Goal: Task Accomplishment & Management: Use online tool/utility

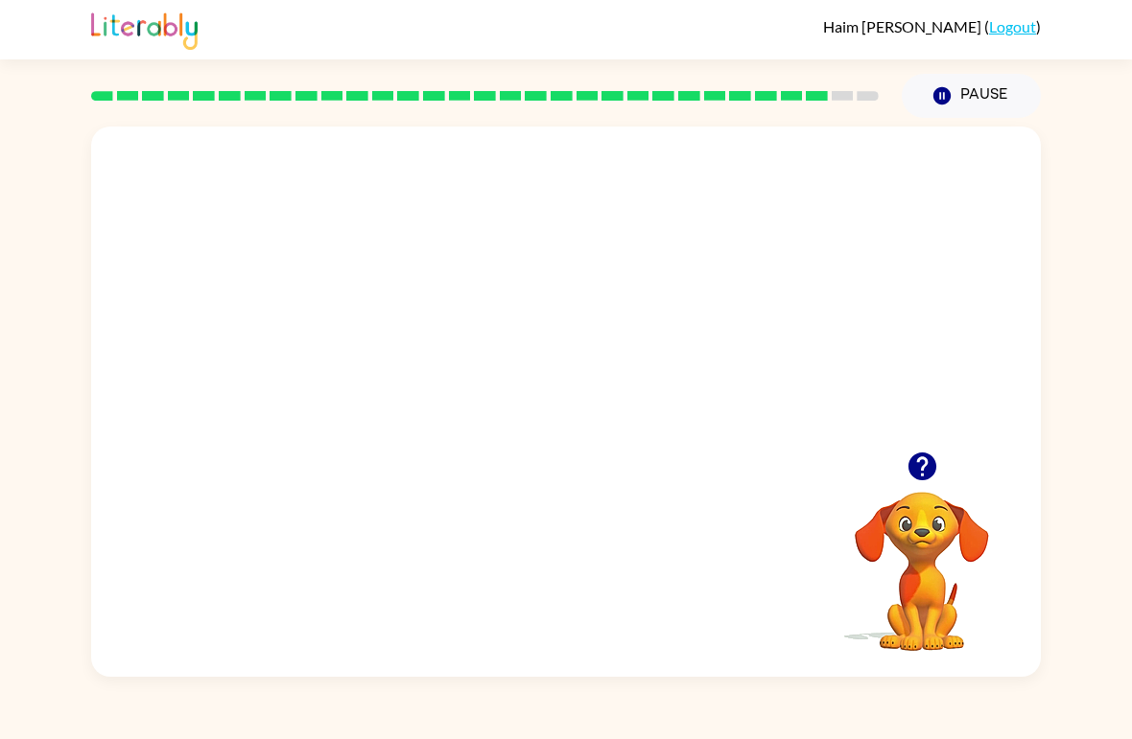
click at [21, 248] on div "Your browser must support playing .mp4 files to use Literably. Please try using…" at bounding box center [566, 397] width 1132 height 559
click at [17, 247] on div "Your browser must support playing .mp4 files to use Literably. Please try using…" at bounding box center [566, 397] width 1132 height 559
click at [17, 241] on div "Your browser must support playing .mp4 files to use Literably. Please try using…" at bounding box center [566, 397] width 1132 height 559
click at [500, 501] on div "Your browser must support playing .mp4 files to use Literably. Please try using…" at bounding box center [565, 402] width 949 height 551
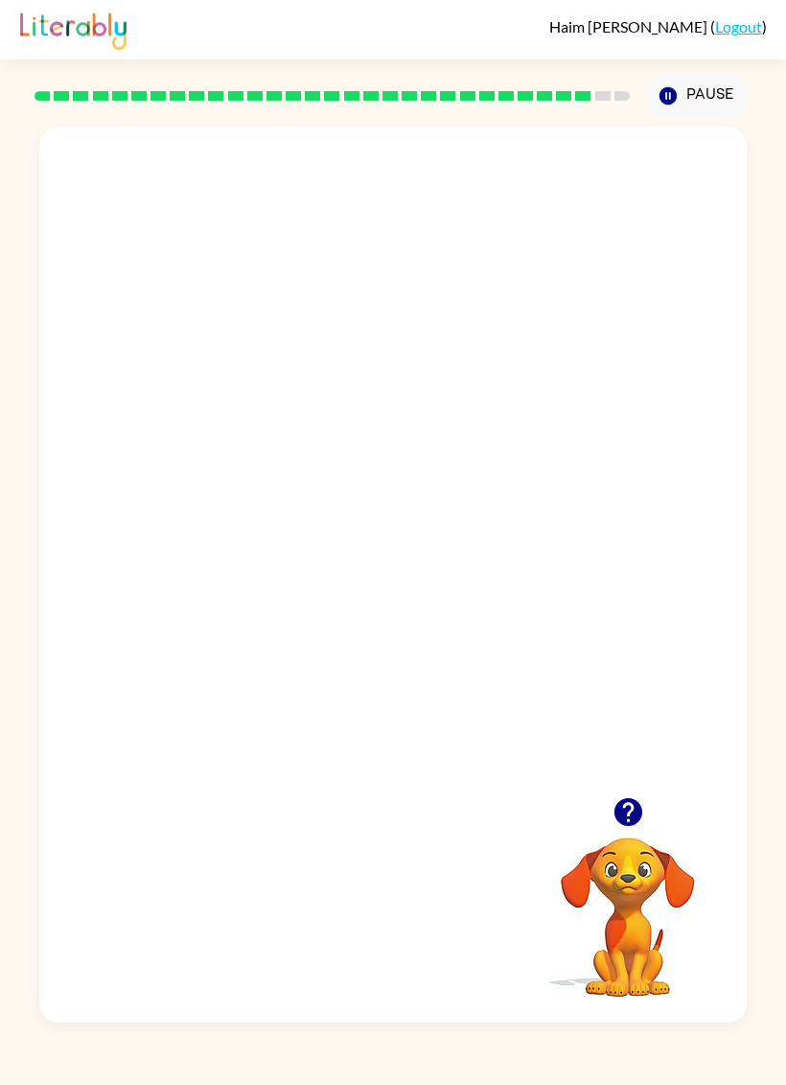
click at [784, 485] on div "Your browser must support playing .mp4 files to use Literably. Please try using…" at bounding box center [393, 570] width 786 height 904
click at [784, 645] on div "Your browser must support playing .mp4 files to use Literably. Please try using…" at bounding box center [393, 570] width 786 height 904
click at [755, 570] on div "Your browser must support playing .mp4 files to use Literably. Please try using…" at bounding box center [393, 570] width 786 height 904
click at [761, 561] on div "Your browser must support playing .mp4 files to use Literably. Please try using…" at bounding box center [393, 570] width 786 height 904
click at [778, 641] on div "Your browser must support playing .mp4 files to use Literably. Please try using…" at bounding box center [393, 570] width 786 height 904
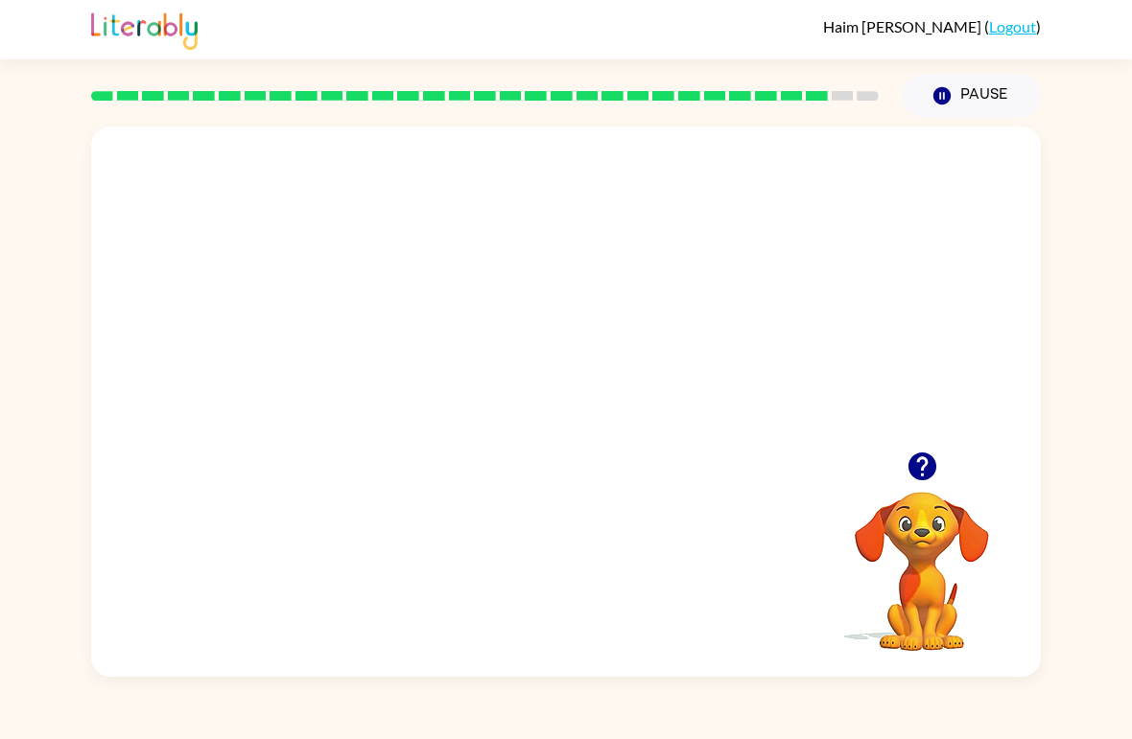
click at [924, 479] on icon "button" at bounding box center [921, 467] width 28 height 28
click at [597, 405] on div at bounding box center [565, 412] width 123 height 70
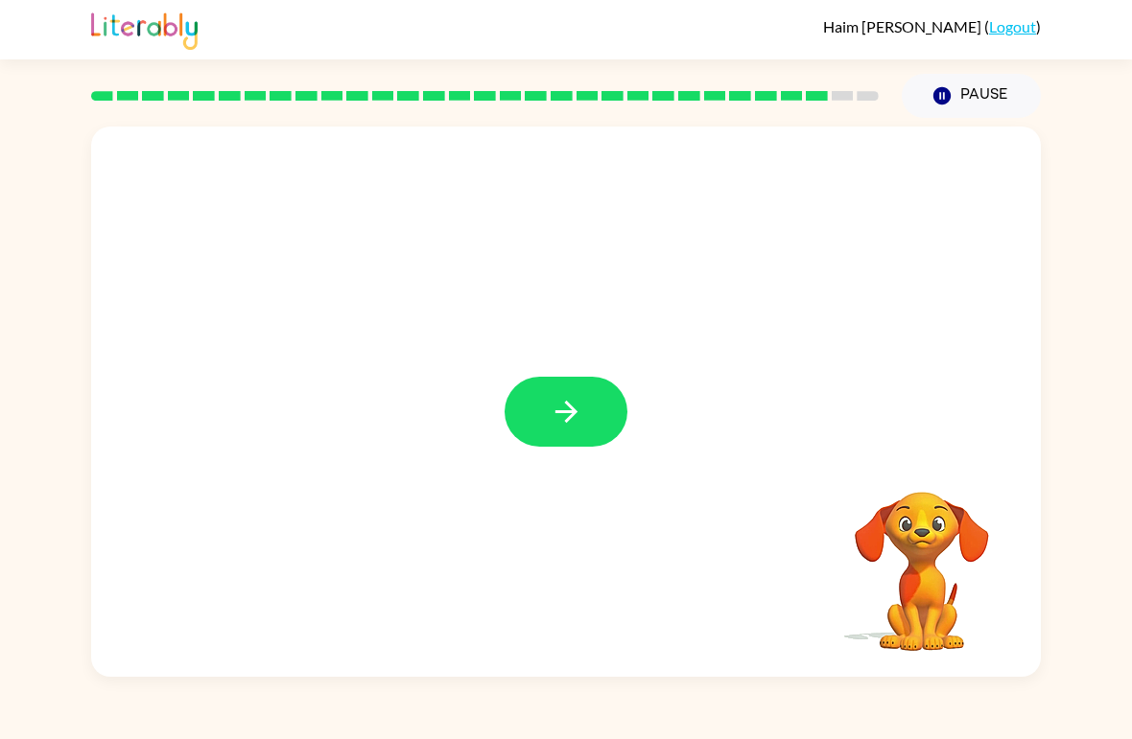
click at [598, 445] on button "button" at bounding box center [565, 412] width 123 height 70
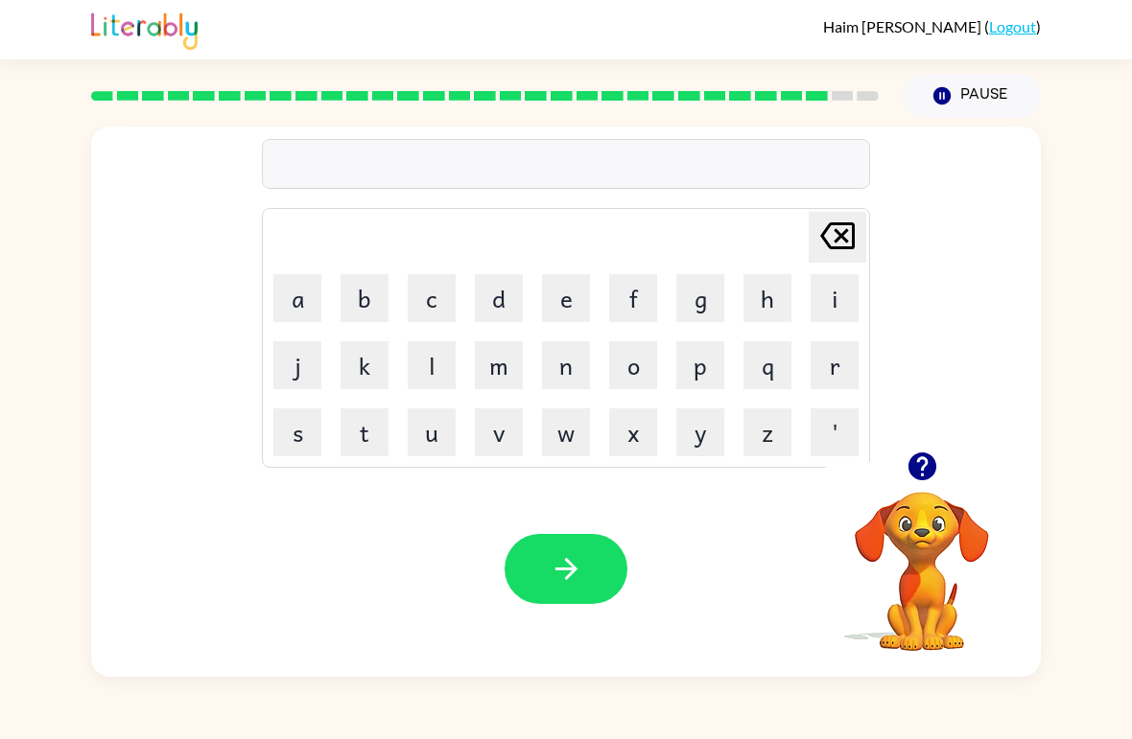
click at [931, 477] on icon "button" at bounding box center [921, 467] width 28 height 28
click at [929, 477] on icon "button" at bounding box center [921, 467] width 28 height 28
click at [295, 453] on button "s" at bounding box center [297, 433] width 48 height 48
click at [565, 303] on button "e" at bounding box center [566, 298] width 48 height 48
click at [575, 303] on button "e" at bounding box center [566, 298] width 48 height 48
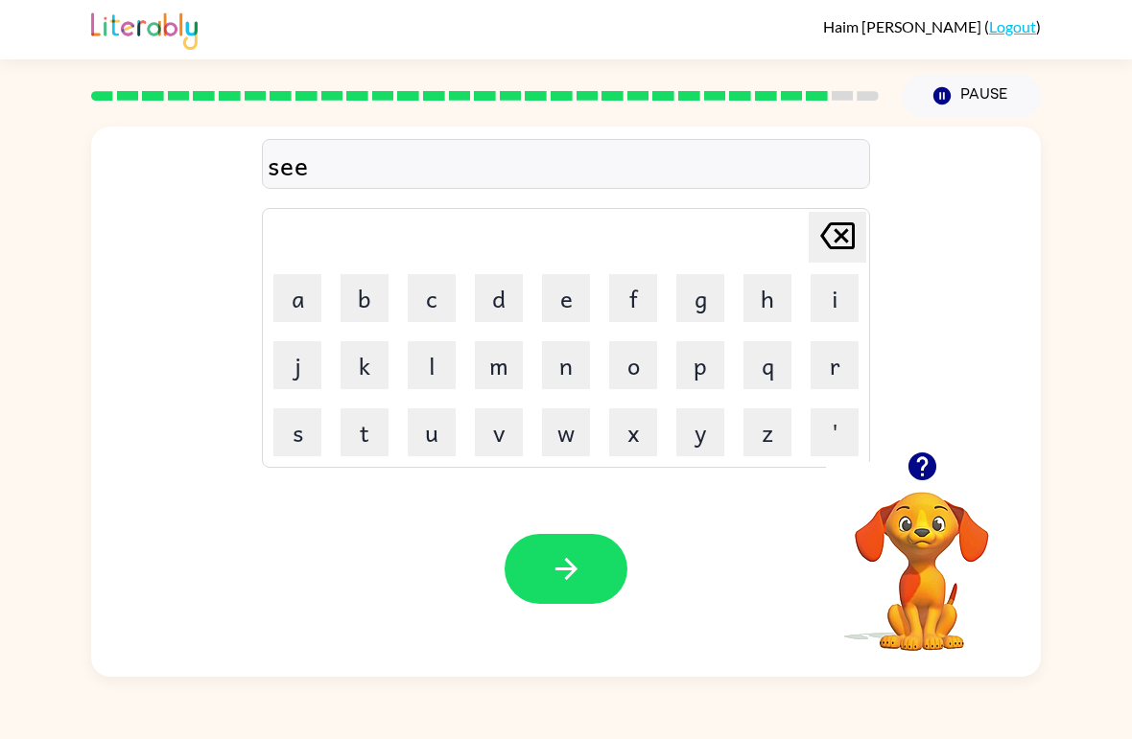
click at [850, 358] on button "r" at bounding box center [834, 365] width 48 height 48
click at [835, 249] on icon at bounding box center [837, 236] width 35 height 27
click at [834, 249] on icon at bounding box center [837, 236] width 35 height 27
click at [285, 298] on button "a" at bounding box center [297, 298] width 48 height 48
click at [833, 362] on button "r" at bounding box center [834, 365] width 48 height 48
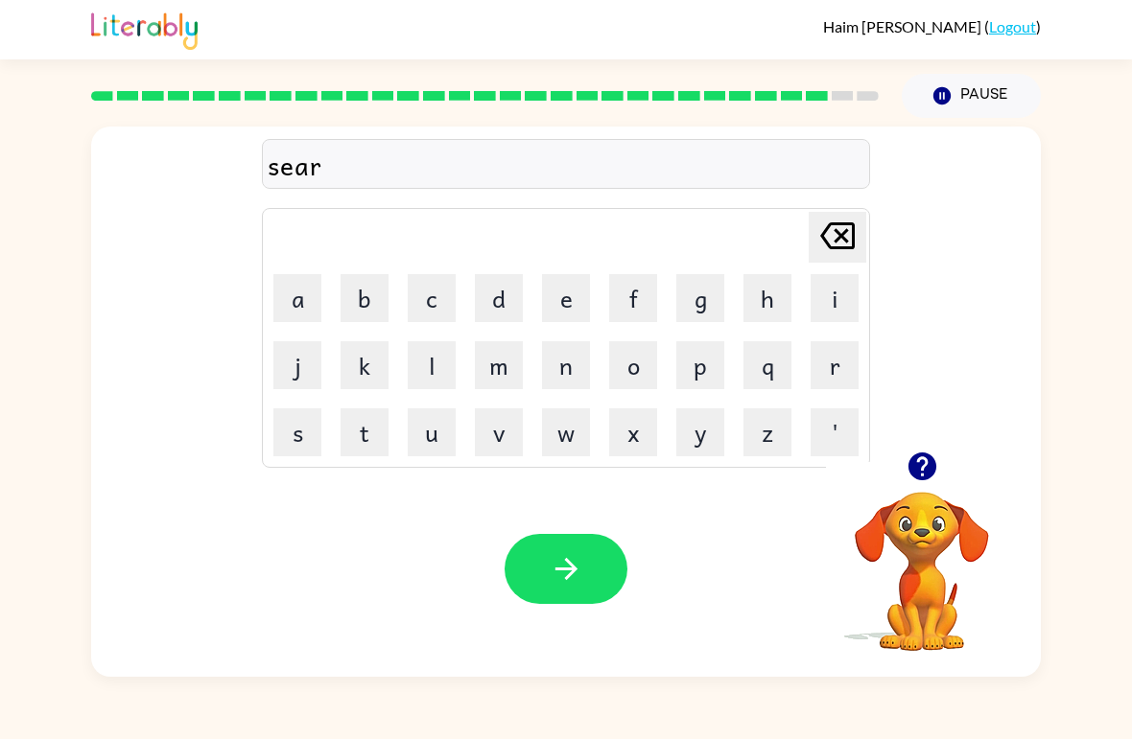
click at [823, 262] on div "Delete Delete last character input" at bounding box center [837, 237] width 46 height 49
click at [829, 268] on td "i" at bounding box center [834, 298] width 65 height 65
click at [846, 227] on icon "Delete Delete last character input" at bounding box center [837, 236] width 46 height 46
click at [845, 227] on icon "Delete Delete last character input" at bounding box center [837, 236] width 46 height 46
click at [292, 306] on button "a" at bounding box center [297, 298] width 48 height 48
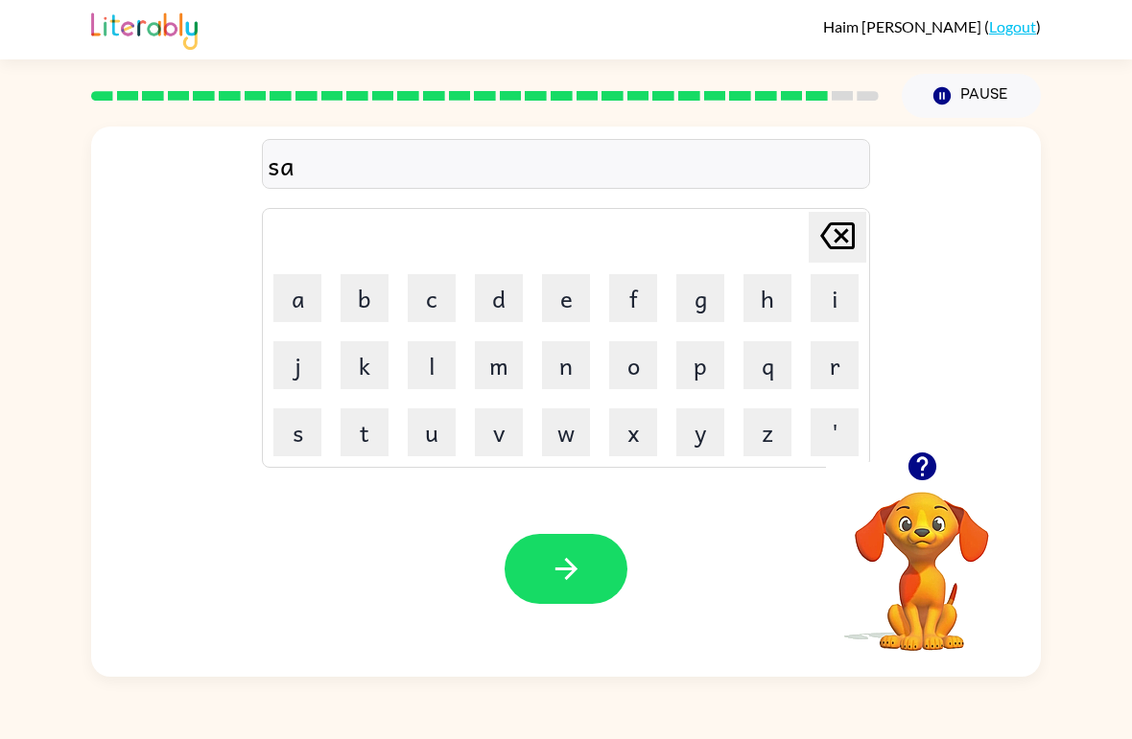
click at [516, 441] on button "v" at bounding box center [499, 433] width 48 height 48
click at [574, 299] on button "e" at bounding box center [566, 298] width 48 height 48
click at [855, 363] on button "r" at bounding box center [834, 365] width 48 height 48
click at [864, 239] on button "Delete Delete last character input" at bounding box center [837, 237] width 58 height 51
click at [864, 238] on button "Delete Delete last character input" at bounding box center [837, 237] width 58 height 51
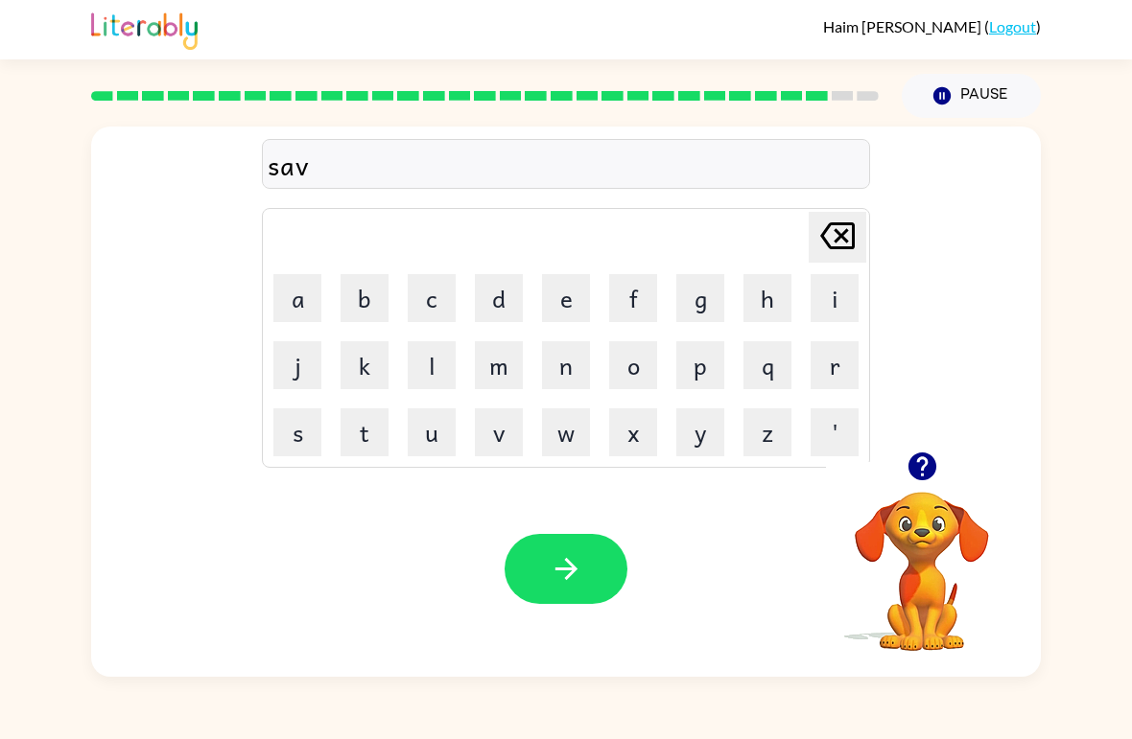
click at [846, 249] on icon at bounding box center [837, 236] width 35 height 27
click at [845, 249] on icon at bounding box center [837, 236] width 35 height 27
click at [841, 246] on icon "Delete Delete last character input" at bounding box center [837, 236] width 46 height 46
click at [841, 245] on icon "Delete Delete last character input" at bounding box center [837, 236] width 46 height 46
click at [846, 233] on icon at bounding box center [837, 236] width 35 height 27
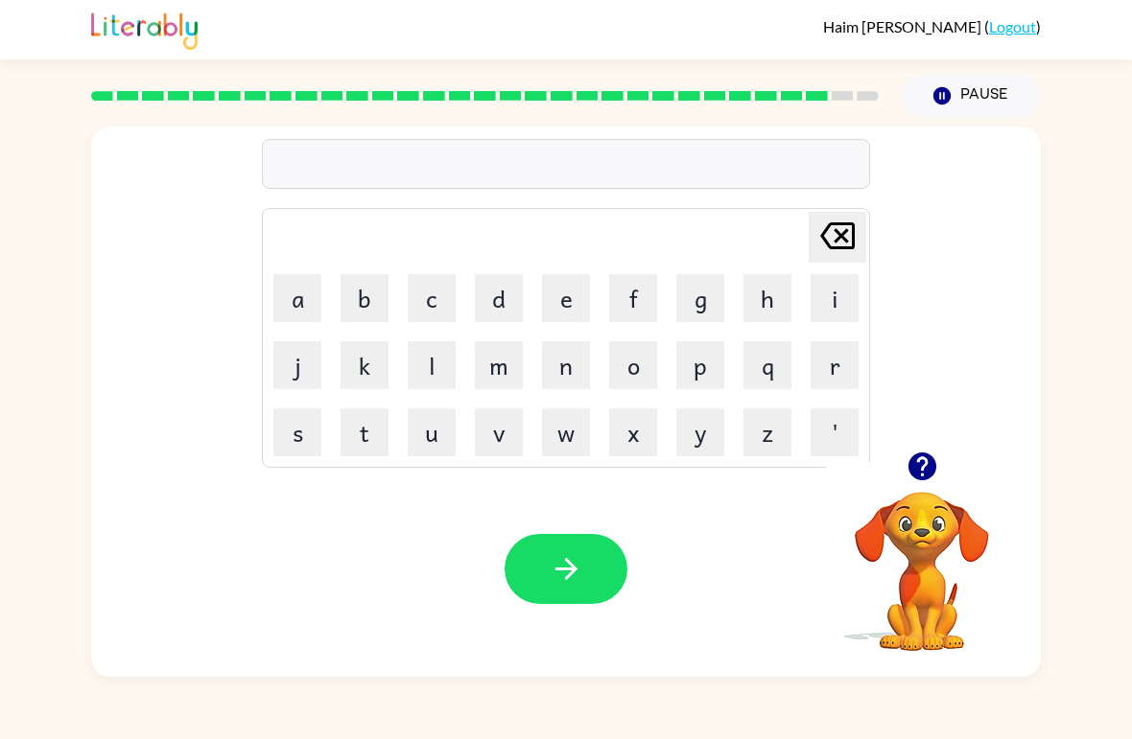
click at [294, 445] on button "s" at bounding box center [297, 433] width 48 height 48
click at [836, 301] on button "i" at bounding box center [834, 298] width 48 height 48
click at [837, 420] on button "'" at bounding box center [834, 433] width 48 height 48
click at [846, 247] on icon at bounding box center [837, 236] width 35 height 27
click at [434, 368] on button "l" at bounding box center [432, 365] width 48 height 48
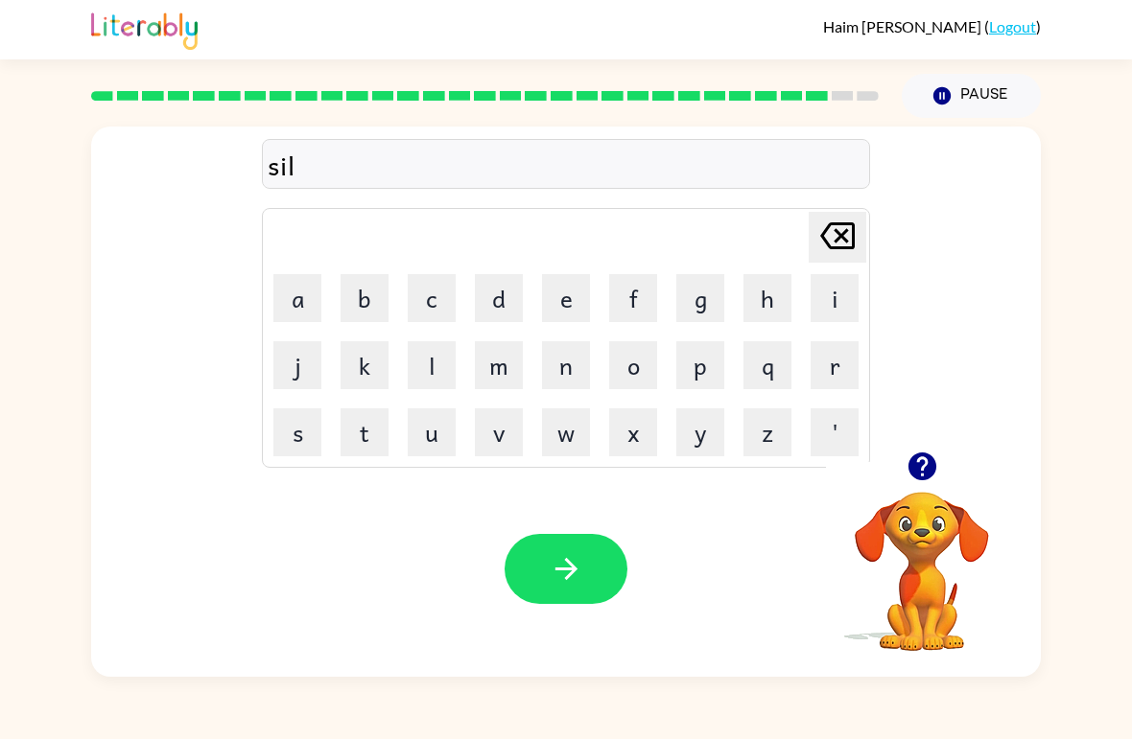
click at [520, 413] on button "v" at bounding box center [499, 433] width 48 height 48
click at [558, 308] on button "e" at bounding box center [566, 298] width 48 height 48
click at [853, 370] on button "r" at bounding box center [834, 365] width 48 height 48
click at [575, 429] on button "w" at bounding box center [566, 433] width 48 height 48
click at [572, 288] on button "e" at bounding box center [566, 298] width 48 height 48
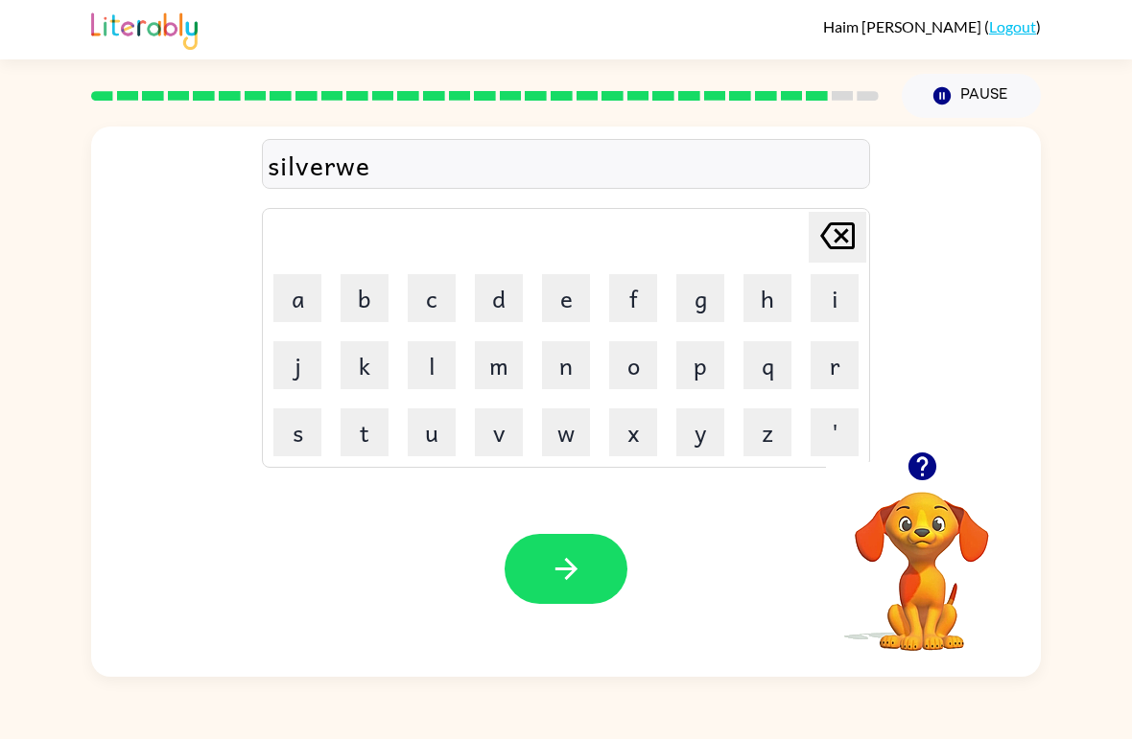
click at [293, 305] on button "a" at bounding box center [297, 298] width 48 height 48
click at [825, 367] on button "r" at bounding box center [834, 365] width 48 height 48
click at [572, 559] on icon "button" at bounding box center [567, 569] width 34 height 34
click at [441, 429] on button "u" at bounding box center [432, 433] width 48 height 48
click at [577, 380] on button "n" at bounding box center [566, 365] width 48 height 48
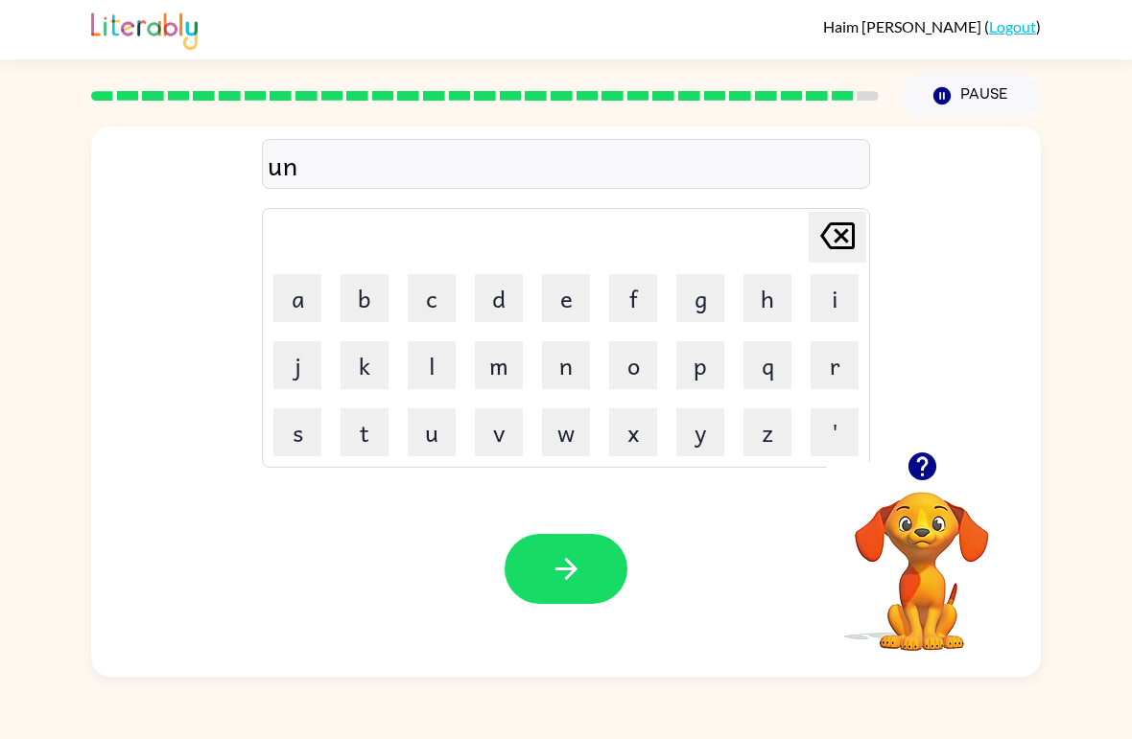
click at [314, 301] on button "a" at bounding box center [297, 298] width 48 height 48
click at [911, 500] on video "Your browser must support playing .mp4 files to use Literably. Please try using…" at bounding box center [922, 558] width 192 height 192
click at [915, 458] on icon "button" at bounding box center [921, 467] width 28 height 28
click at [644, 300] on button "f" at bounding box center [633, 298] width 48 height 48
click at [849, 335] on td "r" at bounding box center [834, 365] width 65 height 65
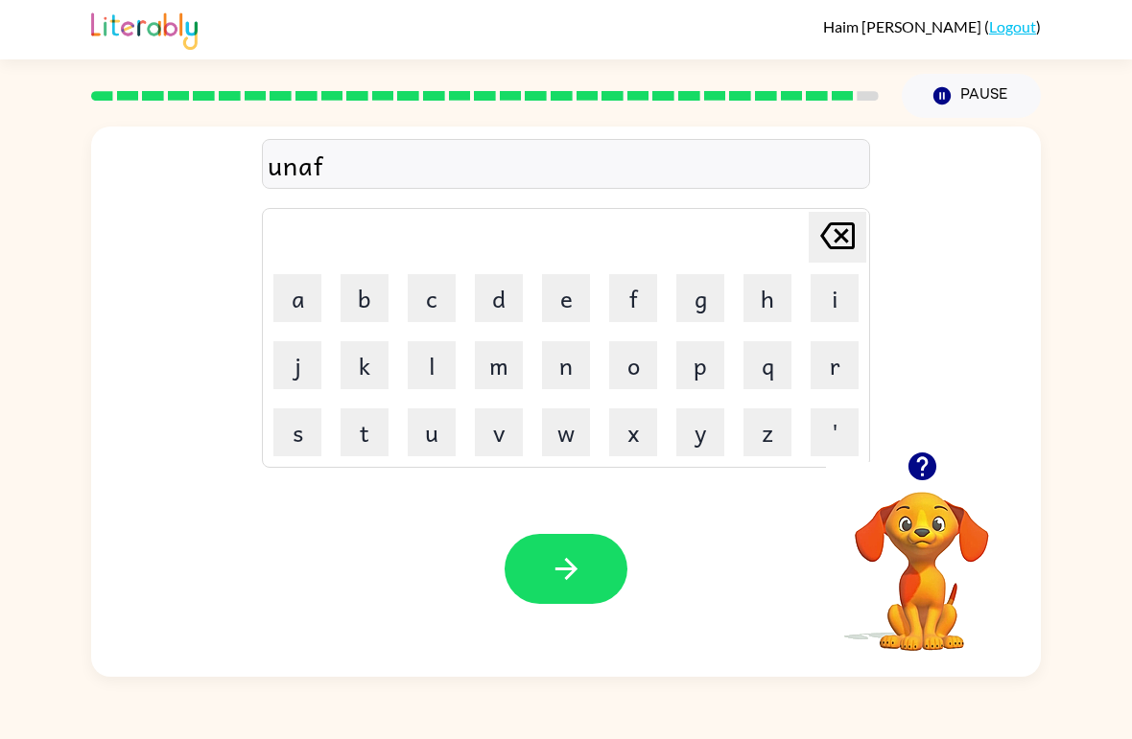
click at [818, 363] on button "r" at bounding box center [834, 365] width 48 height 48
click at [566, 304] on button "e" at bounding box center [566, 298] width 48 height 48
click at [304, 309] on button "a" at bounding box center [297, 298] width 48 height 48
click at [510, 293] on button "d" at bounding box center [499, 298] width 48 height 48
click at [578, 574] on icon "button" at bounding box center [567, 569] width 34 height 34
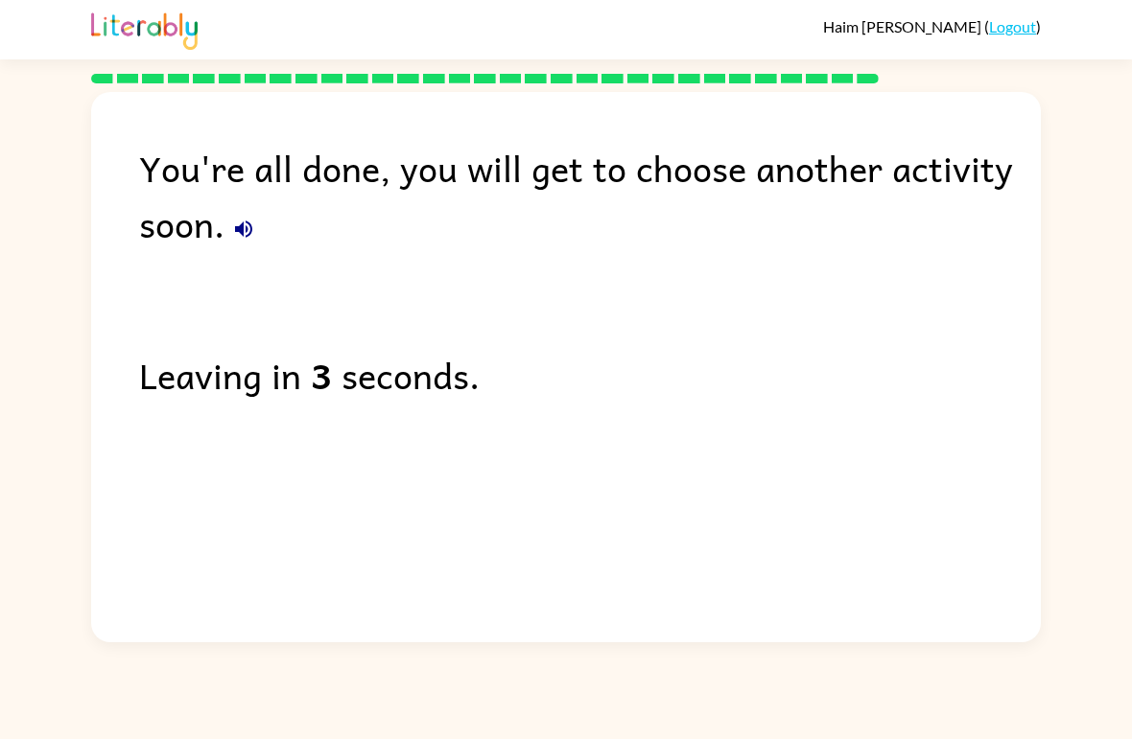
click at [250, 231] on icon "button" at bounding box center [243, 229] width 23 height 23
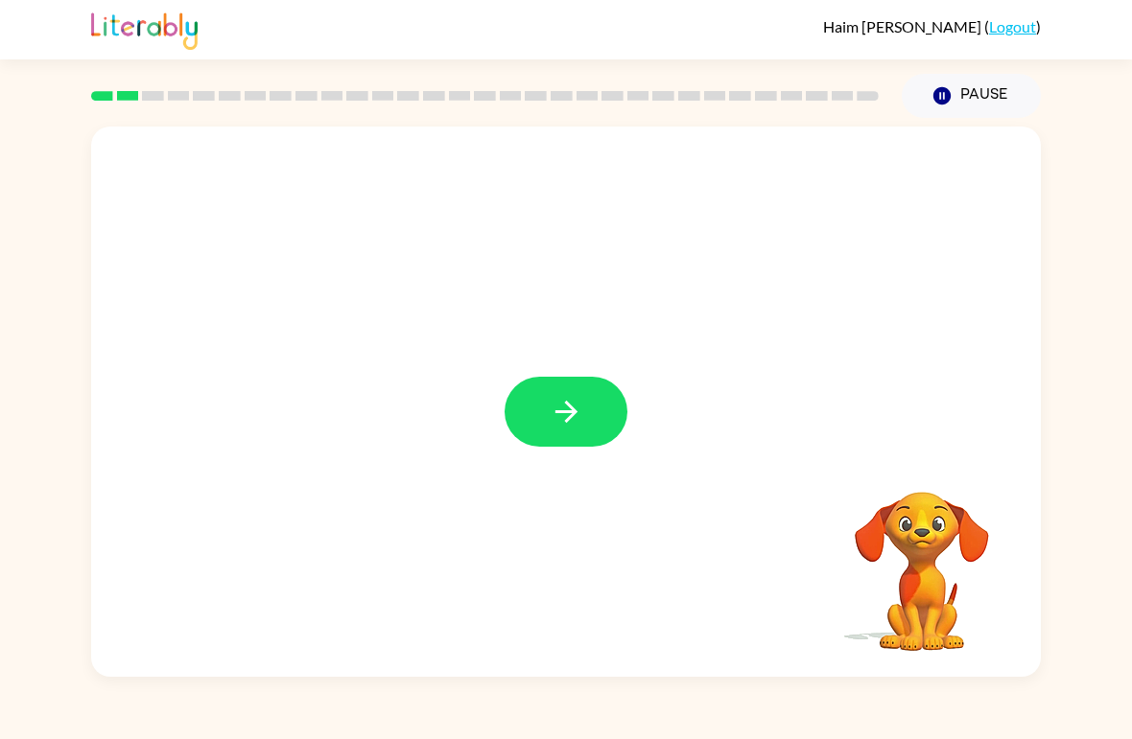
click at [591, 402] on button "button" at bounding box center [565, 412] width 123 height 70
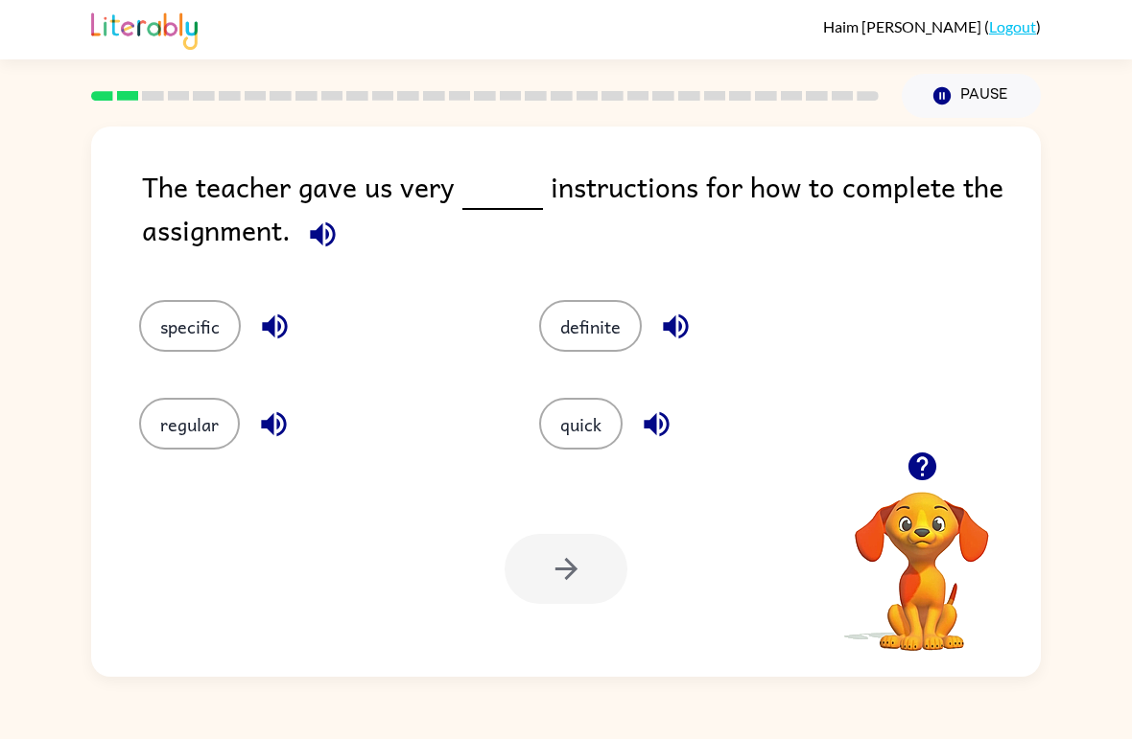
click at [315, 228] on icon "button" at bounding box center [323, 235] width 34 height 34
click at [260, 328] on icon "button" at bounding box center [275, 327] width 34 height 34
click at [263, 437] on icon "button" at bounding box center [274, 425] width 34 height 34
click at [626, 315] on button "definite" at bounding box center [590, 326] width 103 height 52
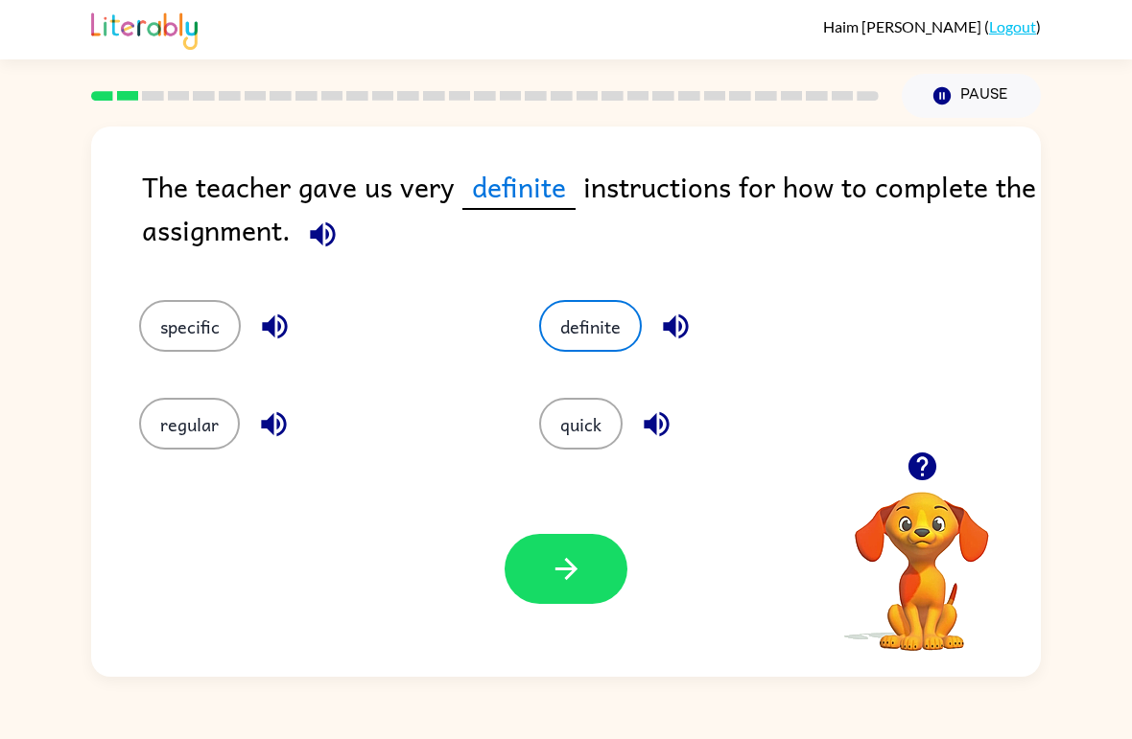
click at [581, 574] on icon "button" at bounding box center [567, 569] width 34 height 34
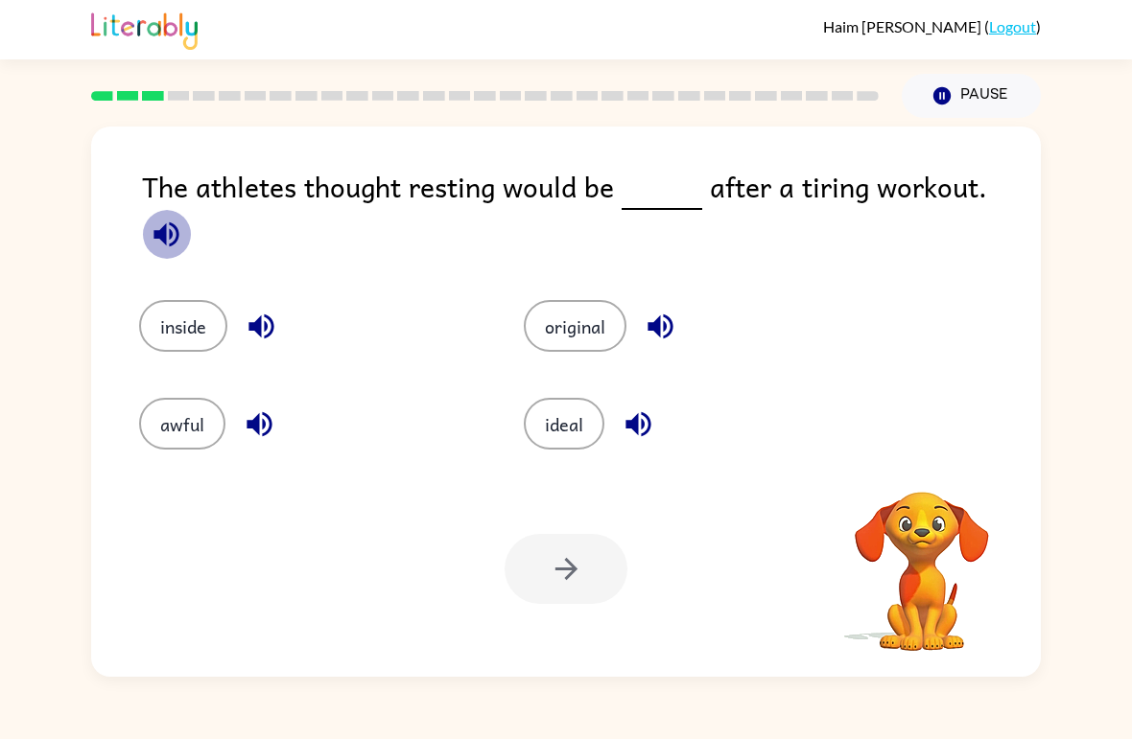
click at [183, 218] on icon "button" at bounding box center [167, 235] width 34 height 34
click at [191, 215] on button "button" at bounding box center [166, 234] width 49 height 49
click at [183, 218] on icon "button" at bounding box center [167, 235] width 34 height 34
click at [178, 222] on icon "button" at bounding box center [165, 234] width 25 height 25
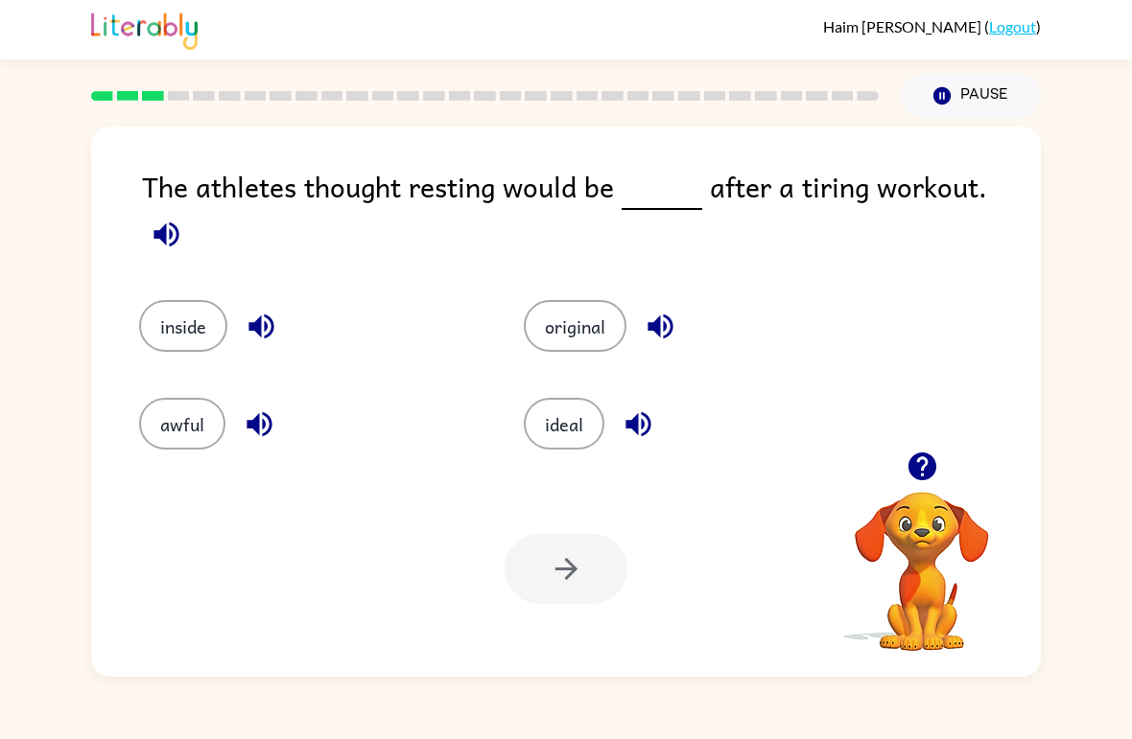
click at [258, 310] on icon "button" at bounding box center [262, 327] width 34 height 34
click at [268, 414] on icon "button" at bounding box center [260, 425] width 34 height 34
click at [651, 310] on icon "button" at bounding box center [661, 327] width 34 height 34
click at [642, 412] on icon "button" at bounding box center [637, 424] width 25 height 25
click at [550, 404] on button "ideal" at bounding box center [564, 424] width 81 height 52
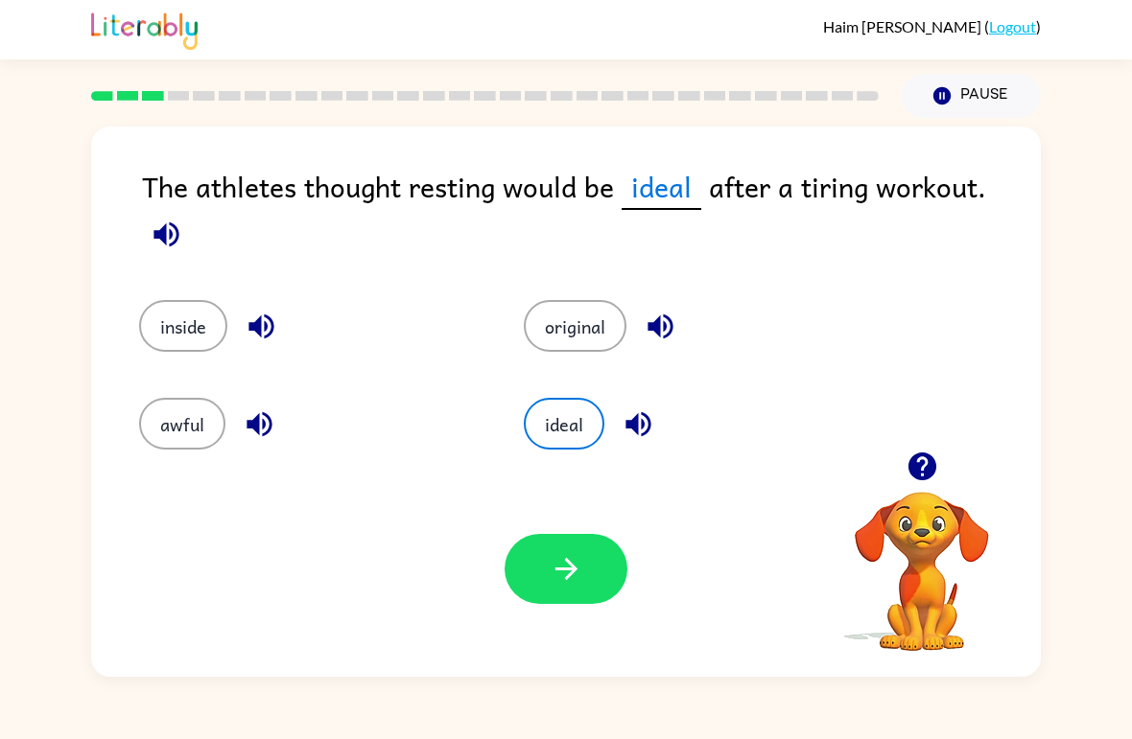
click at [580, 562] on icon "button" at bounding box center [567, 569] width 34 height 34
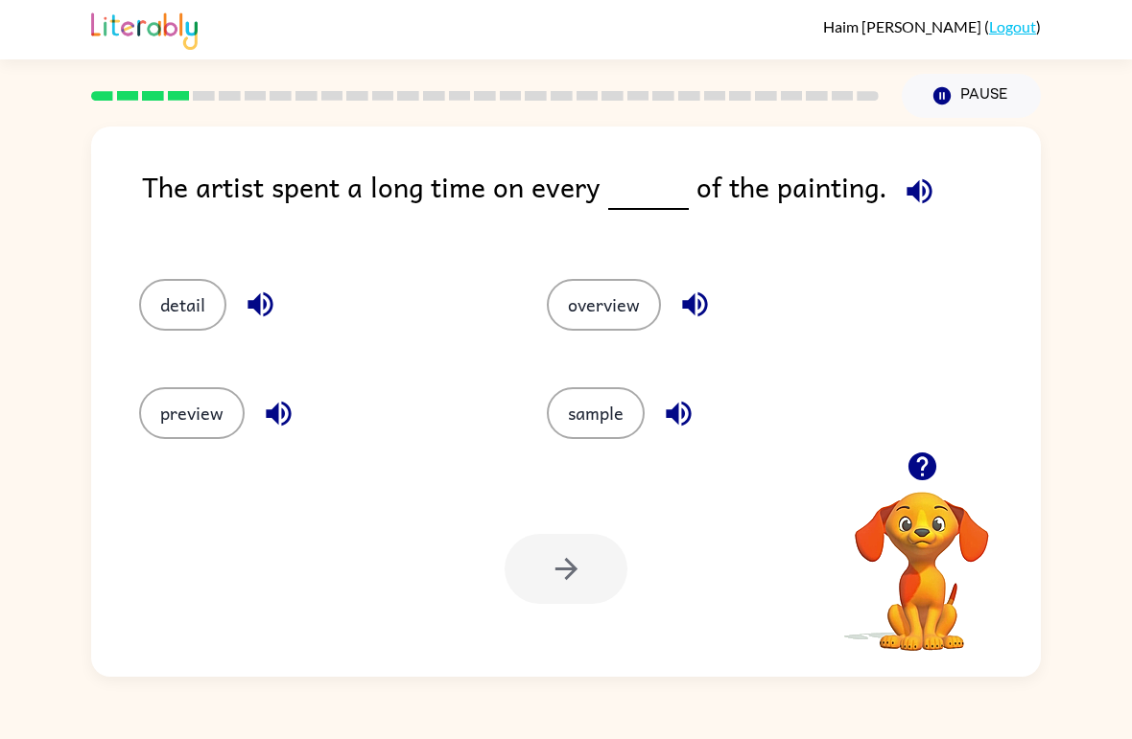
click at [911, 172] on button "button" at bounding box center [919, 191] width 49 height 49
click at [6, 377] on div "The artist spent a long time on every of the painting. detail overview preview …" at bounding box center [566, 397] width 1132 height 559
click at [24, 738] on div "Haim Kwak ( Logout ) Pause Pause The artist spent a long time on every of the p…" at bounding box center [566, 369] width 1132 height 739
click at [5, 378] on div "The artist spent a long time on every of the painting. detail overview preview …" at bounding box center [566, 397] width 1132 height 559
click at [917, 149] on div "The artist spent a long time on every of the painting. detail overview preview …" at bounding box center [565, 402] width 949 height 551
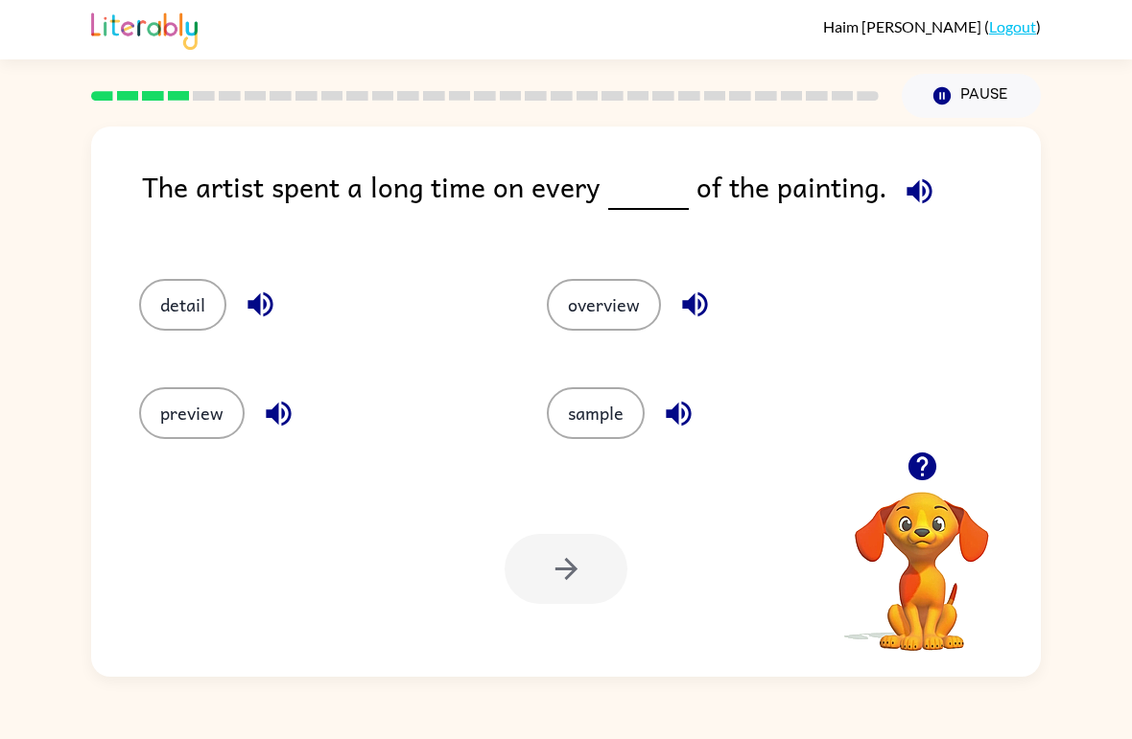
click at [908, 174] on button "button" at bounding box center [919, 191] width 49 height 49
click at [2, 327] on div "The artist spent a long time on every of the painting. detail overview preview …" at bounding box center [566, 397] width 1132 height 559
click at [255, 336] on div "detail" at bounding box center [307, 297] width 408 height 108
click at [248, 315] on icon "button" at bounding box center [261, 305] width 34 height 34
click at [268, 423] on icon "button" at bounding box center [279, 414] width 34 height 34
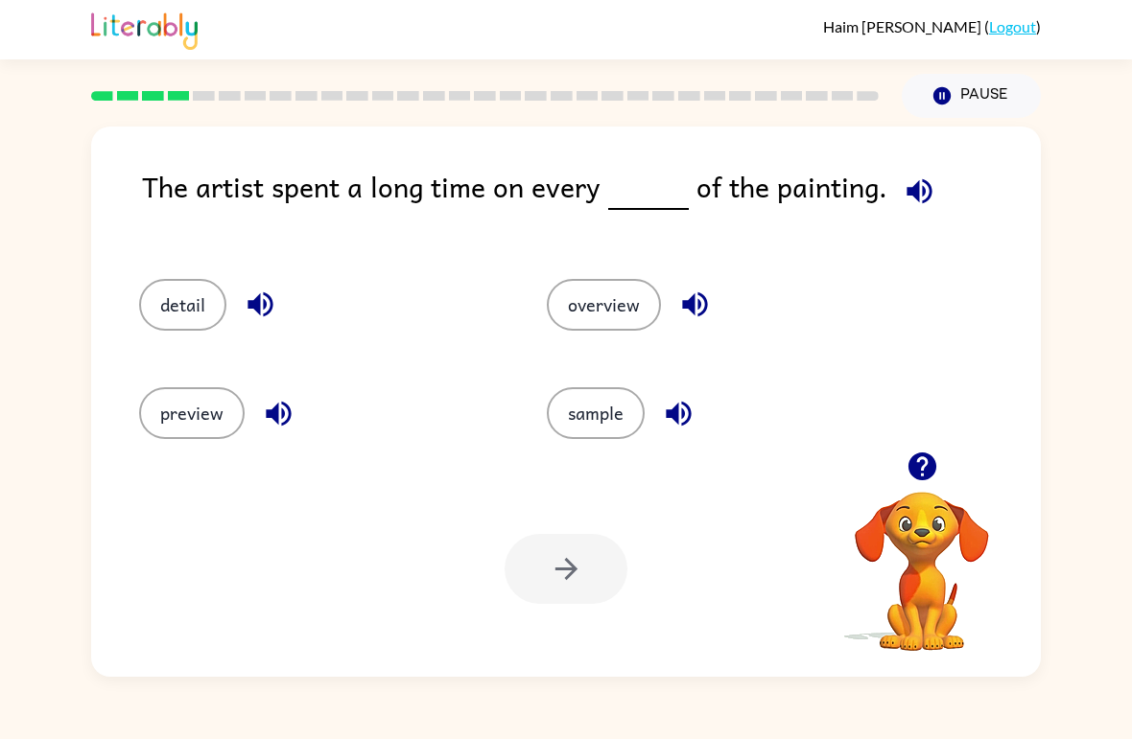
click at [689, 302] on icon "button" at bounding box center [694, 305] width 25 height 25
click at [689, 414] on icon "button" at bounding box center [678, 413] width 25 height 25
click at [903, 202] on icon "button" at bounding box center [919, 192] width 34 height 34
click at [253, 307] on icon "button" at bounding box center [259, 305] width 25 height 25
click at [198, 311] on button "detail" at bounding box center [182, 305] width 87 height 52
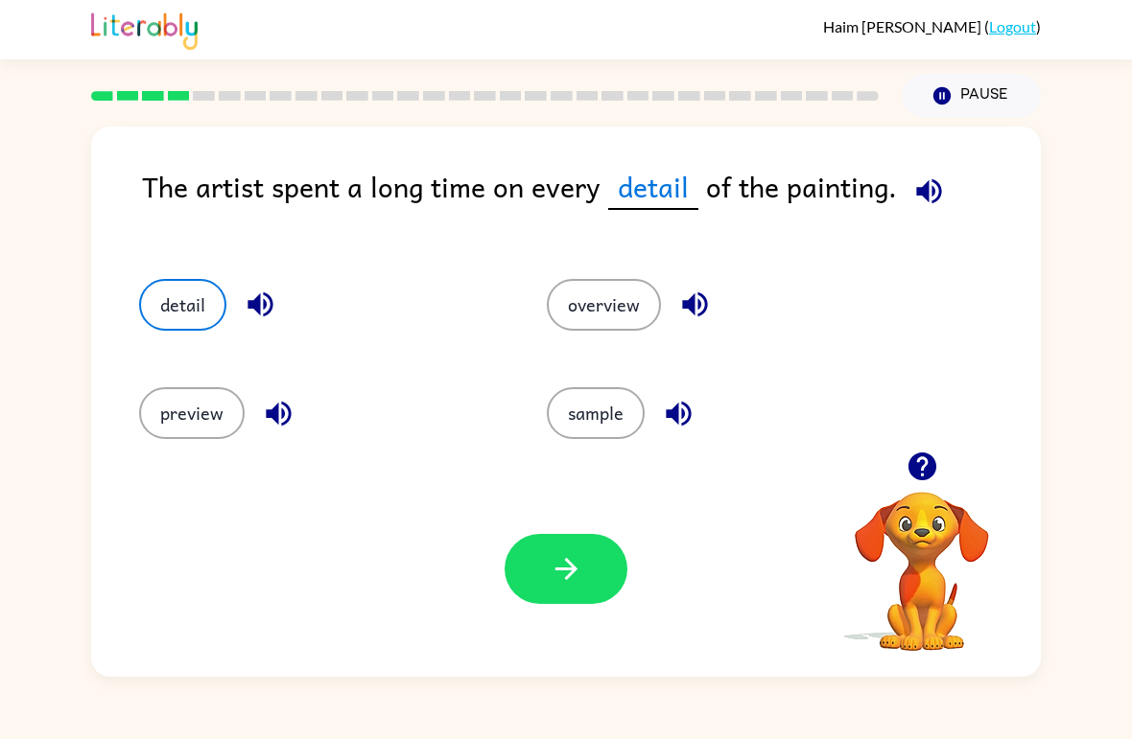
click at [519, 581] on button "button" at bounding box center [565, 569] width 123 height 70
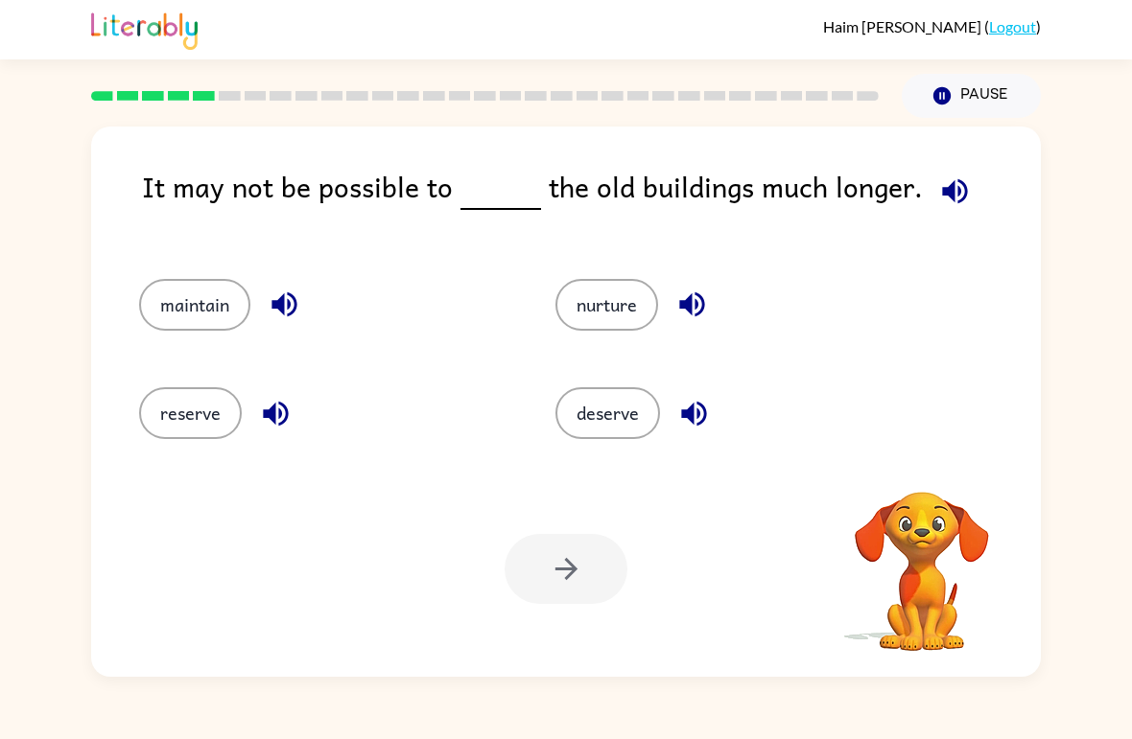
click at [966, 192] on button "button" at bounding box center [954, 191] width 49 height 49
click at [610, 290] on button "nurture" at bounding box center [606, 305] width 103 height 52
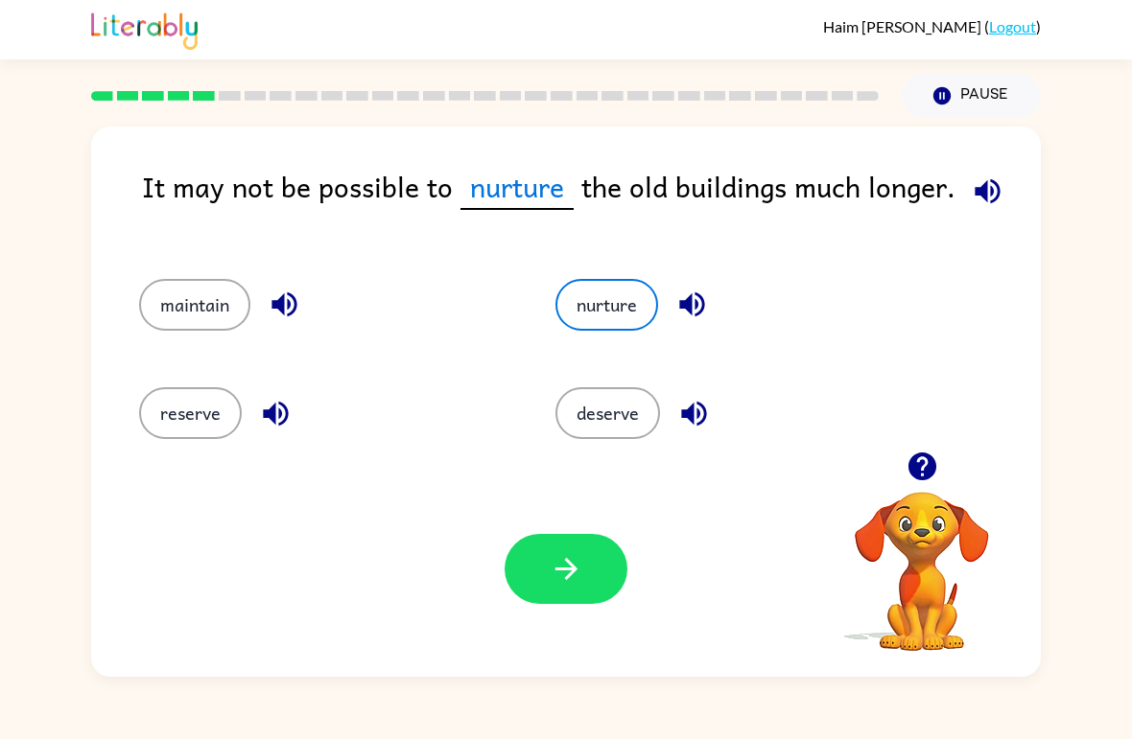
click at [569, 572] on icon "button" at bounding box center [567, 569] width 34 height 34
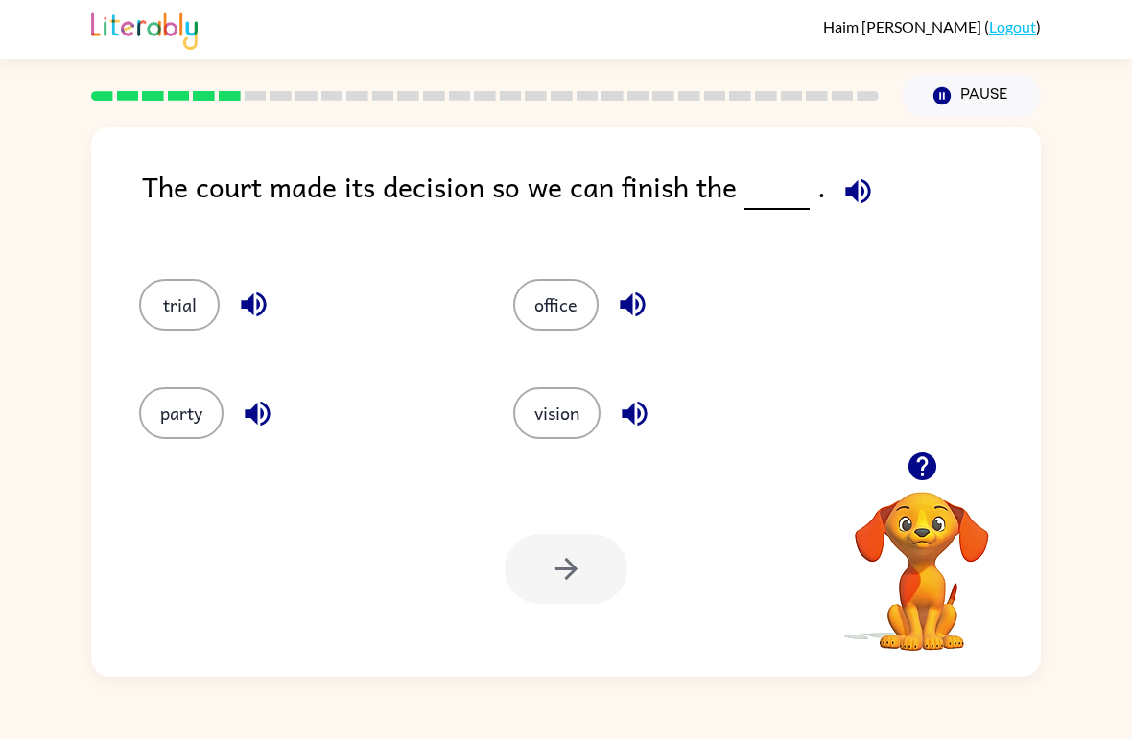
click at [841, 205] on icon "button" at bounding box center [858, 192] width 34 height 34
click at [327, 290] on div "trial" at bounding box center [304, 305] width 330 height 52
click at [256, 316] on icon "button" at bounding box center [254, 305] width 34 height 34
click at [639, 321] on icon "button" at bounding box center [633, 305] width 34 height 34
click at [629, 427] on icon "button" at bounding box center [635, 414] width 34 height 34
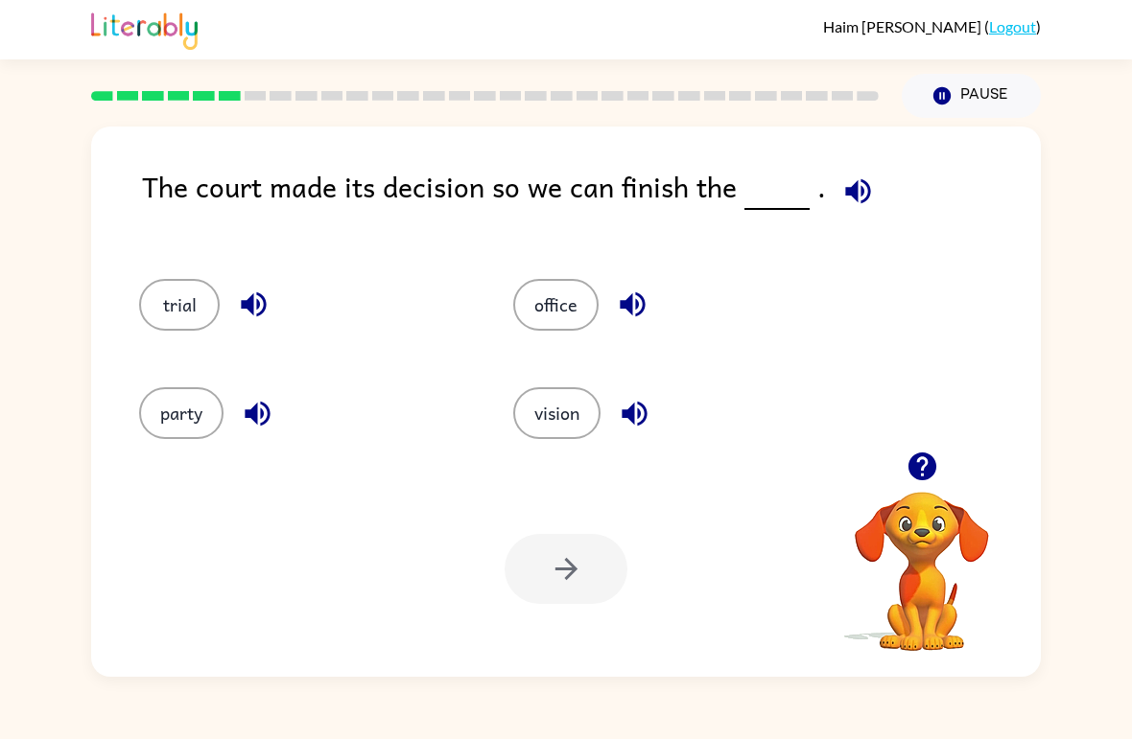
click at [281, 410] on button "button" at bounding box center [257, 413] width 49 height 49
click at [567, 307] on button "office" at bounding box center [555, 305] width 85 height 52
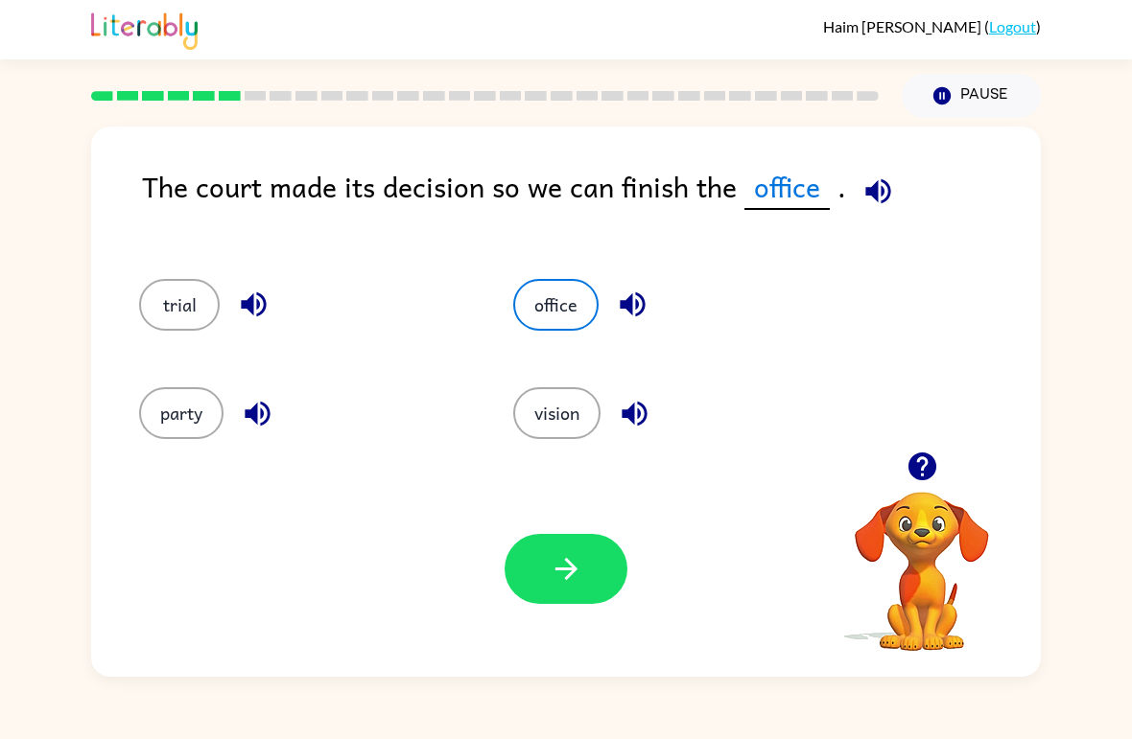
click at [562, 579] on icon "button" at bounding box center [567, 569] width 34 height 34
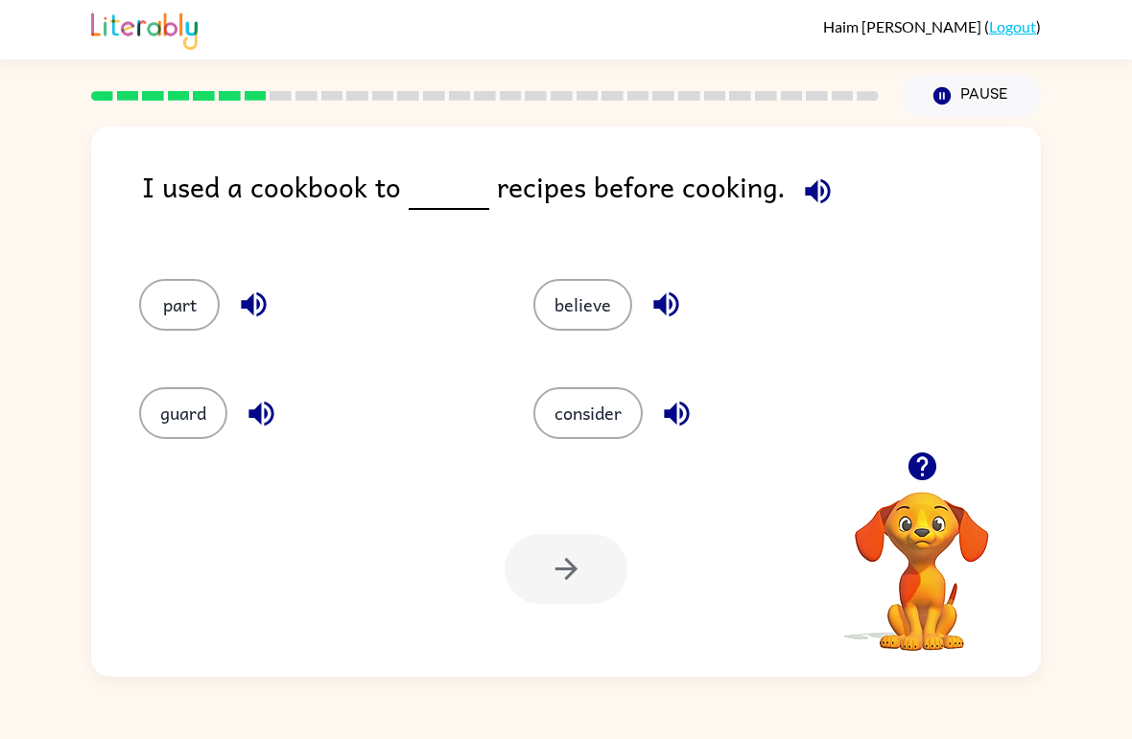
click at [815, 192] on icon "button" at bounding box center [818, 192] width 34 height 34
click at [237, 301] on icon "button" at bounding box center [254, 305] width 34 height 34
click at [258, 406] on icon "button" at bounding box center [262, 414] width 34 height 34
click at [673, 278] on div "believe" at bounding box center [694, 297] width 394 height 108
click at [656, 303] on icon "button" at bounding box center [665, 305] width 25 height 25
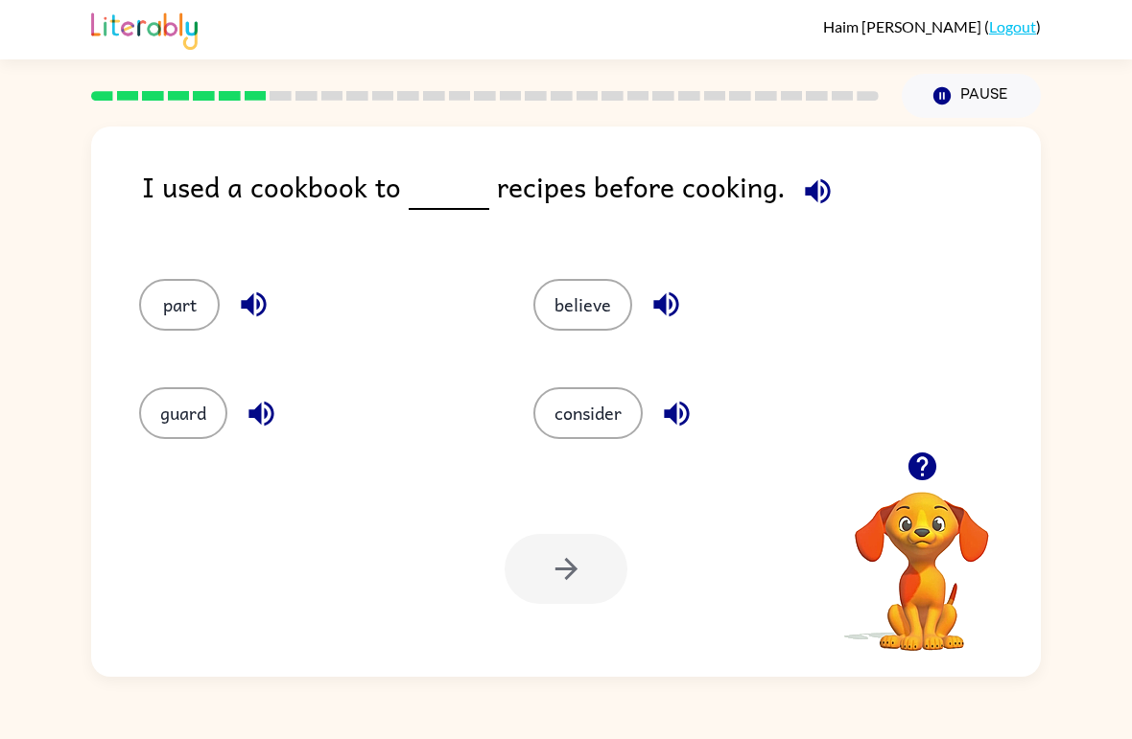
click at [689, 416] on icon "button" at bounding box center [676, 413] width 25 height 25
click at [618, 399] on button "consider" at bounding box center [587, 413] width 109 height 52
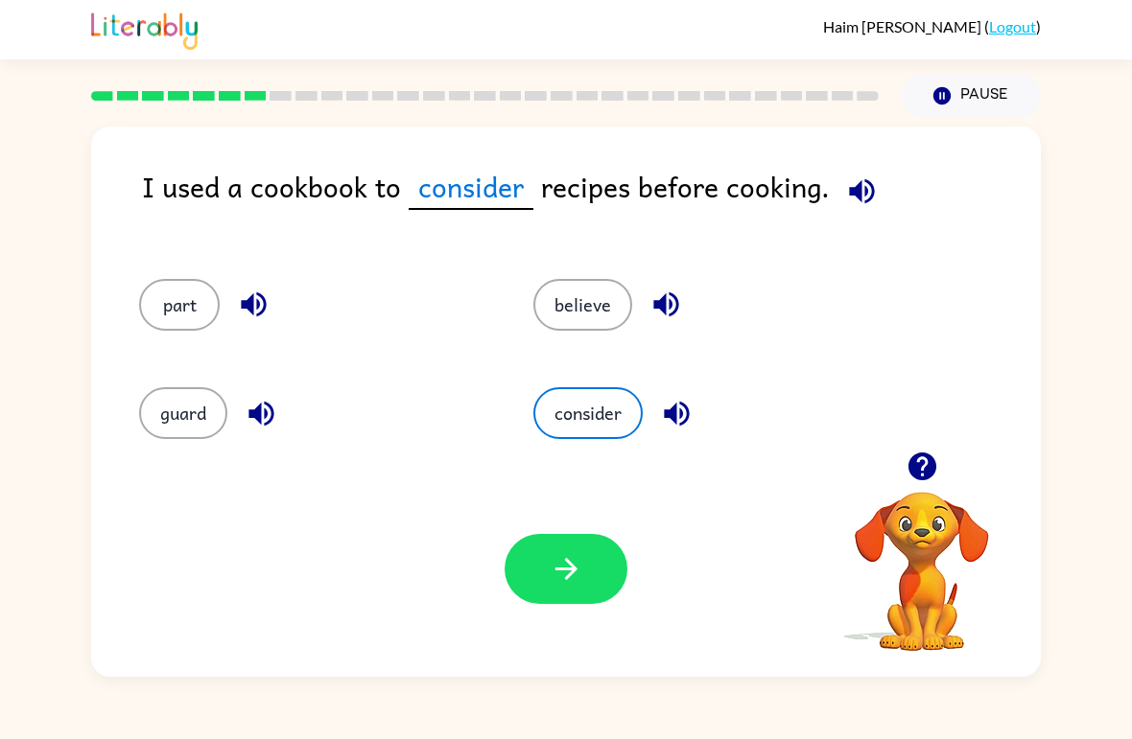
click at [582, 568] on icon "button" at bounding box center [567, 569] width 34 height 34
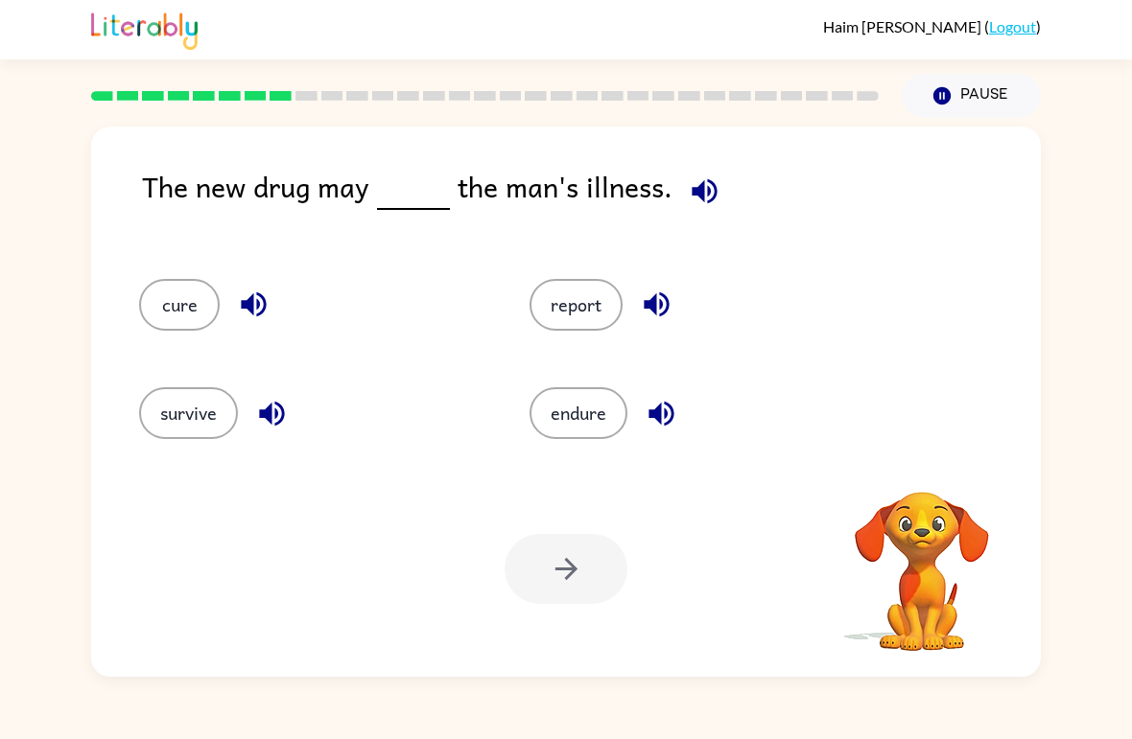
click at [704, 178] on icon "button" at bounding box center [705, 192] width 34 height 34
click at [604, 268] on div "report" at bounding box center [688, 297] width 390 height 108
click at [588, 310] on button "report" at bounding box center [575, 305] width 93 height 52
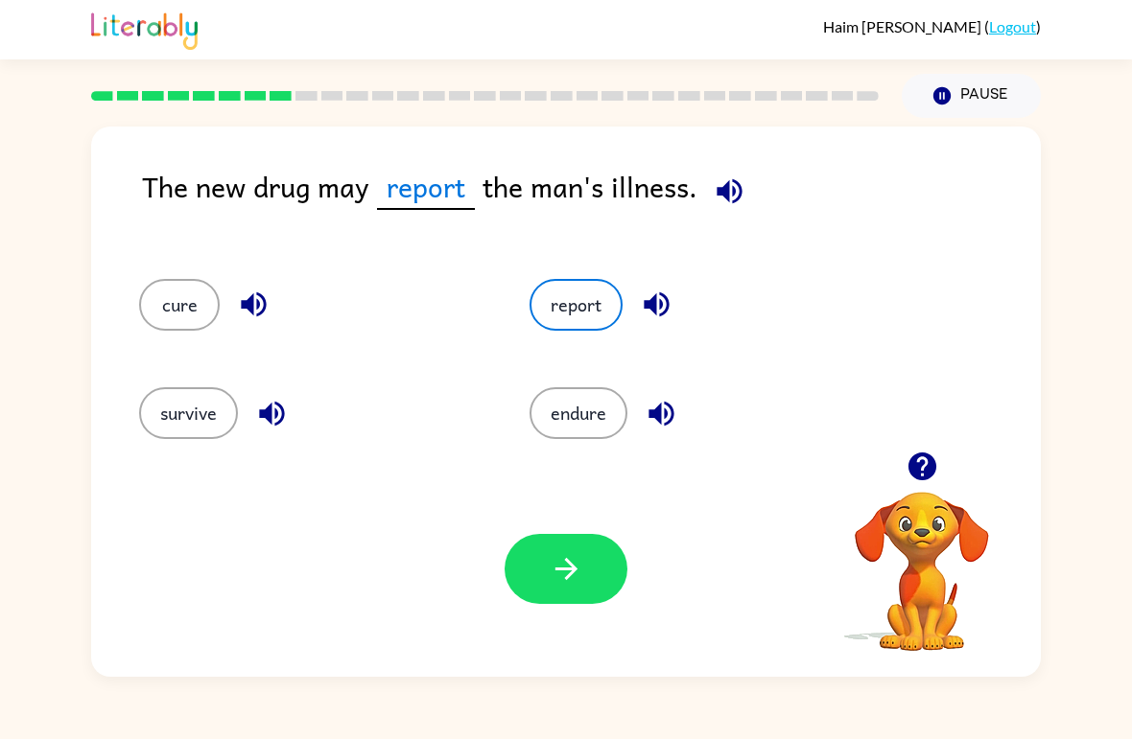
click at [586, 579] on button "button" at bounding box center [565, 569] width 123 height 70
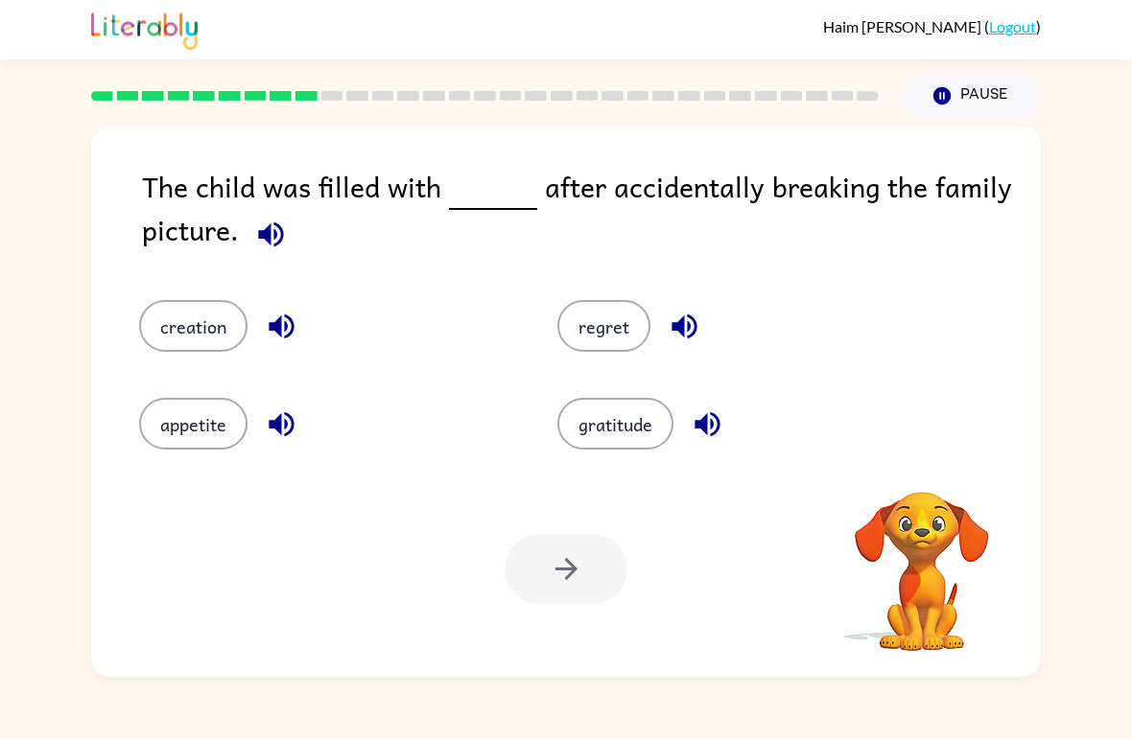
click at [202, 425] on button "appetite" at bounding box center [193, 424] width 108 height 52
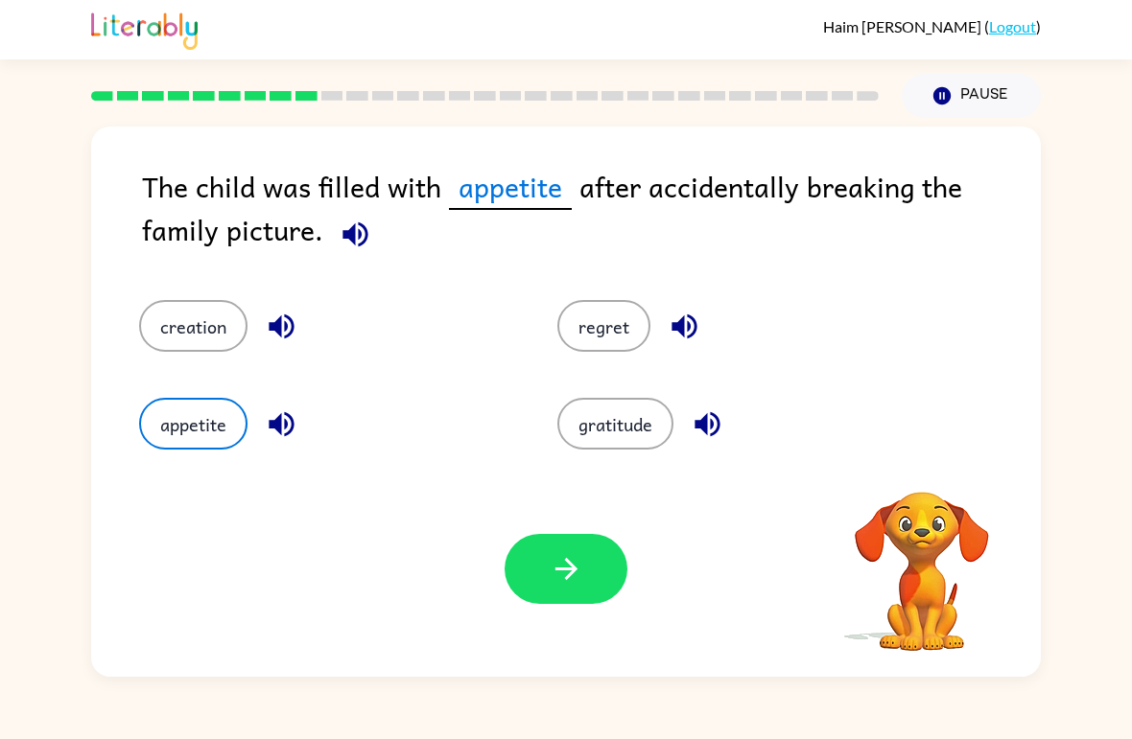
click at [560, 573] on icon "button" at bounding box center [567, 569] width 34 height 34
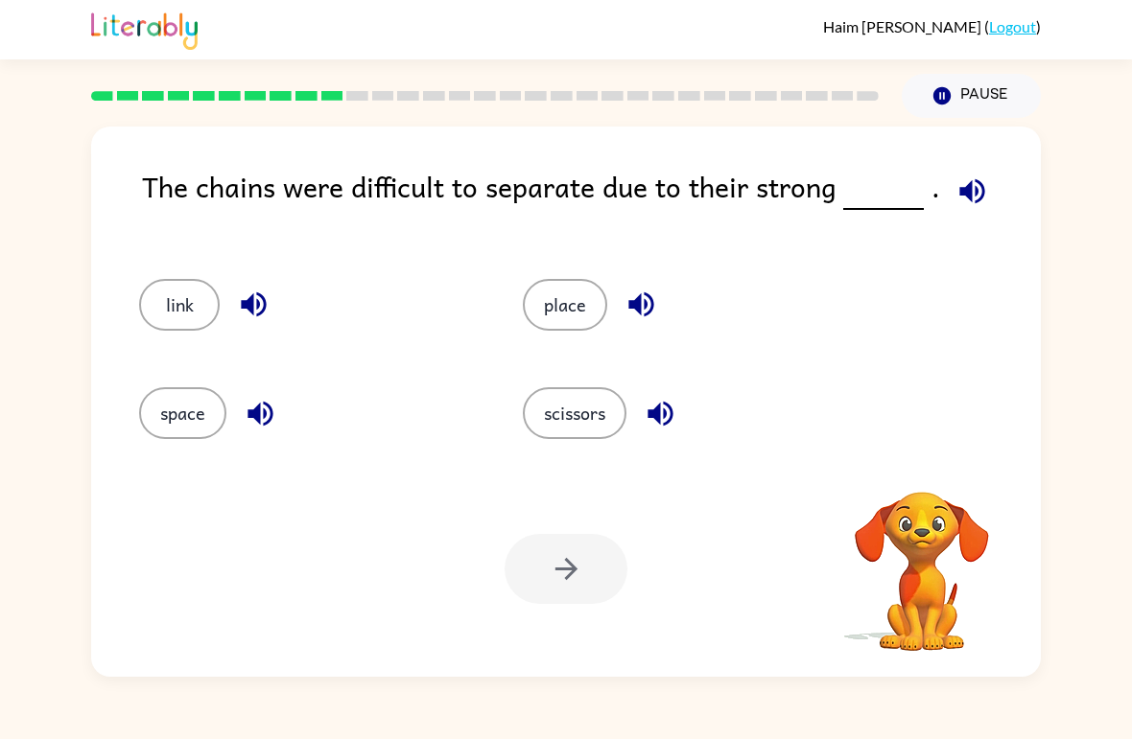
click at [968, 182] on icon "button" at bounding box center [972, 192] width 34 height 34
click at [532, 307] on button "place" at bounding box center [565, 305] width 84 height 52
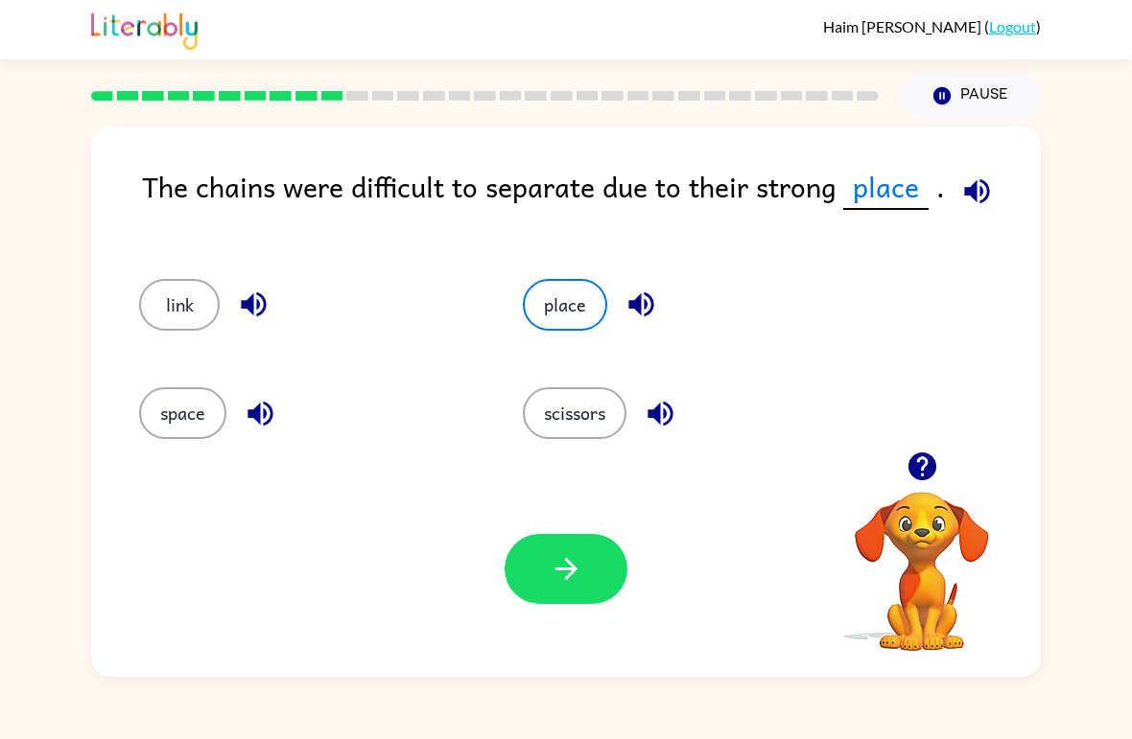
click at [588, 579] on button "button" at bounding box center [565, 569] width 123 height 70
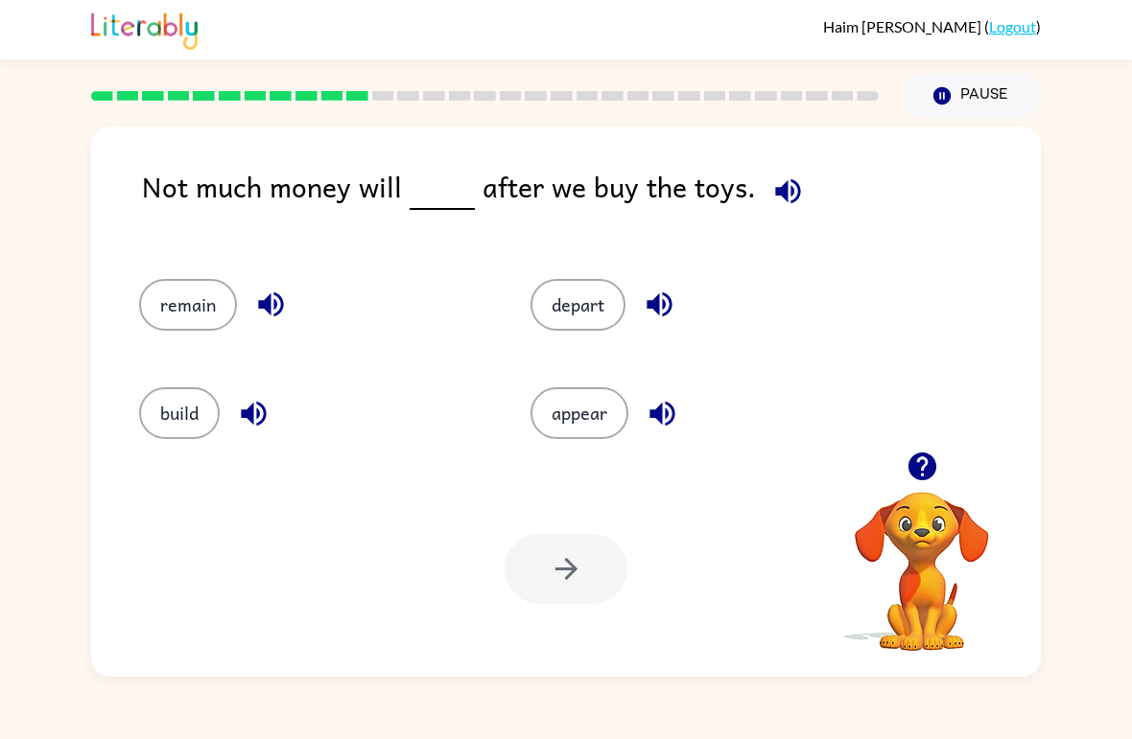
click at [771, 208] on icon "button" at bounding box center [788, 192] width 34 height 34
click at [290, 317] on button "button" at bounding box center [270, 304] width 49 height 49
click at [276, 396] on div "build" at bounding box center [312, 413] width 347 height 52
click at [245, 427] on icon "button" at bounding box center [254, 414] width 34 height 34
click at [668, 314] on icon "button" at bounding box center [658, 305] width 25 height 25
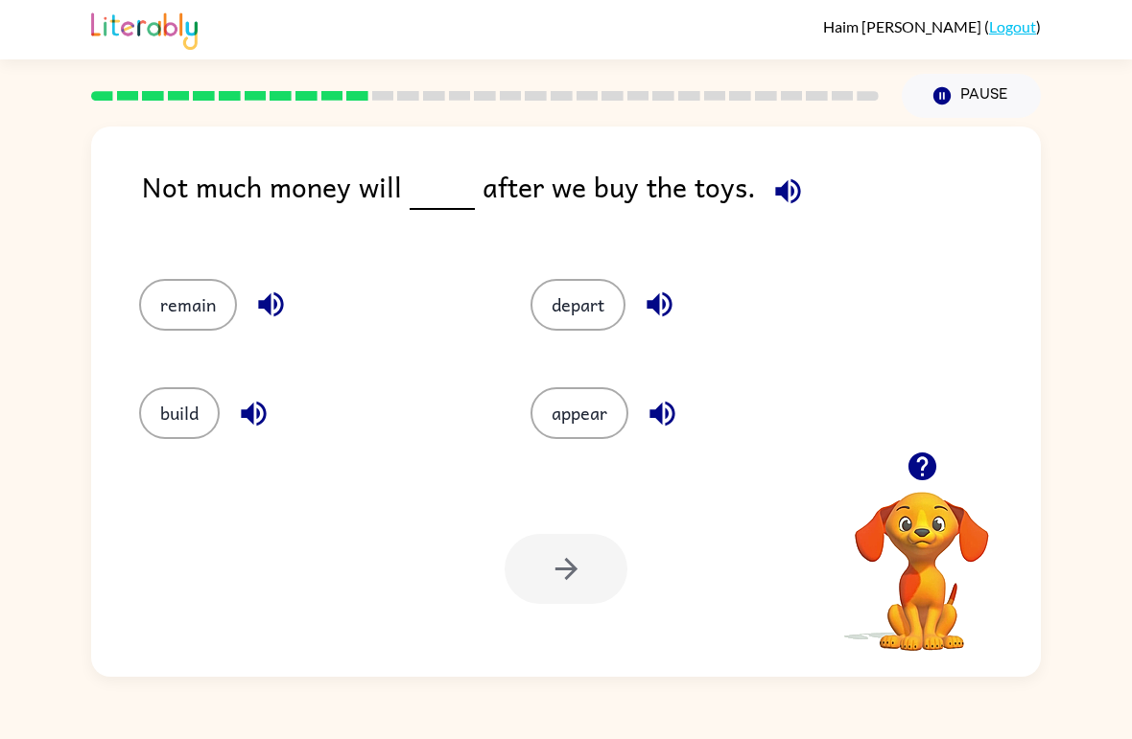
click at [653, 419] on icon "button" at bounding box center [662, 414] width 34 height 34
click at [576, 411] on button "appear" at bounding box center [579, 413] width 98 height 52
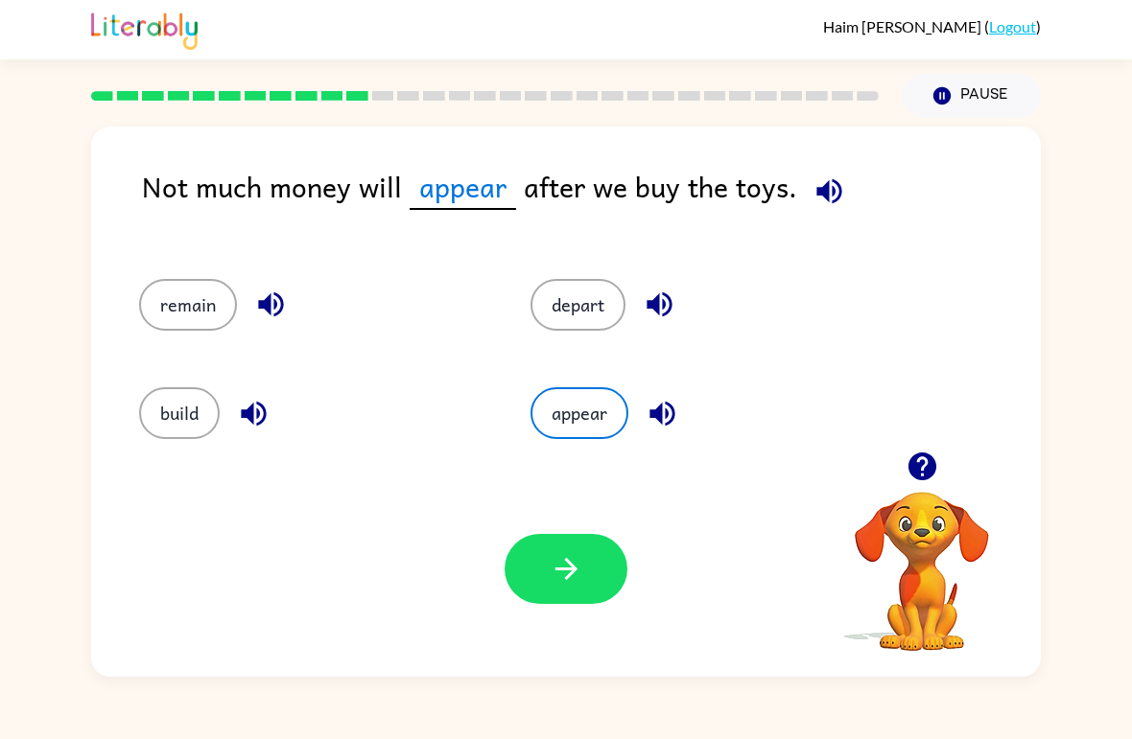
click at [571, 580] on icon "button" at bounding box center [567, 569] width 34 height 34
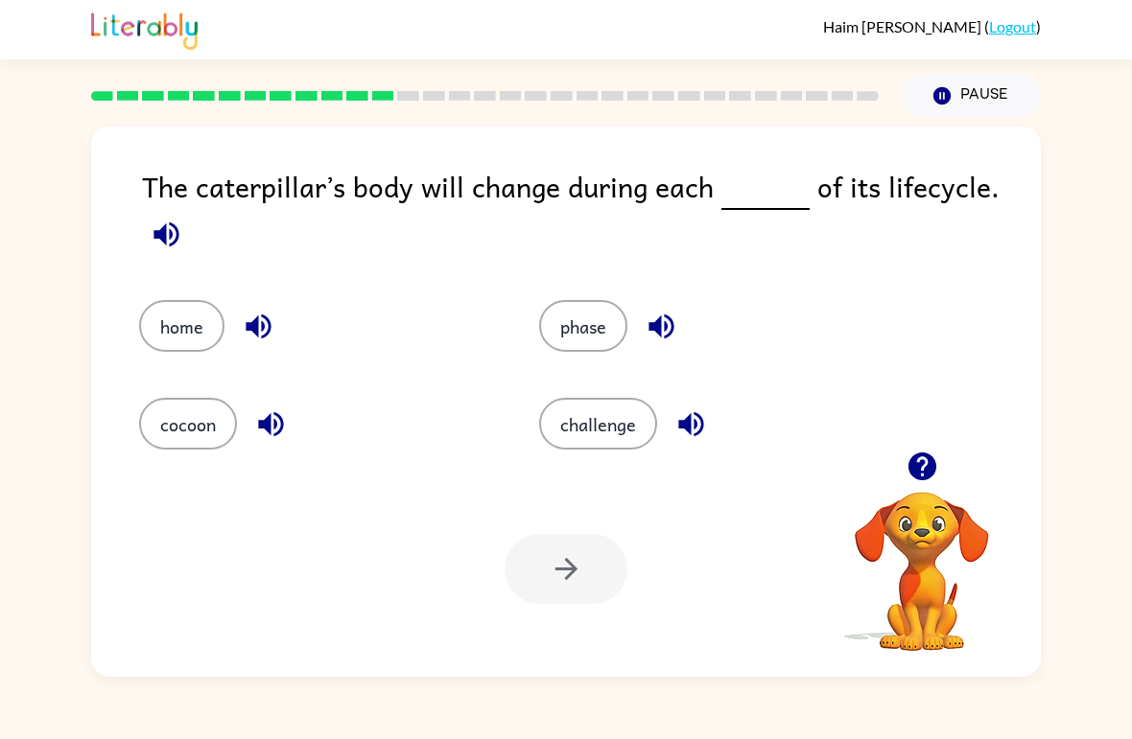
click at [695, 428] on icon "button" at bounding box center [690, 424] width 25 height 25
click at [617, 428] on button "challenge" at bounding box center [598, 424] width 118 height 52
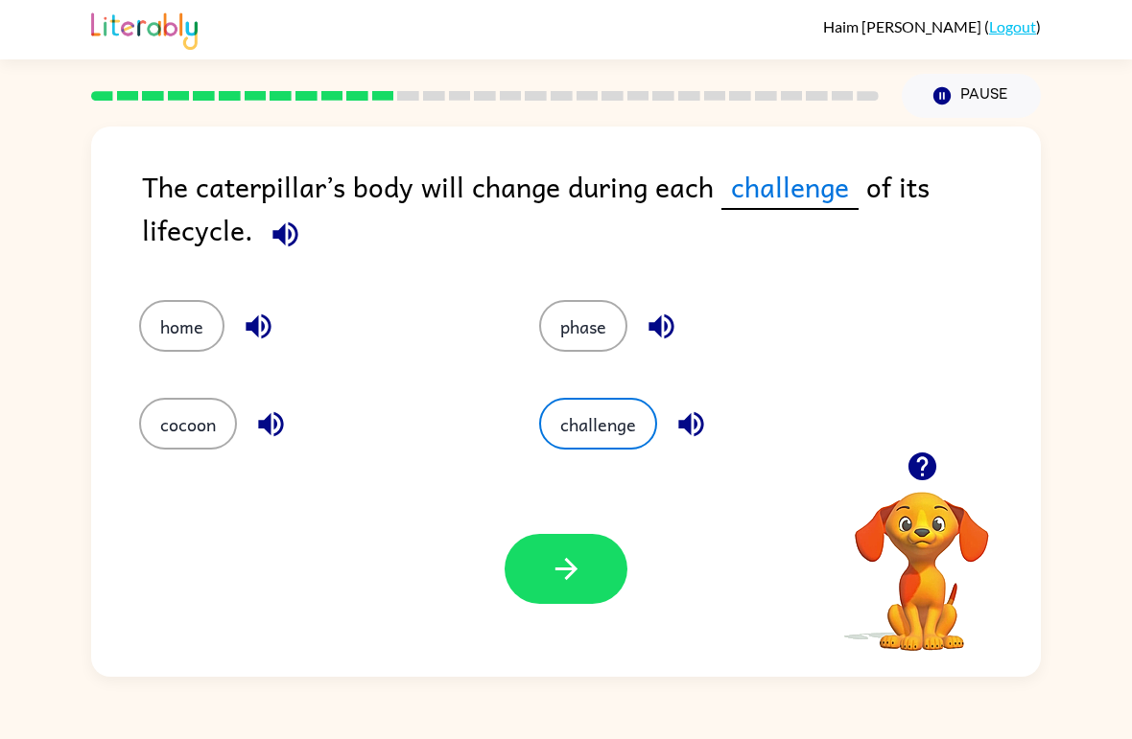
click at [582, 571] on icon "button" at bounding box center [567, 569] width 34 height 34
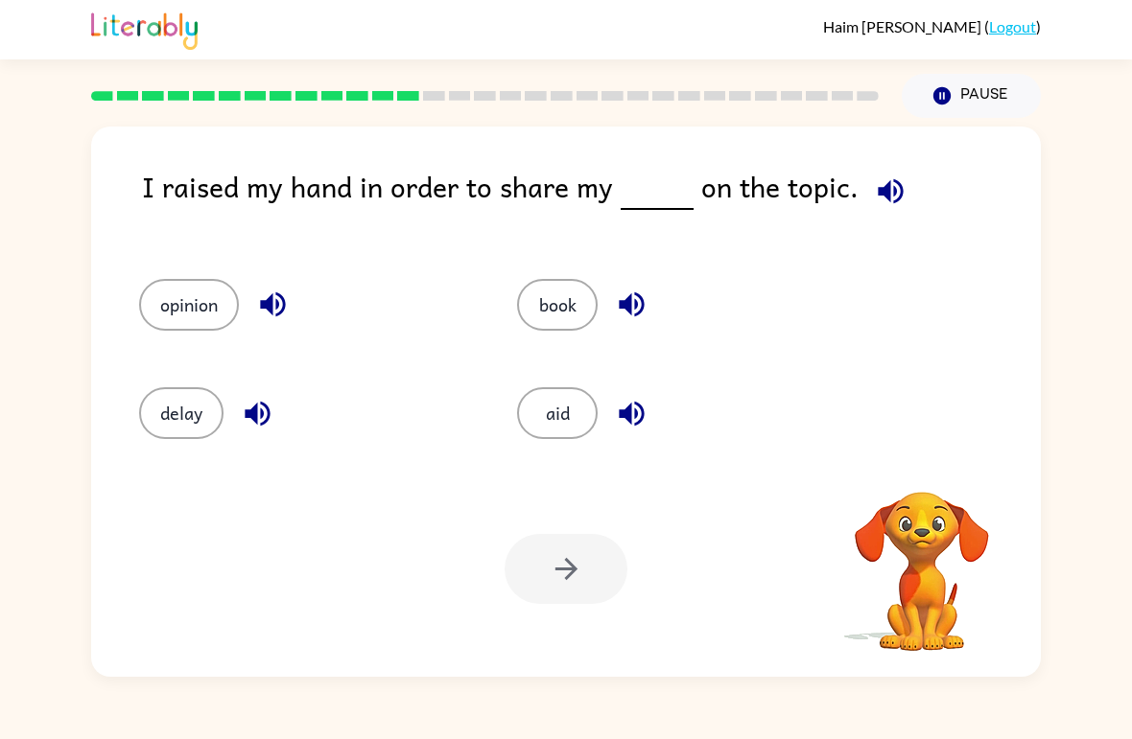
click at [898, 175] on button "button" at bounding box center [890, 191] width 49 height 49
click at [874, 198] on icon "button" at bounding box center [891, 192] width 34 height 34
click at [173, 303] on button "opinion" at bounding box center [189, 305] width 100 height 52
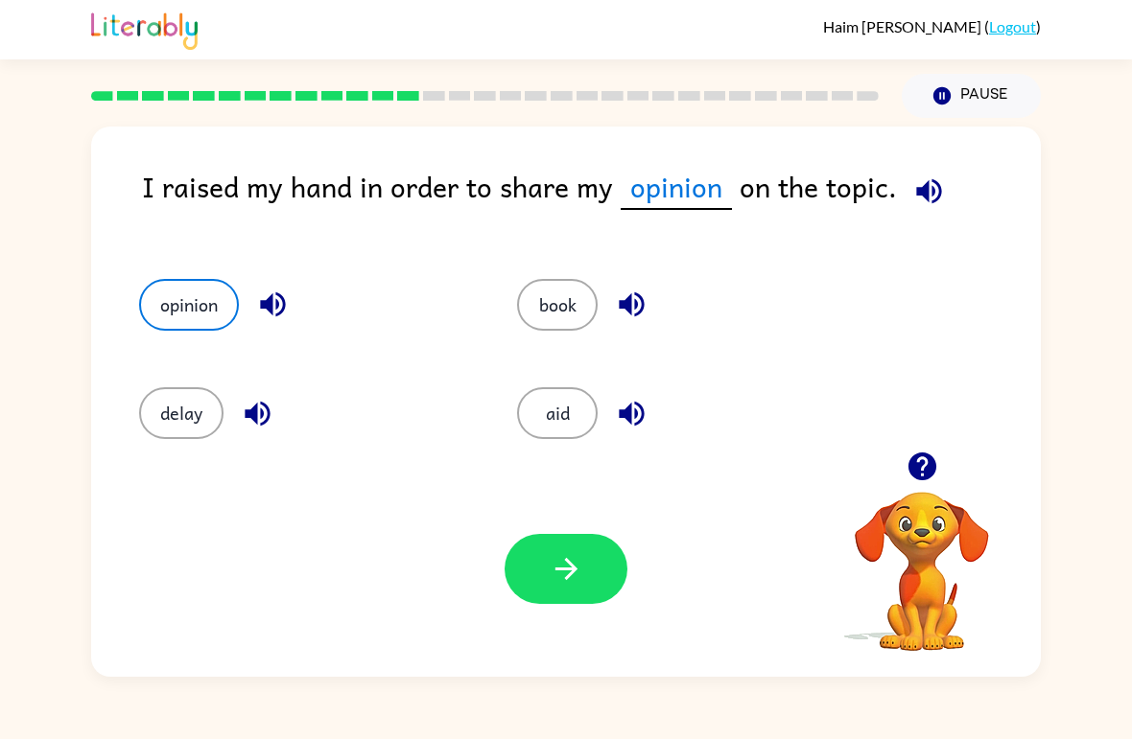
click at [180, 410] on button "delay" at bounding box center [181, 413] width 84 height 52
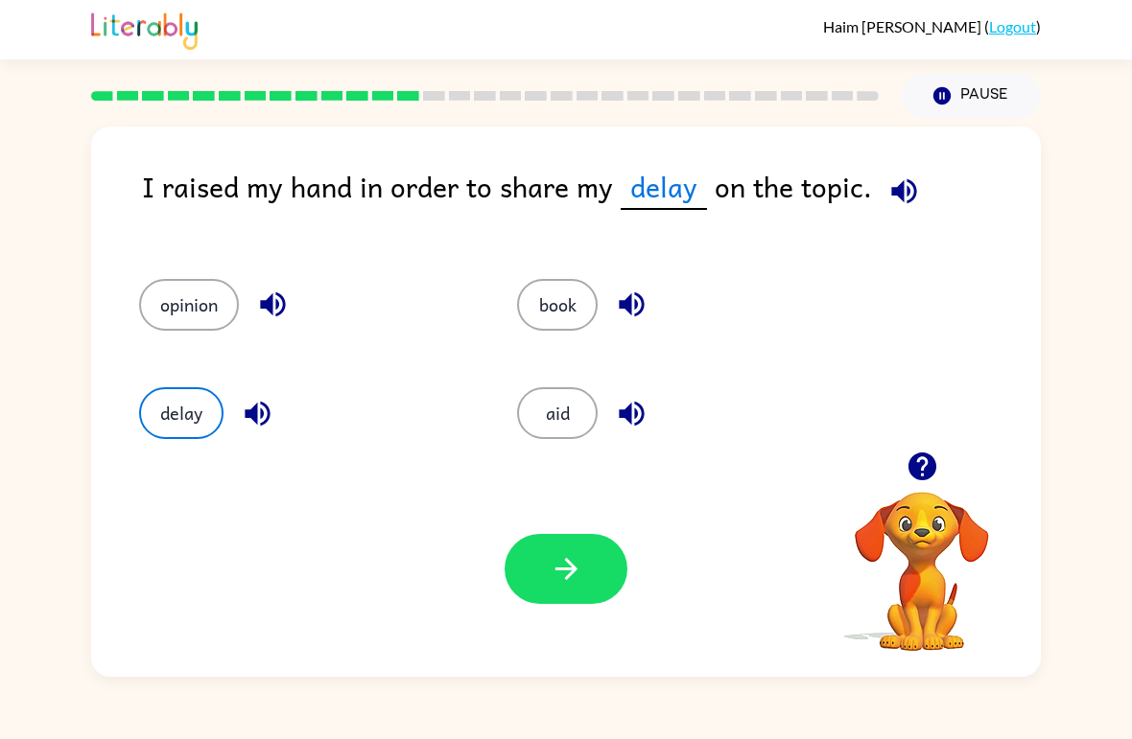
click at [585, 280] on div "book" at bounding box center [684, 305] width 334 height 52
click at [557, 290] on button "book" at bounding box center [557, 305] width 81 height 52
click at [889, 198] on icon "button" at bounding box center [896, 192] width 34 height 34
click at [571, 564] on icon "button" at bounding box center [565, 569] width 22 height 22
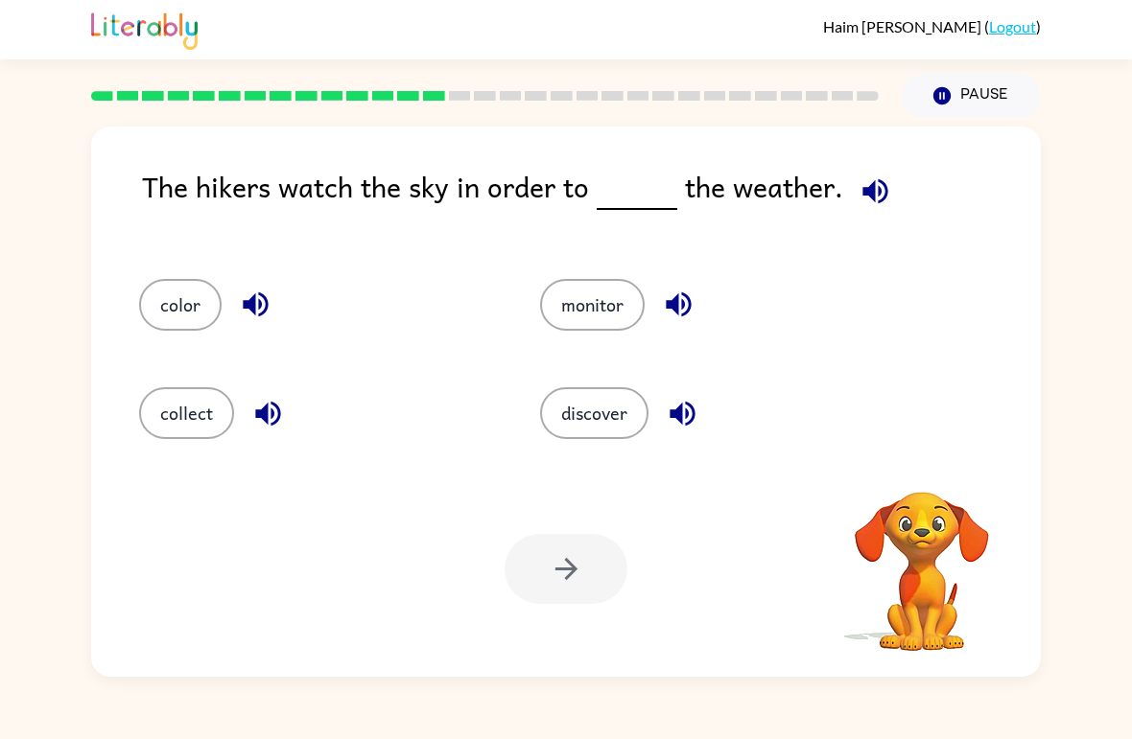
click at [851, 179] on button "button" at bounding box center [875, 191] width 49 height 49
click at [171, 317] on button "color" at bounding box center [180, 305] width 82 height 52
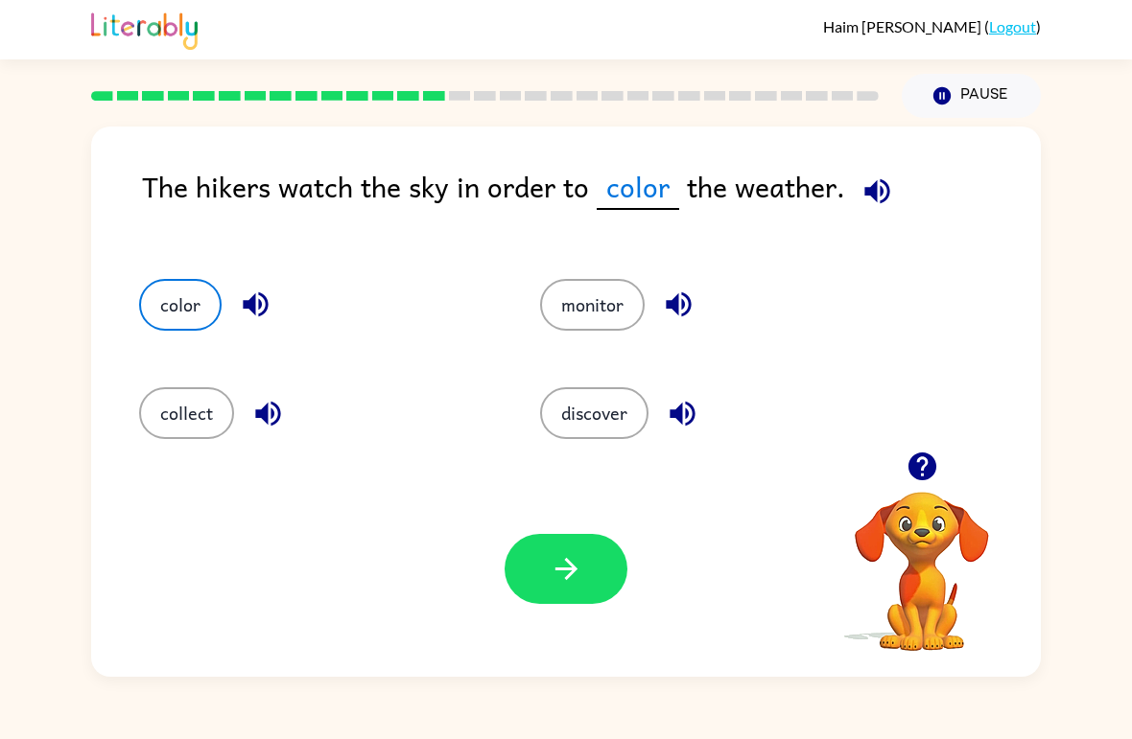
click at [554, 624] on div "Your browser must support playing .mp4 files to use Literably. Please try using…" at bounding box center [565, 569] width 949 height 216
click at [610, 573] on button "button" at bounding box center [565, 569] width 123 height 70
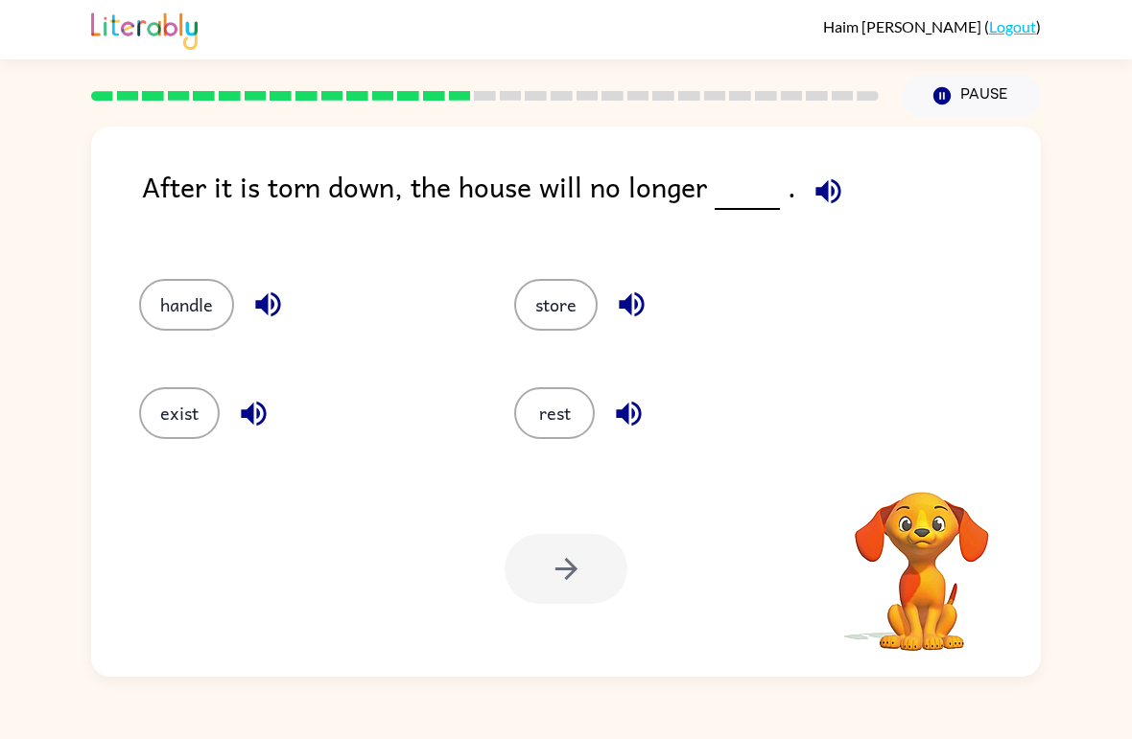
click at [842, 181] on button "button" at bounding box center [828, 191] width 49 height 49
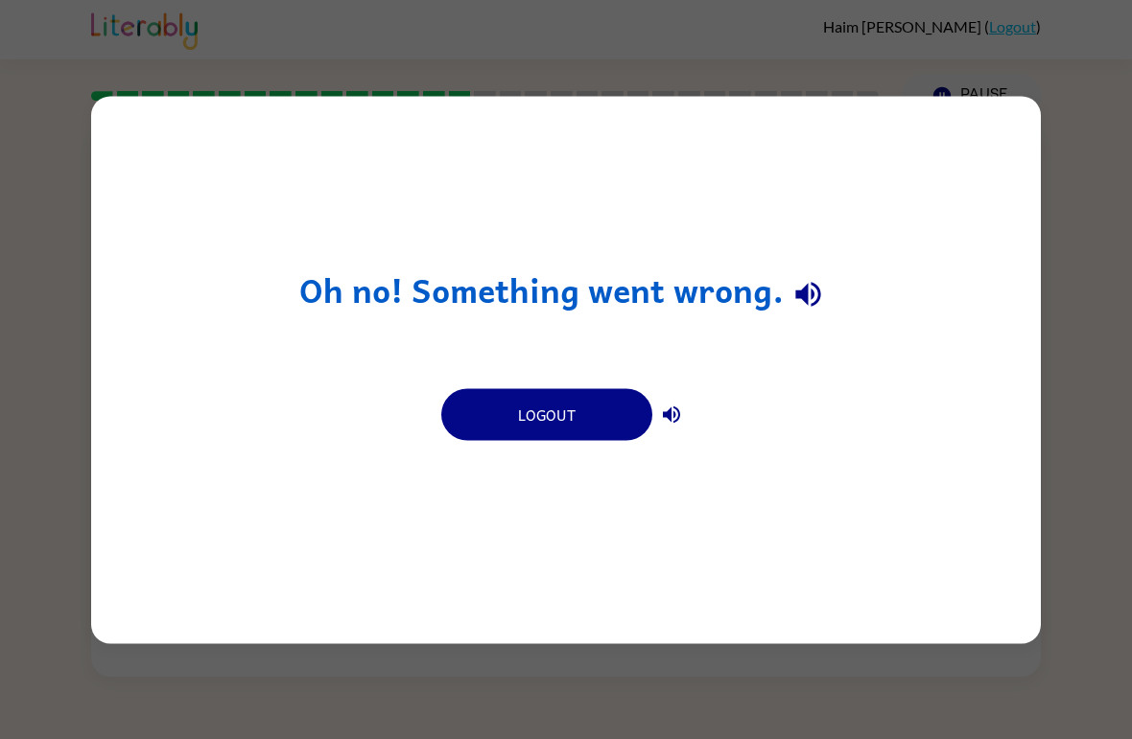
click at [571, 401] on button "Logout" at bounding box center [546, 414] width 211 height 52
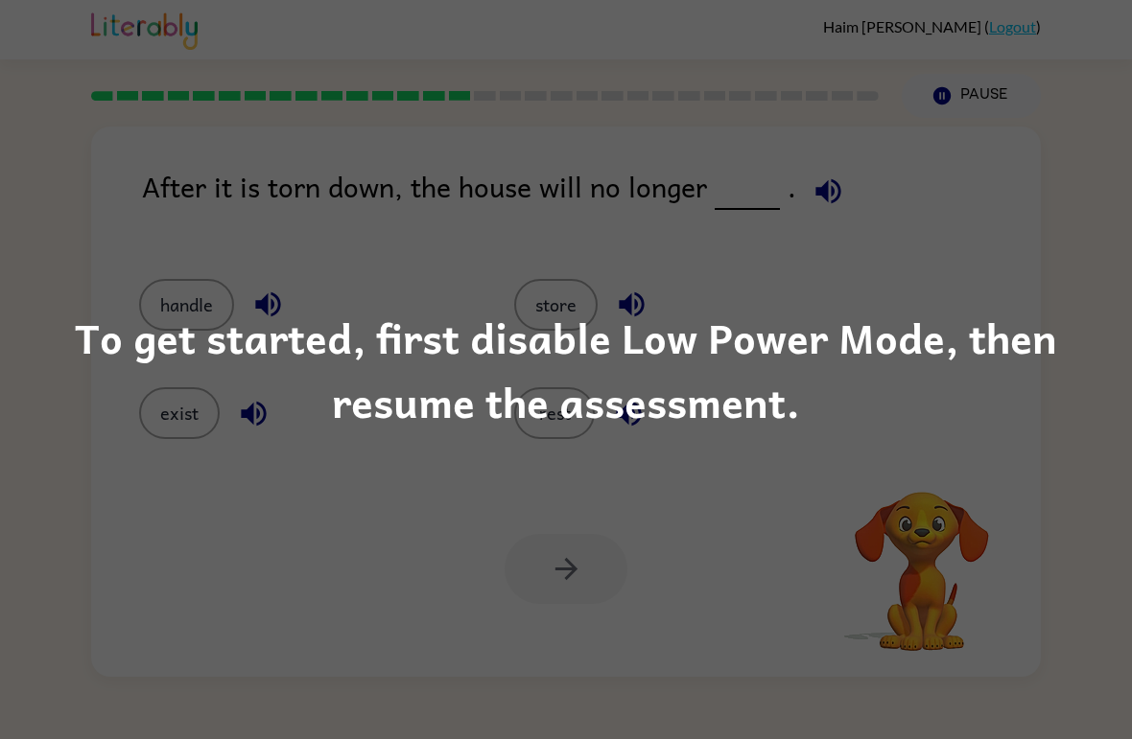
click at [998, 312] on div "To get started, first disable Low Power Mode, then resume the assessment." at bounding box center [566, 370] width 1132 height 130
click at [997, 372] on div "To get started, first disable Low Power Mode, then resume the assessment." at bounding box center [566, 370] width 1132 height 130
click at [1052, 310] on div "To get started, first disable Low Power Mode, then resume the assessment." at bounding box center [566, 370] width 1132 height 130
click at [951, 316] on div "To get started, first disable Low Power Mode, then resume the assessment." at bounding box center [566, 370] width 1132 height 130
click at [1002, 356] on div "To get started, first disable Low Power Mode, then resume the assessment." at bounding box center [566, 370] width 1132 height 130
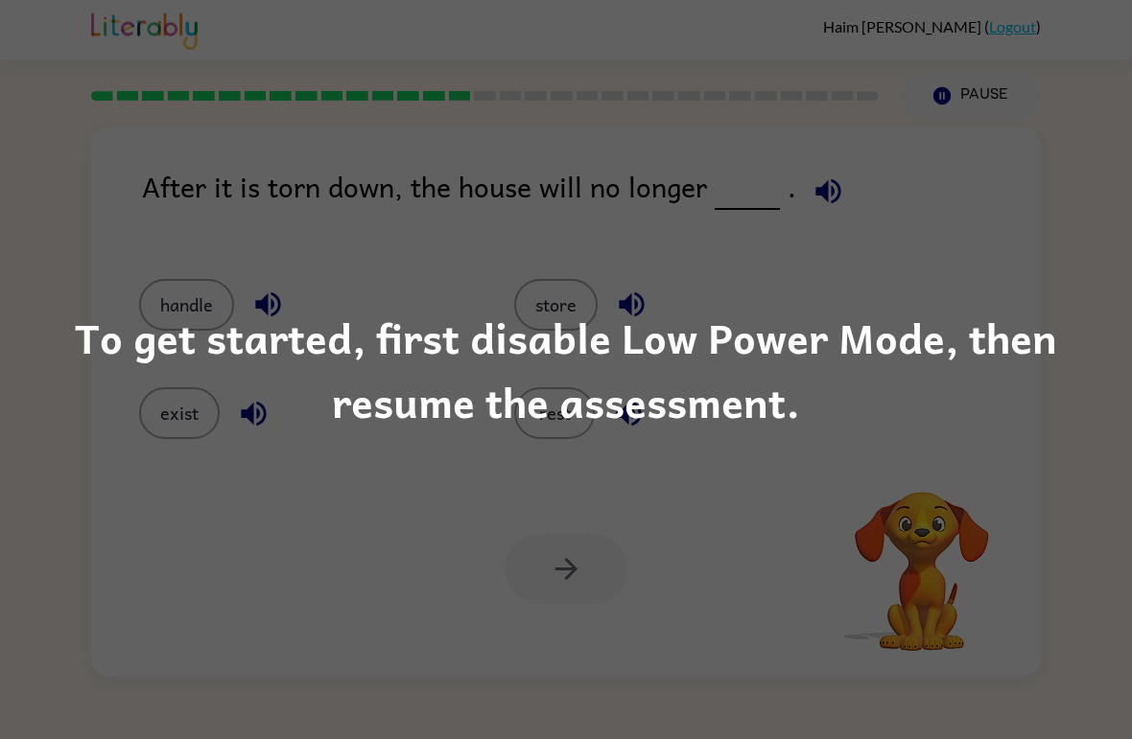
click at [968, 318] on div "To get started, first disable Low Power Mode, then resume the assessment." at bounding box center [566, 370] width 1132 height 130
click at [1128, 340] on div "To get started, first disable Low Power Mode, then resume the assessment." at bounding box center [566, 370] width 1132 height 130
click at [1060, 610] on div "To get started, first disable Low Power Mode, then resume the assessment." at bounding box center [566, 369] width 1132 height 739
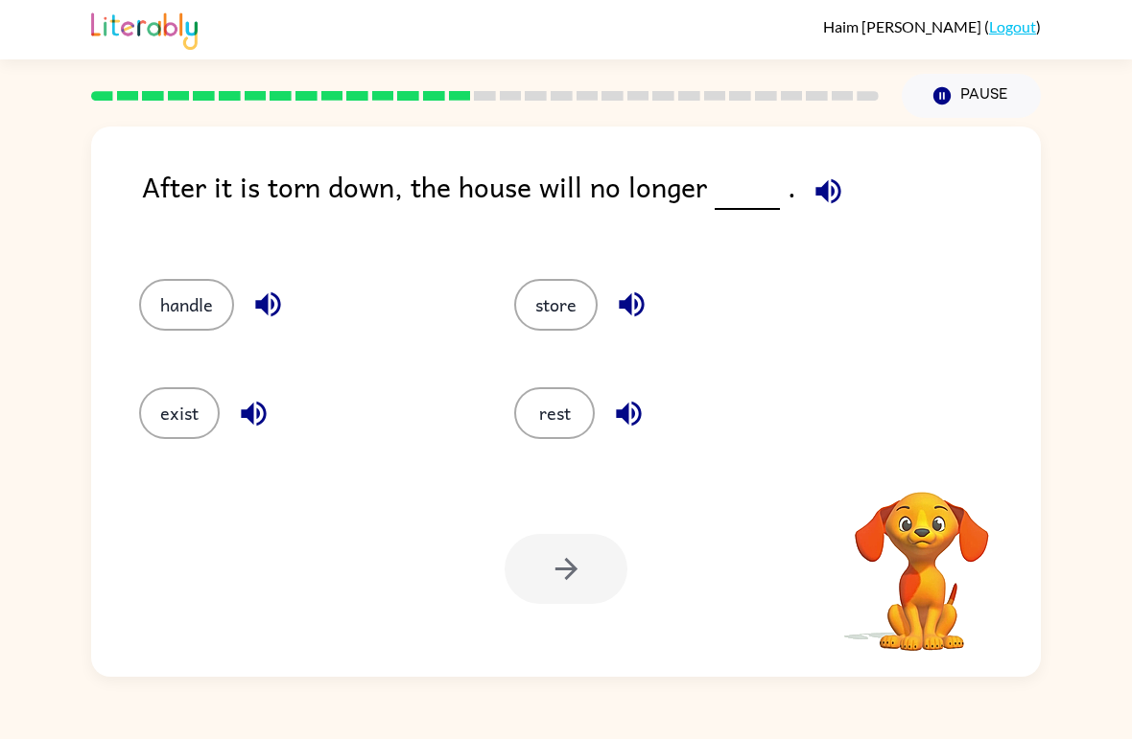
click at [815, 194] on icon "button" at bounding box center [827, 190] width 25 height 25
click at [1129, 290] on div "After it is torn down, the house will no longer . handle store exist rest Your …" at bounding box center [566, 397] width 1132 height 559
click at [643, 301] on icon "button" at bounding box center [631, 305] width 25 height 25
click at [552, 292] on button "store" at bounding box center [555, 305] width 83 height 52
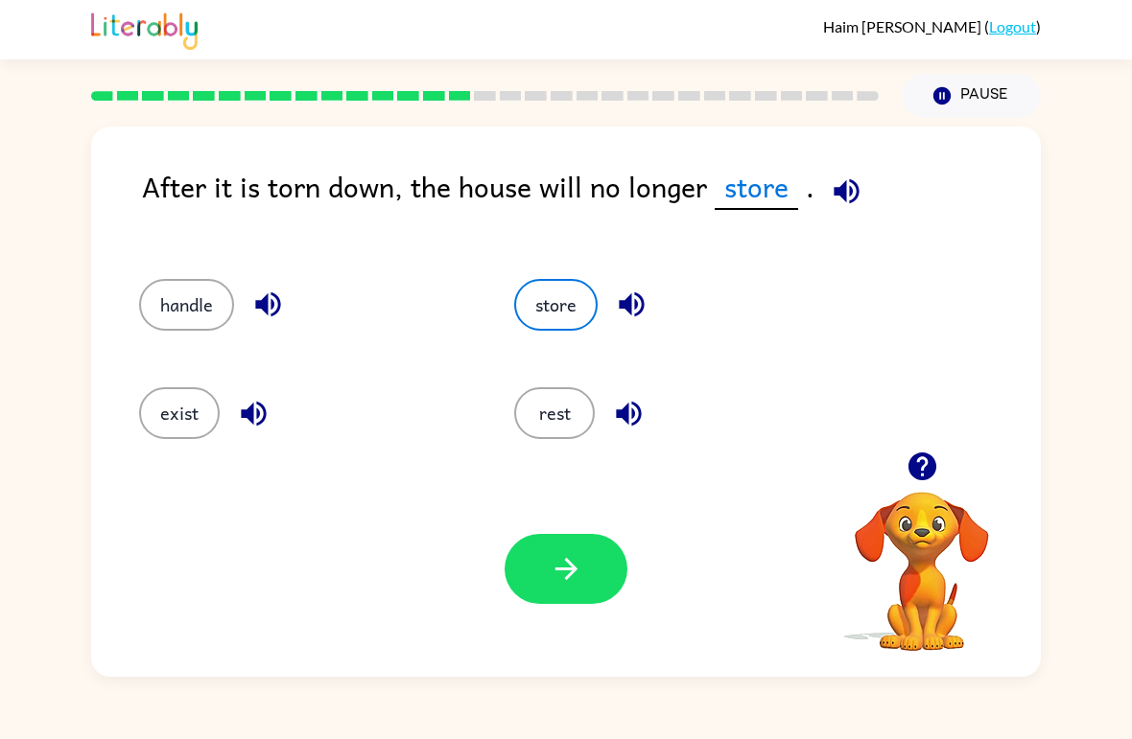
click at [572, 572] on icon "button" at bounding box center [567, 569] width 34 height 34
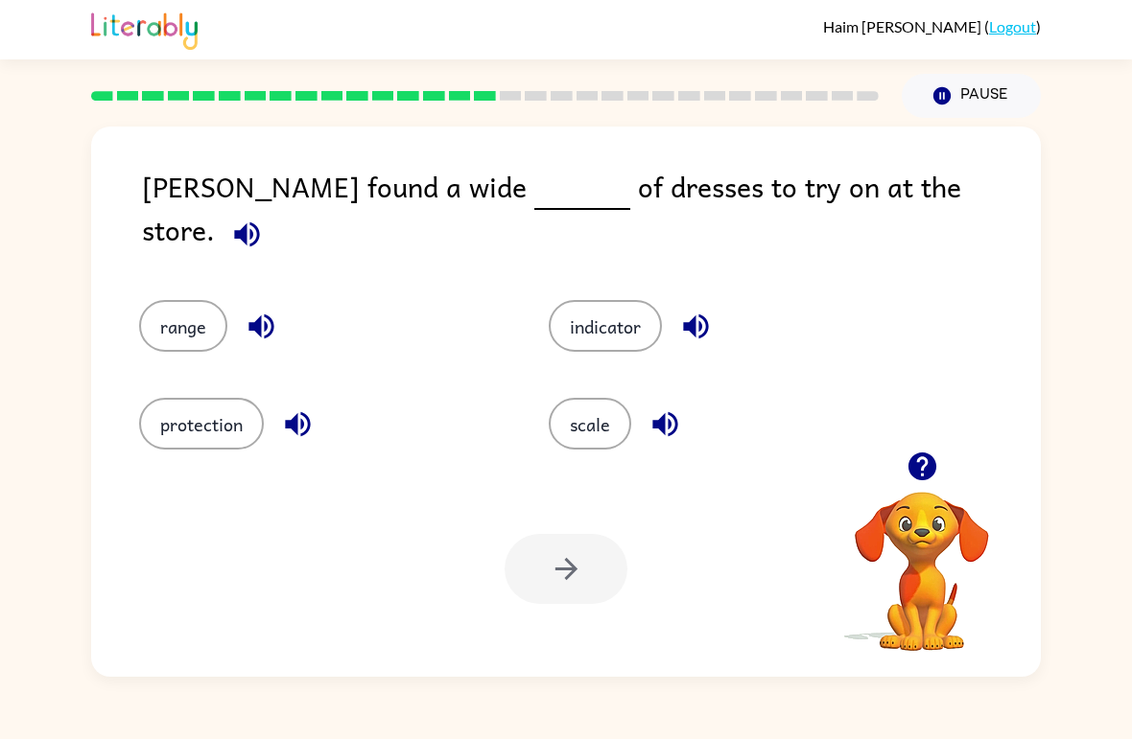
click at [617, 309] on button "indicator" at bounding box center [605, 326] width 113 height 52
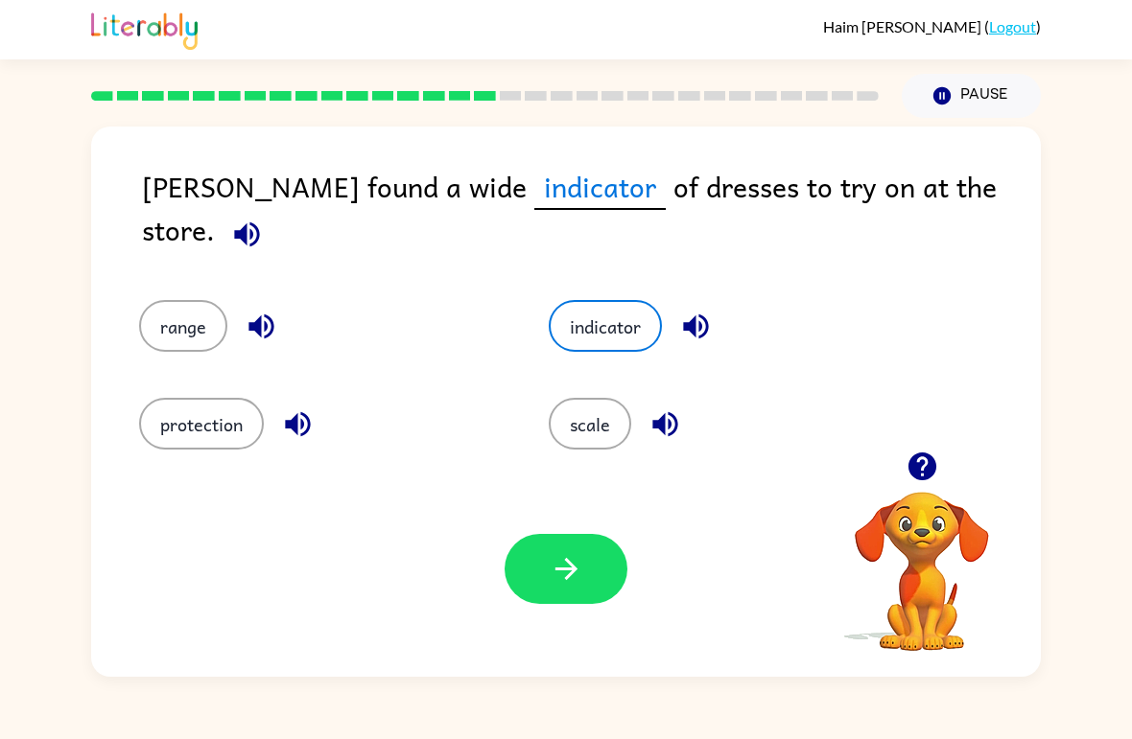
click at [588, 560] on button "button" at bounding box center [565, 569] width 123 height 70
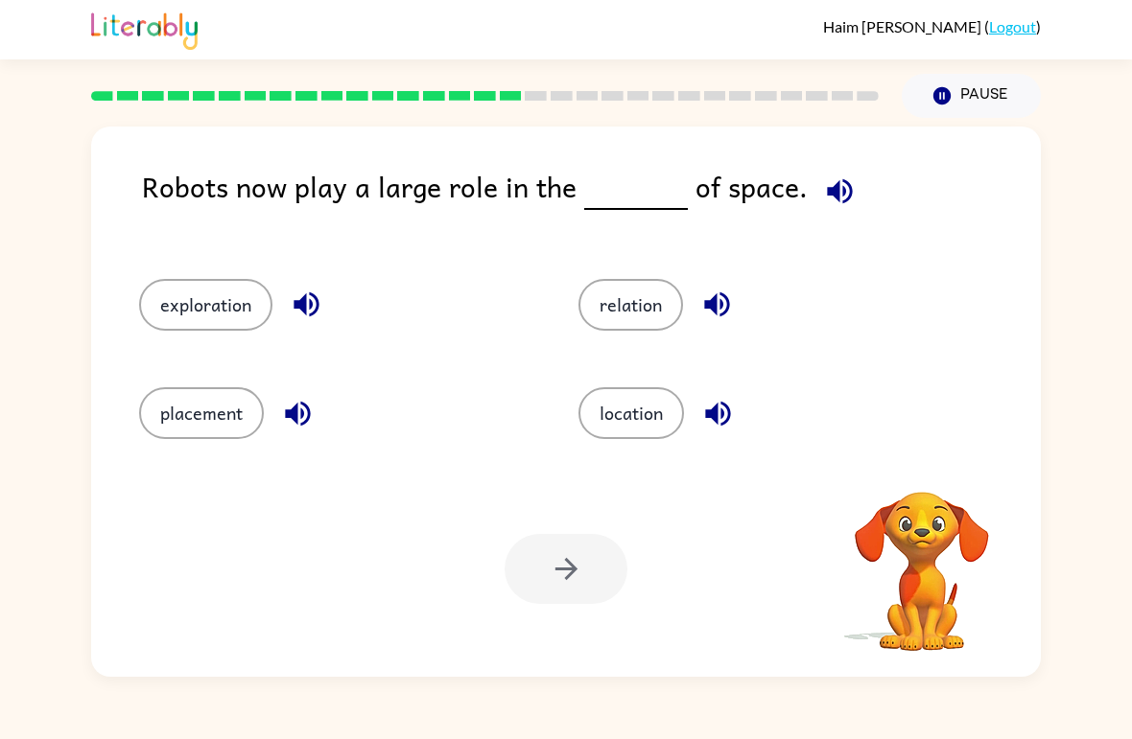
click at [823, 179] on icon "button" at bounding box center [840, 192] width 34 height 34
click at [171, 311] on button "exploration" at bounding box center [205, 305] width 133 height 52
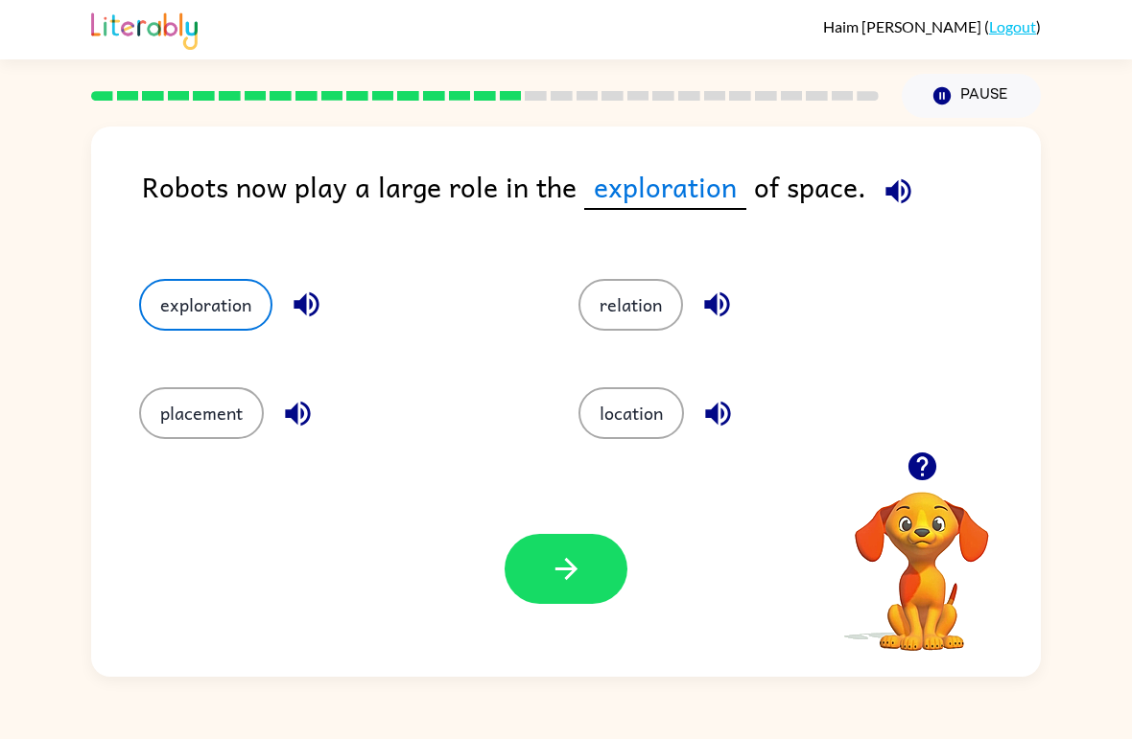
click at [574, 551] on button "button" at bounding box center [565, 569] width 123 height 70
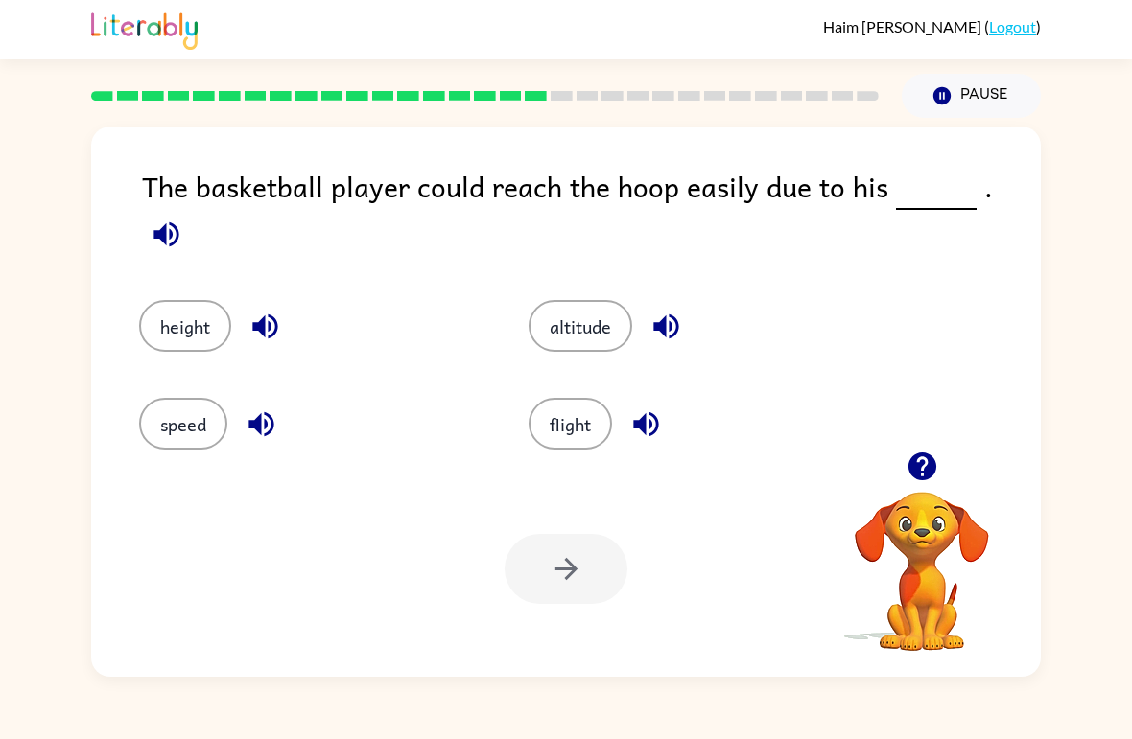
click at [608, 300] on button "altitude" at bounding box center [580, 326] width 104 height 52
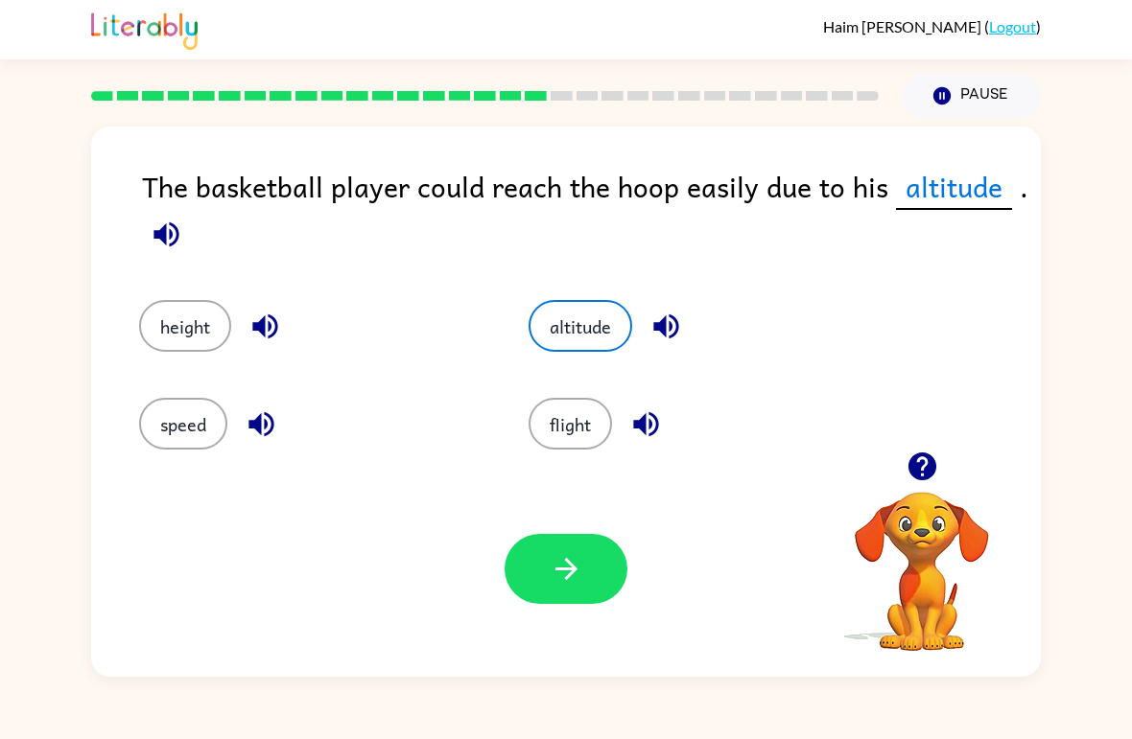
click at [585, 574] on button "button" at bounding box center [565, 569] width 123 height 70
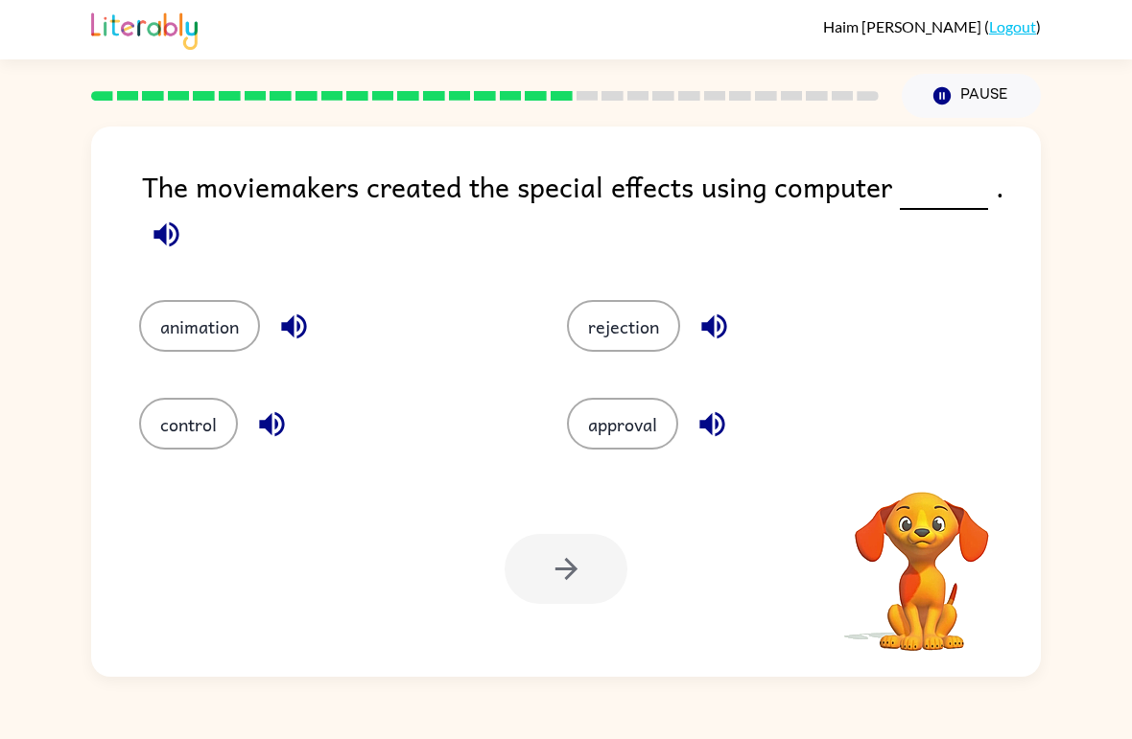
click at [158, 231] on icon "button" at bounding box center [167, 235] width 34 height 34
click at [167, 336] on button "animation" at bounding box center [199, 326] width 121 height 52
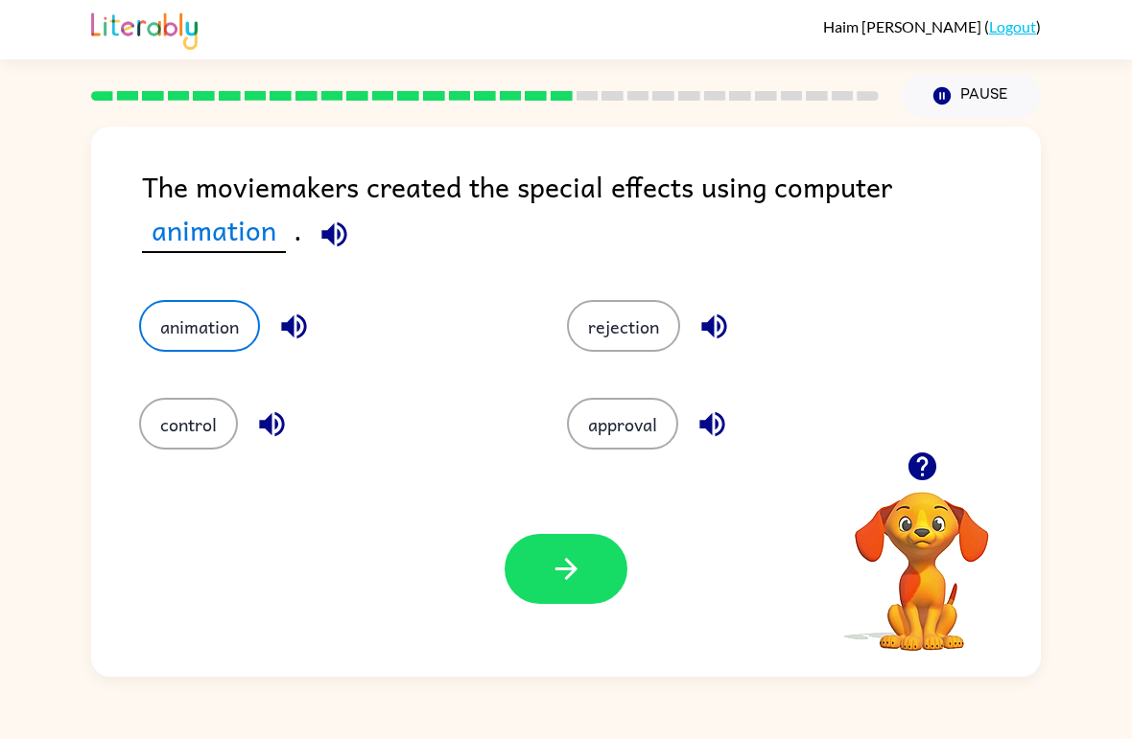
click at [282, 325] on icon "button" at bounding box center [294, 327] width 34 height 34
click at [264, 429] on icon "button" at bounding box center [271, 424] width 25 height 25
click at [728, 326] on icon "button" at bounding box center [714, 327] width 34 height 34
click at [716, 413] on icon "button" at bounding box center [712, 425] width 34 height 34
click at [661, 310] on button "rejection" at bounding box center [623, 326] width 113 height 52
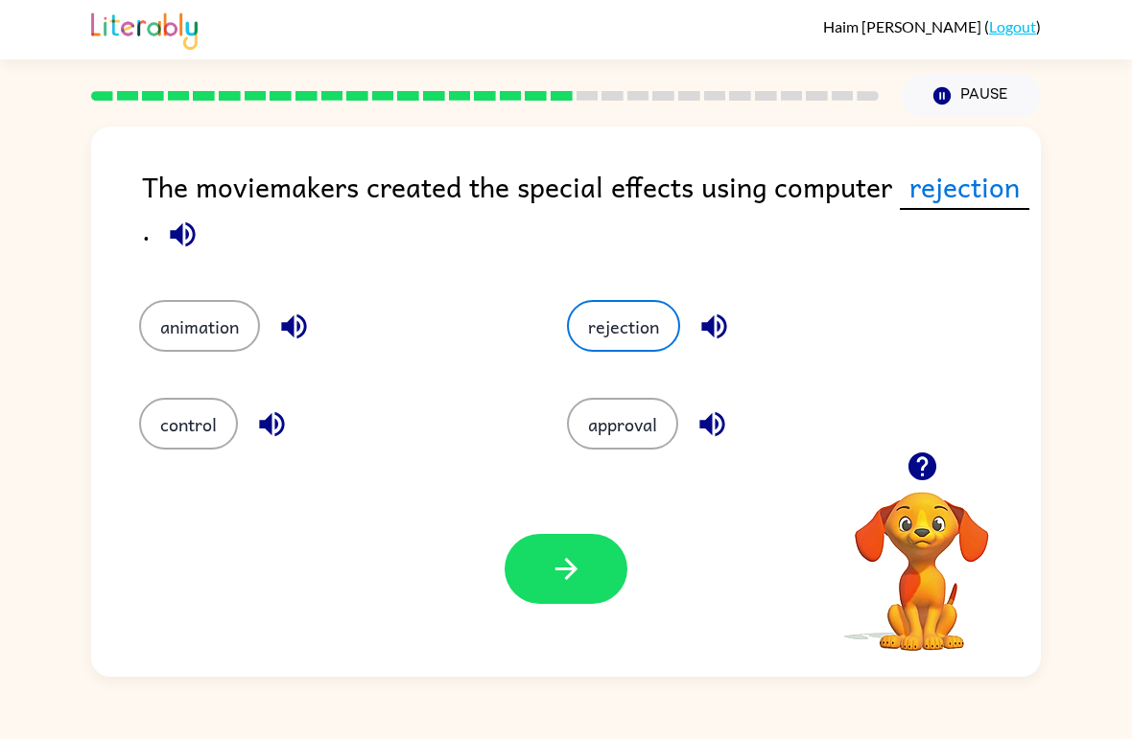
click at [557, 567] on icon "button" at bounding box center [567, 569] width 34 height 34
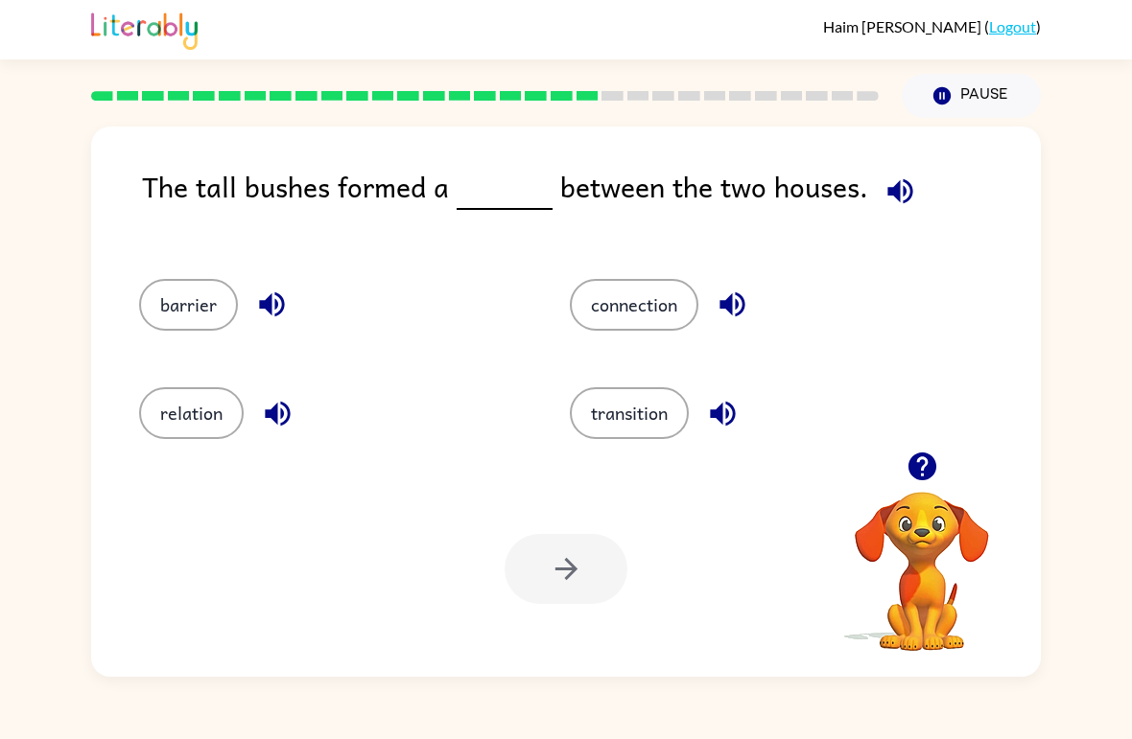
click at [284, 406] on icon "button" at bounding box center [277, 413] width 25 height 25
click at [181, 300] on button "barrier" at bounding box center [188, 305] width 99 height 52
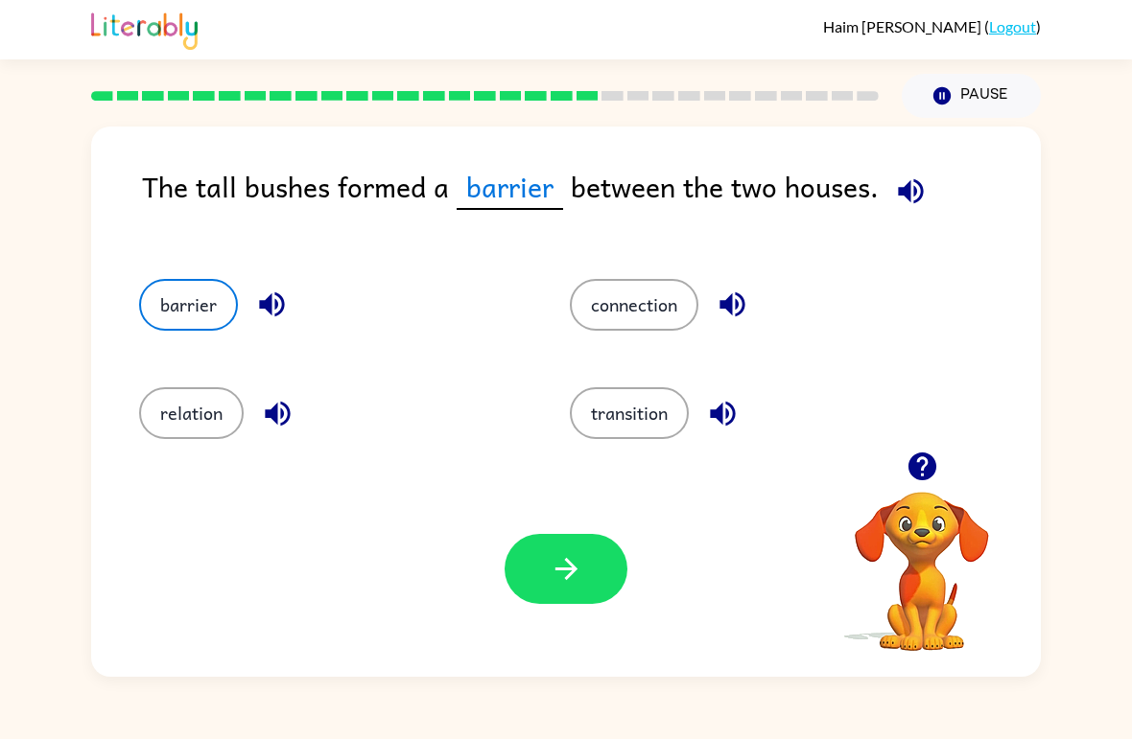
click at [546, 574] on button "button" at bounding box center [565, 569] width 123 height 70
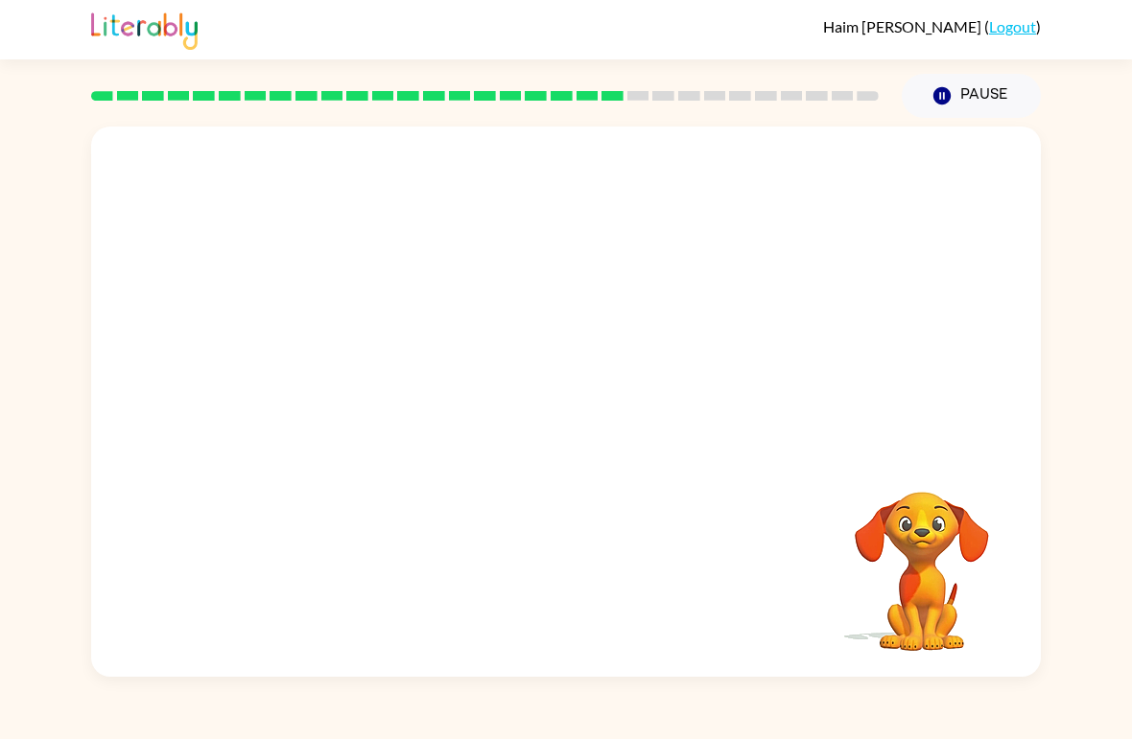
click at [960, 189] on div at bounding box center [565, 289] width 949 height 325
click at [539, 402] on div at bounding box center [565, 412] width 123 height 70
click at [556, 387] on button "button" at bounding box center [565, 412] width 123 height 70
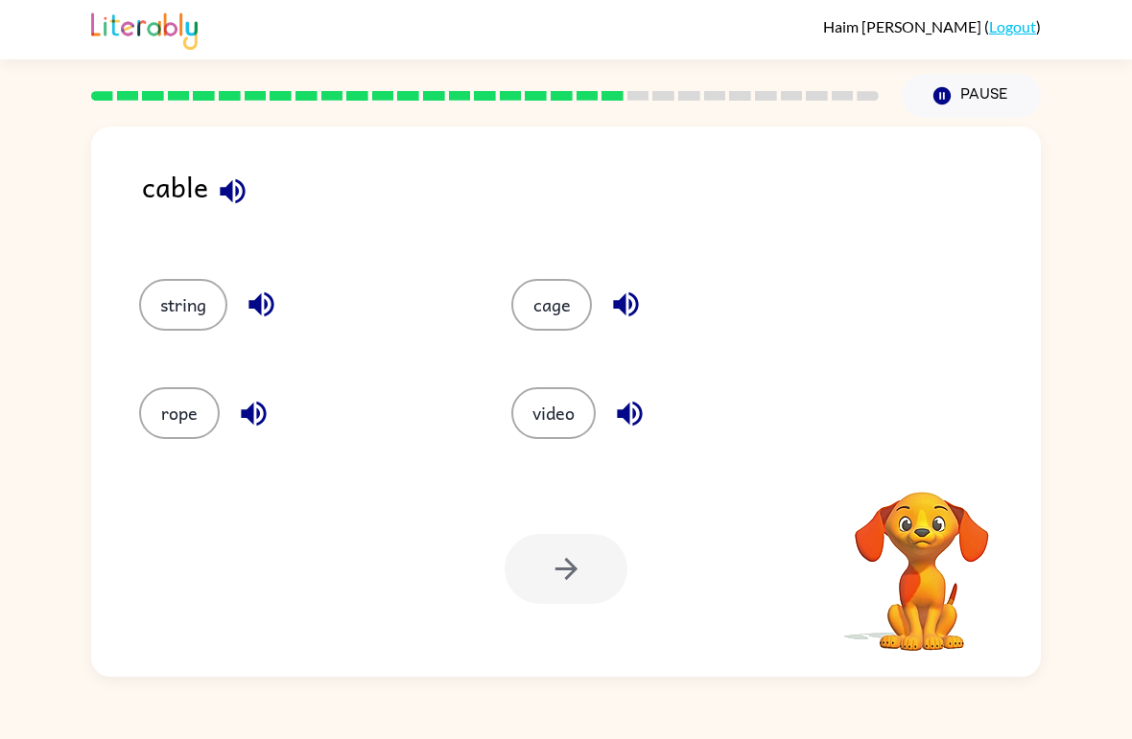
click at [607, 360] on div "video" at bounding box center [661, 405] width 372 height 108
click at [249, 199] on button "button" at bounding box center [232, 191] width 49 height 49
click at [268, 317] on icon "button" at bounding box center [260, 305] width 25 height 25
click at [266, 416] on icon "button" at bounding box center [253, 413] width 25 height 25
click at [635, 326] on button "button" at bounding box center [625, 304] width 49 height 49
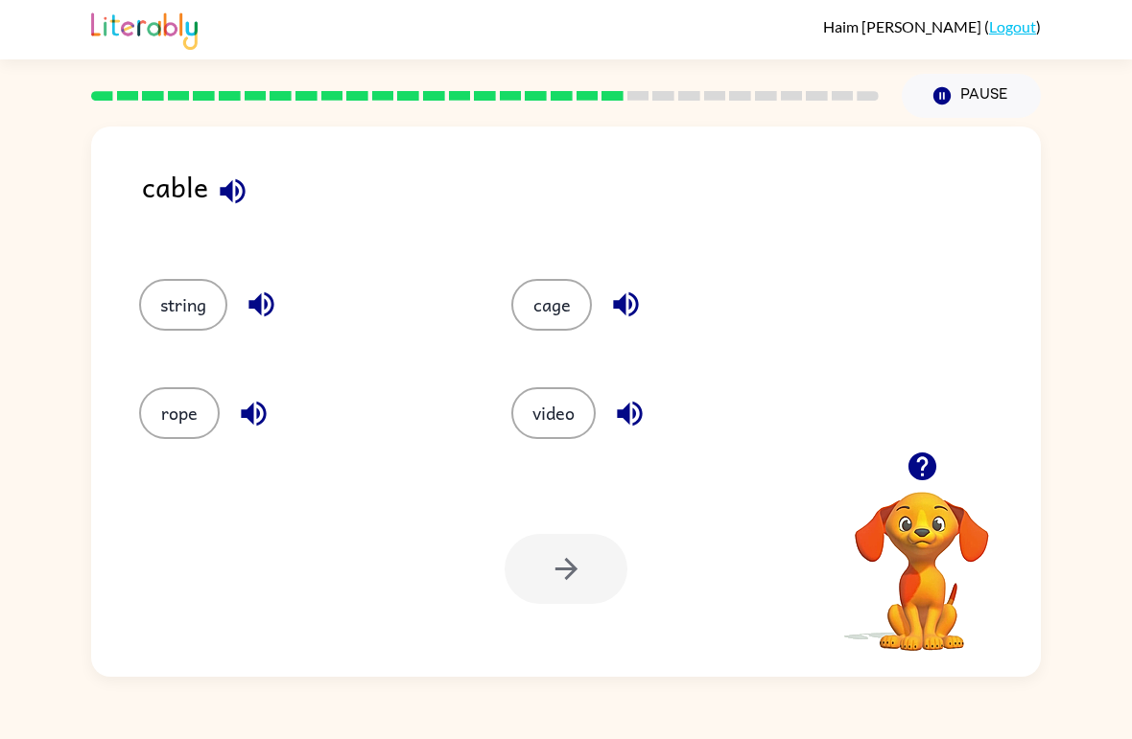
click at [637, 405] on icon "button" at bounding box center [629, 413] width 25 height 25
click at [564, 284] on button "cage" at bounding box center [551, 305] width 81 height 52
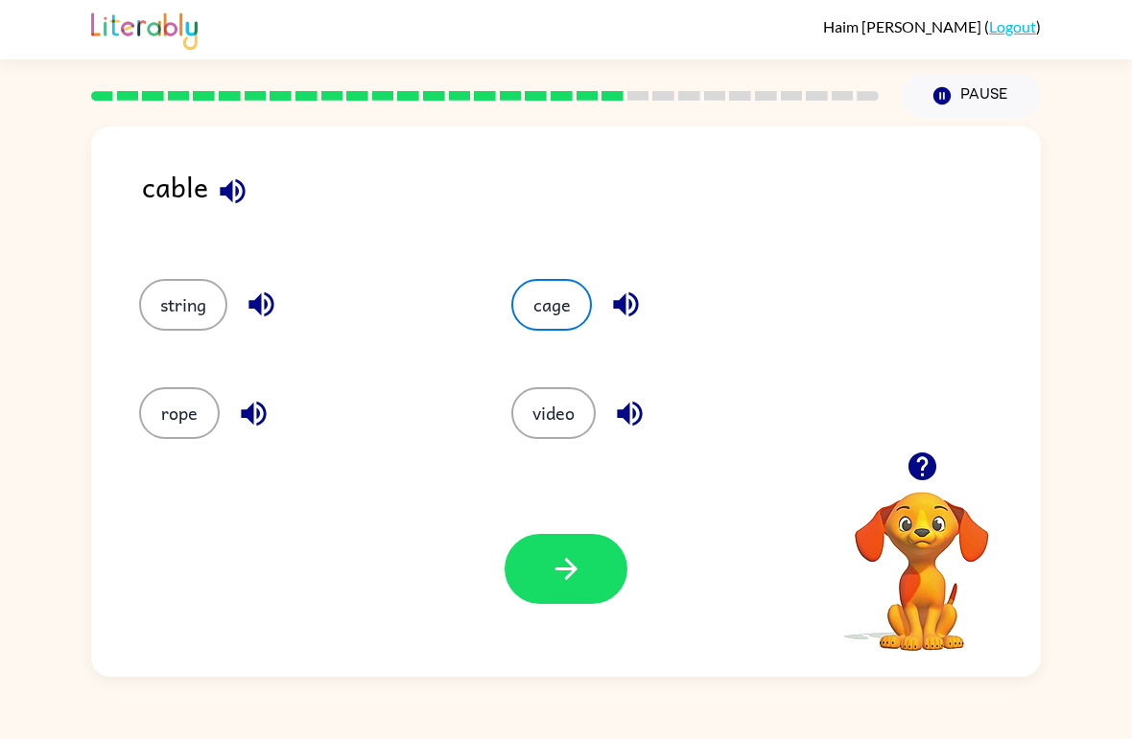
click at [597, 597] on button "button" at bounding box center [565, 569] width 123 height 70
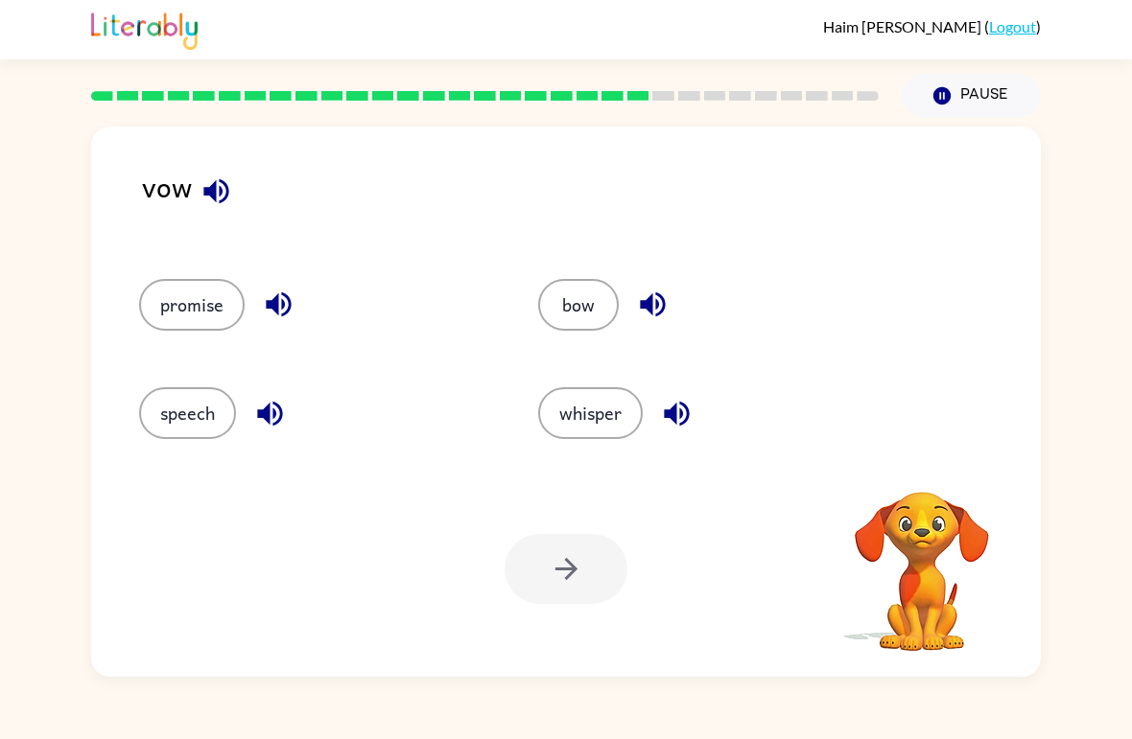
click at [234, 200] on button "button" at bounding box center [216, 191] width 49 height 49
click at [590, 320] on button "bow" at bounding box center [578, 305] width 81 height 52
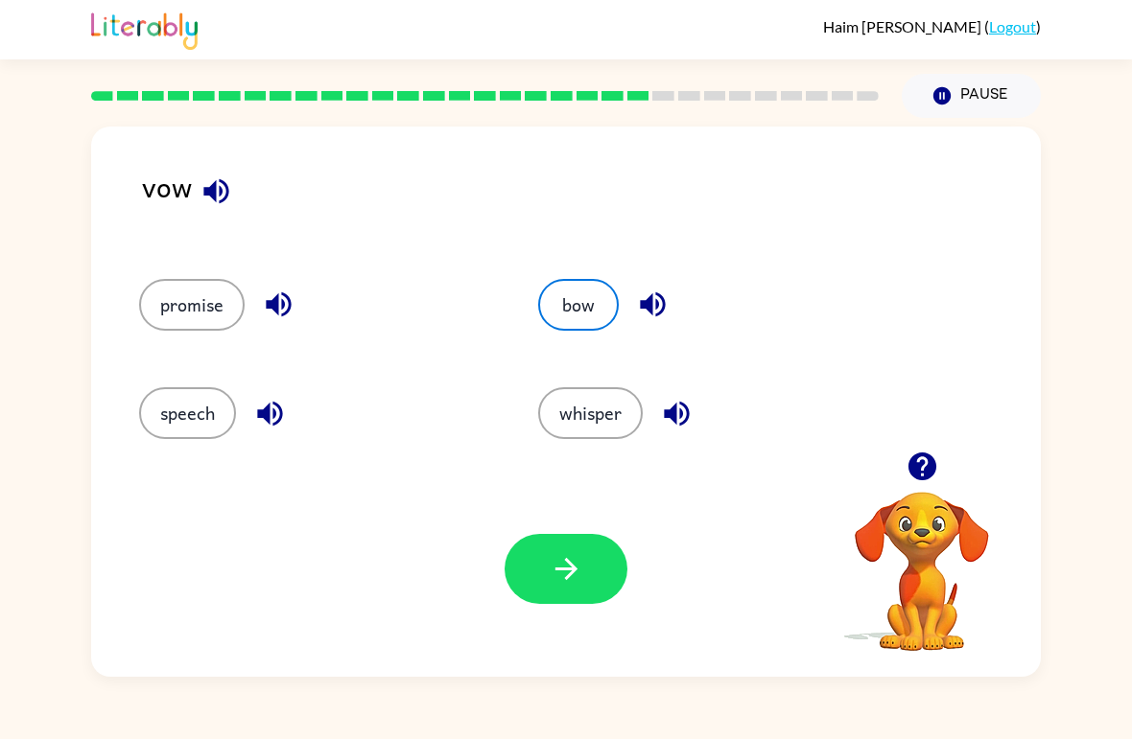
click at [576, 575] on icon "button" at bounding box center [567, 569] width 34 height 34
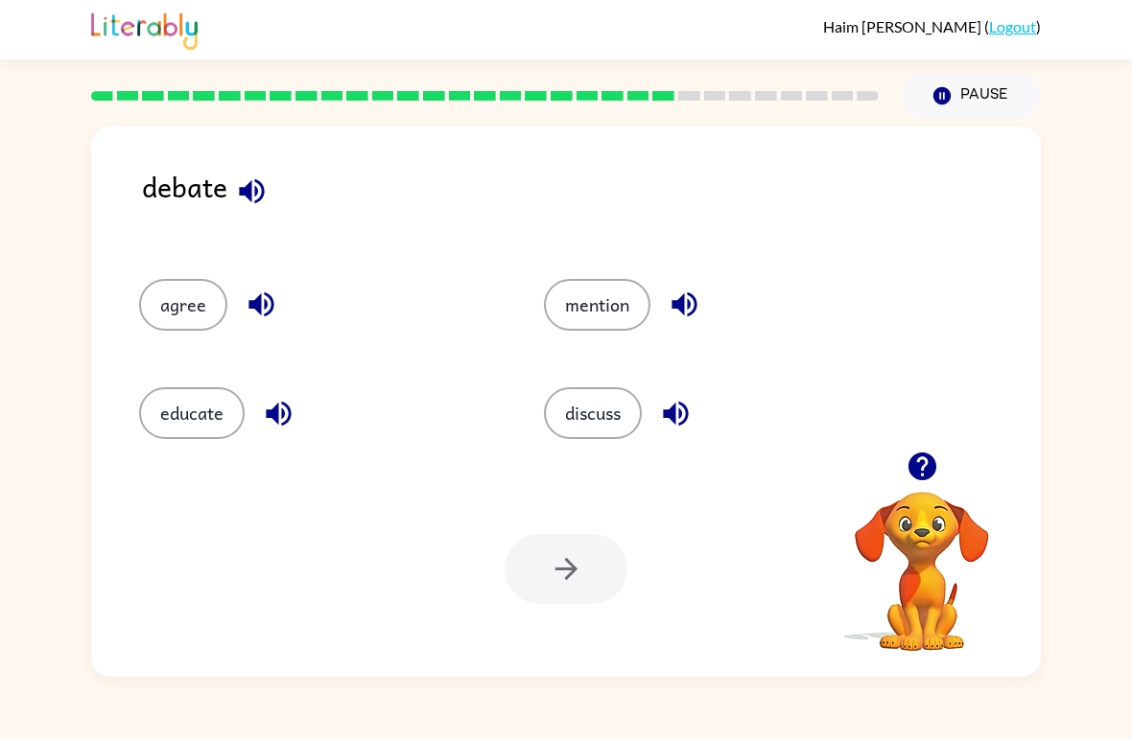
click at [244, 206] on icon "button" at bounding box center [252, 192] width 34 height 34
click at [243, 306] on button "button" at bounding box center [261, 304] width 49 height 49
click at [243, 206] on icon "button" at bounding box center [252, 192] width 34 height 34
click at [242, 205] on icon "button" at bounding box center [252, 192] width 34 height 34
click at [235, 200] on icon "button" at bounding box center [252, 192] width 34 height 34
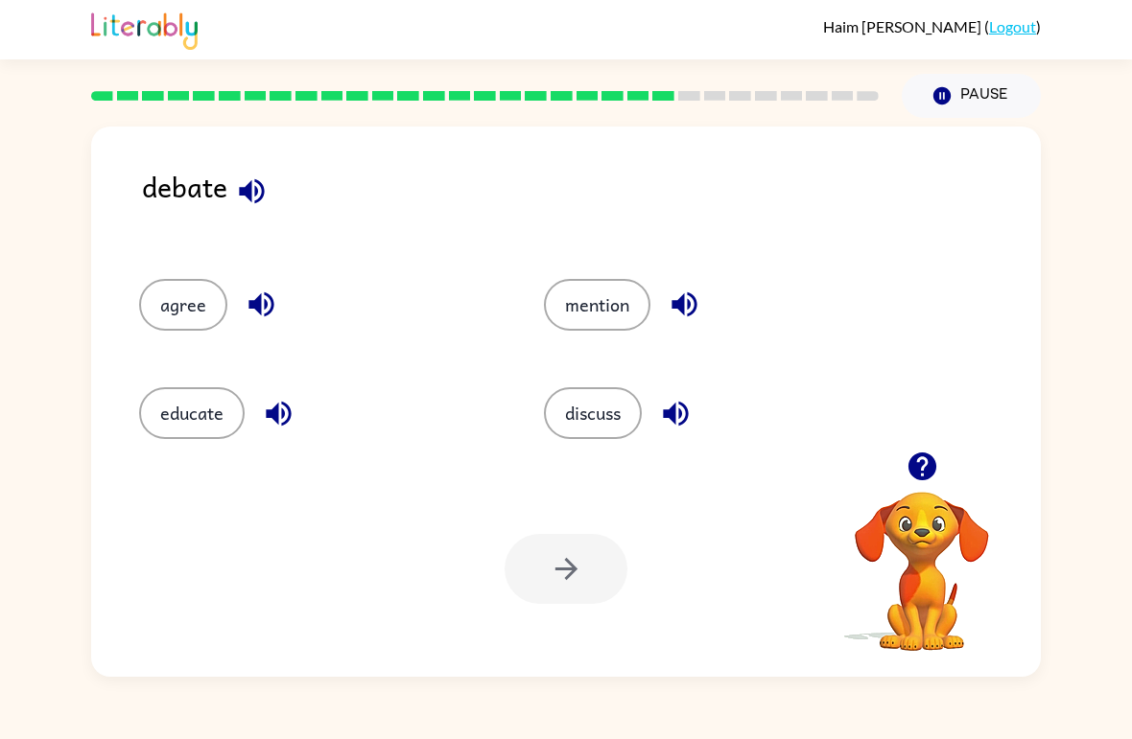
click at [192, 319] on button "agree" at bounding box center [183, 305] width 88 height 52
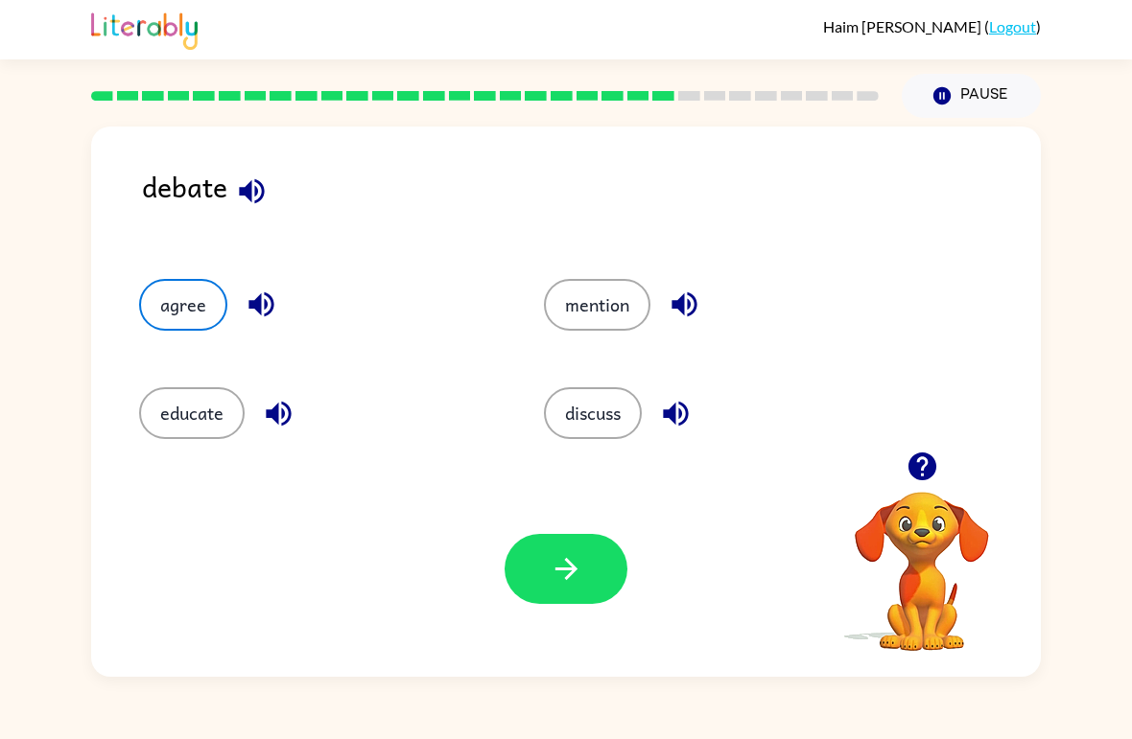
click at [566, 576] on icon "button" at bounding box center [567, 569] width 34 height 34
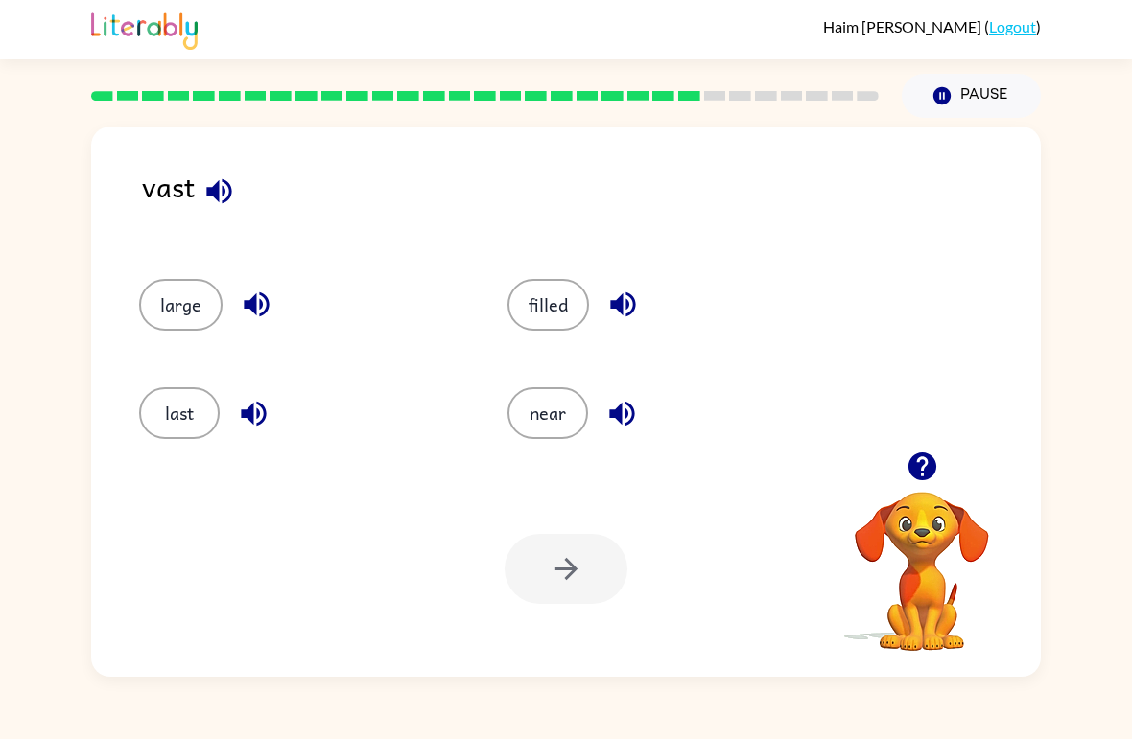
click at [599, 323] on div "filled" at bounding box center [669, 305] width 324 height 52
click at [1127, 199] on div "vast large filled last near Your browser must support playing .mp4 files to use…" at bounding box center [566, 397] width 1132 height 559
click at [217, 190] on icon "button" at bounding box center [218, 190] width 25 height 25
click at [267, 316] on icon "button" at bounding box center [257, 305] width 34 height 34
click at [252, 417] on icon "button" at bounding box center [253, 413] width 25 height 25
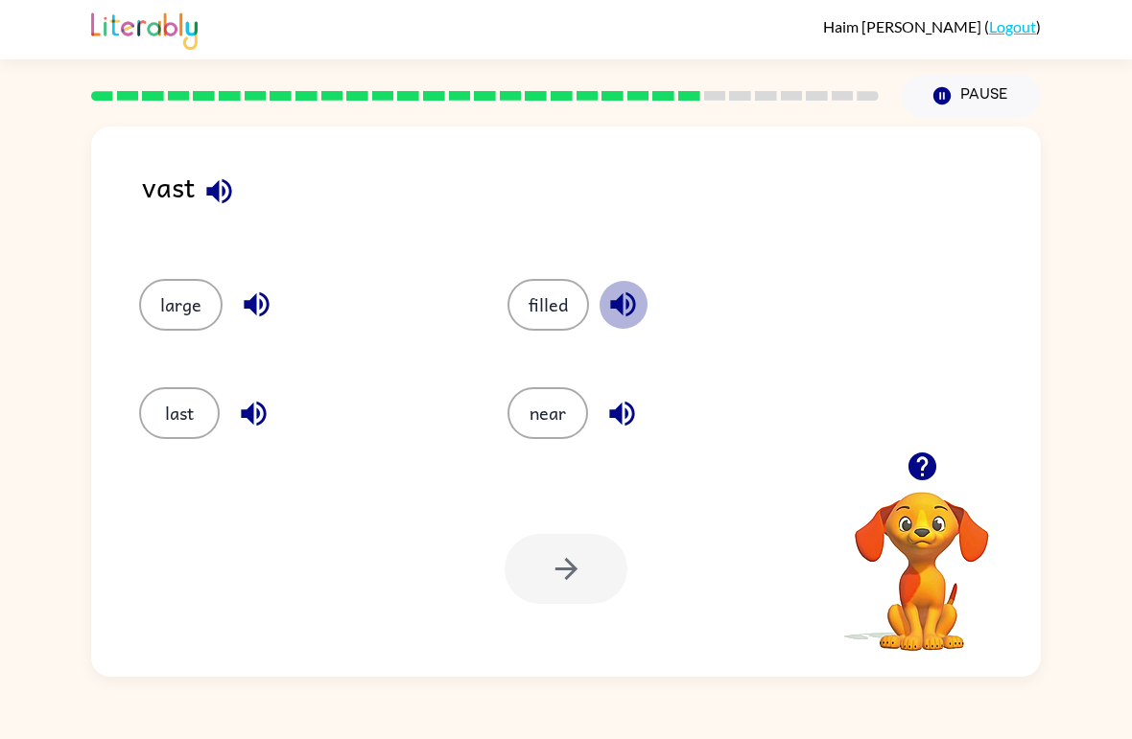
click at [628, 313] on icon "button" at bounding box center [623, 305] width 34 height 34
click at [633, 411] on icon "button" at bounding box center [621, 413] width 25 height 25
click at [213, 198] on icon "button" at bounding box center [218, 190] width 25 height 25
click at [255, 296] on icon "button" at bounding box center [256, 305] width 25 height 25
click at [244, 418] on icon "button" at bounding box center [253, 413] width 25 height 25
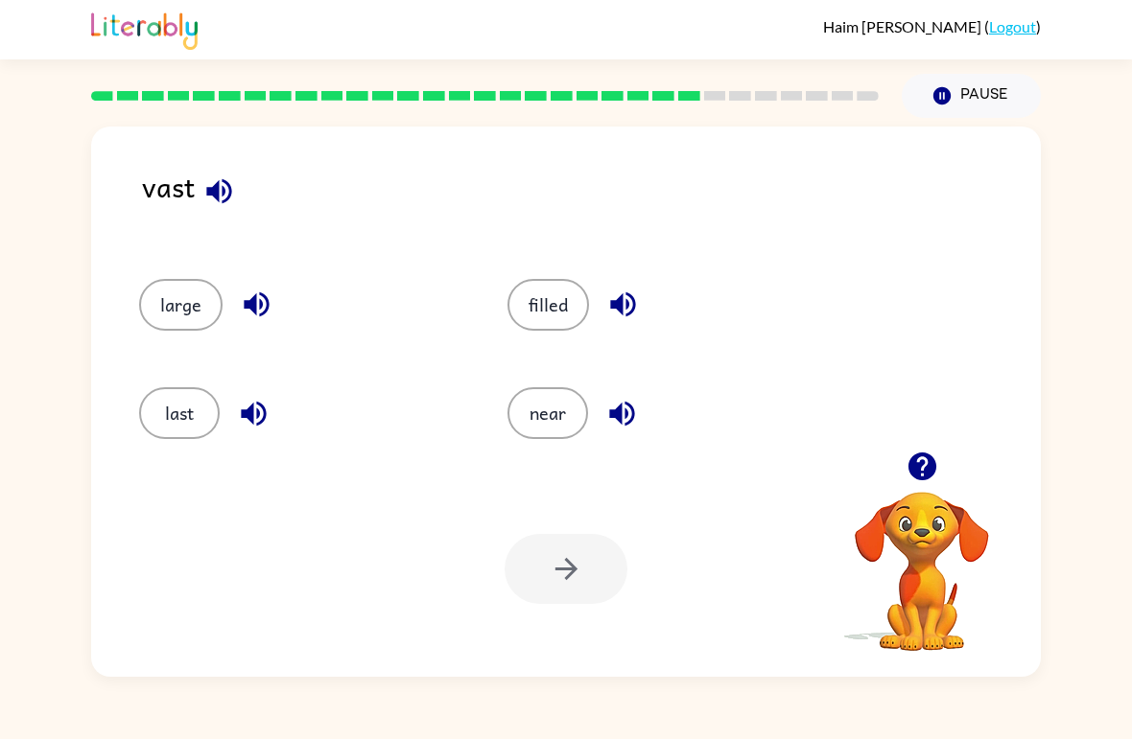
click at [621, 316] on icon "button" at bounding box center [622, 305] width 25 height 25
click at [628, 416] on icon "button" at bounding box center [622, 414] width 34 height 34
click at [553, 314] on button "filled" at bounding box center [548, 305] width 82 height 52
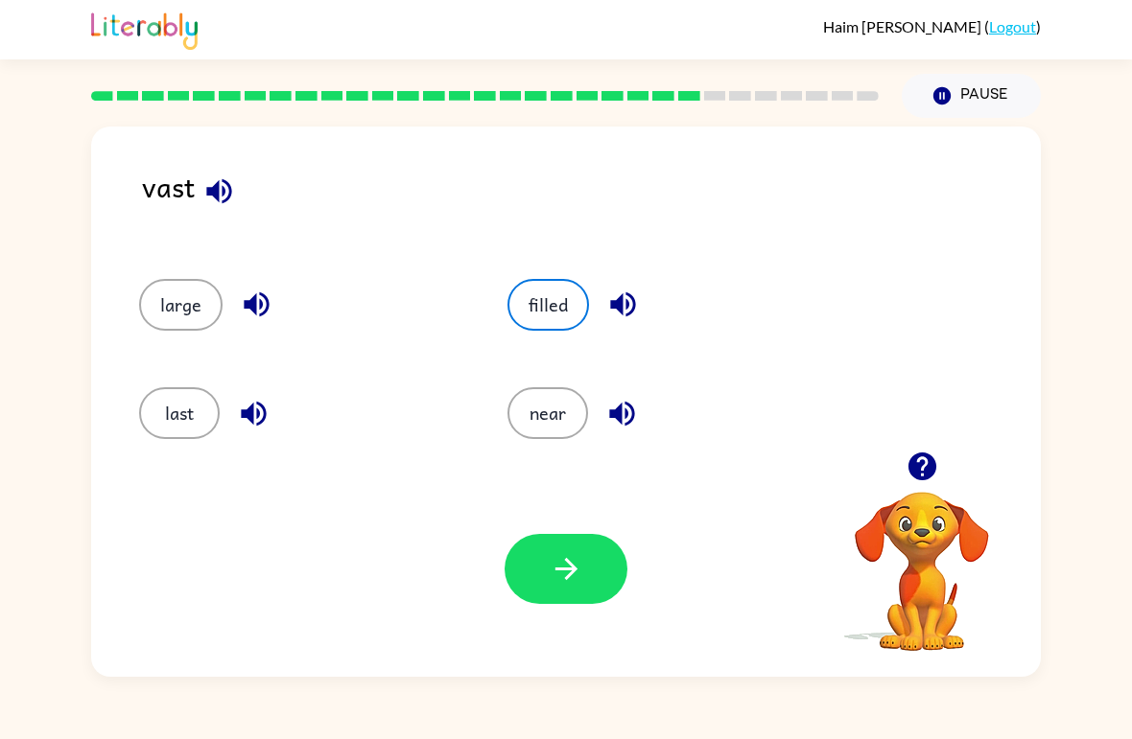
click at [574, 584] on icon "button" at bounding box center [567, 569] width 34 height 34
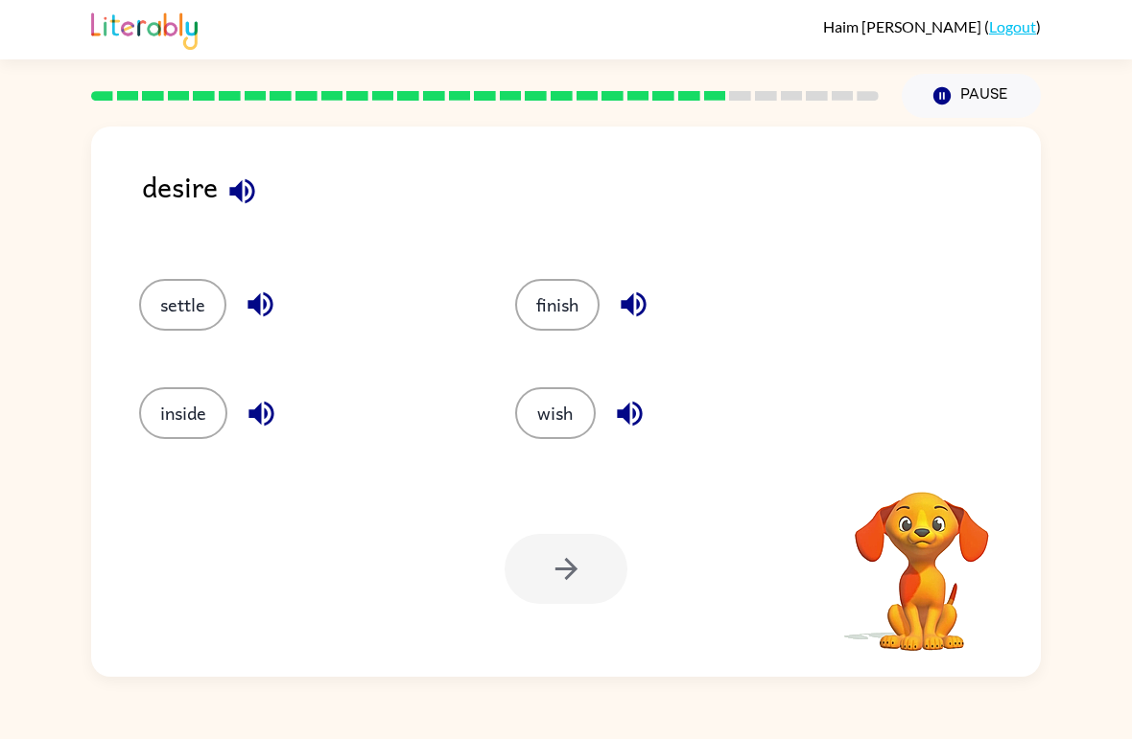
click at [235, 179] on icon "button" at bounding box center [242, 192] width 34 height 34
click at [244, 206] on icon "button" at bounding box center [242, 192] width 34 height 34
click at [274, 319] on icon "button" at bounding box center [261, 305] width 34 height 34
click at [248, 425] on icon "button" at bounding box center [262, 414] width 34 height 34
click at [640, 307] on icon "button" at bounding box center [633, 305] width 25 height 25
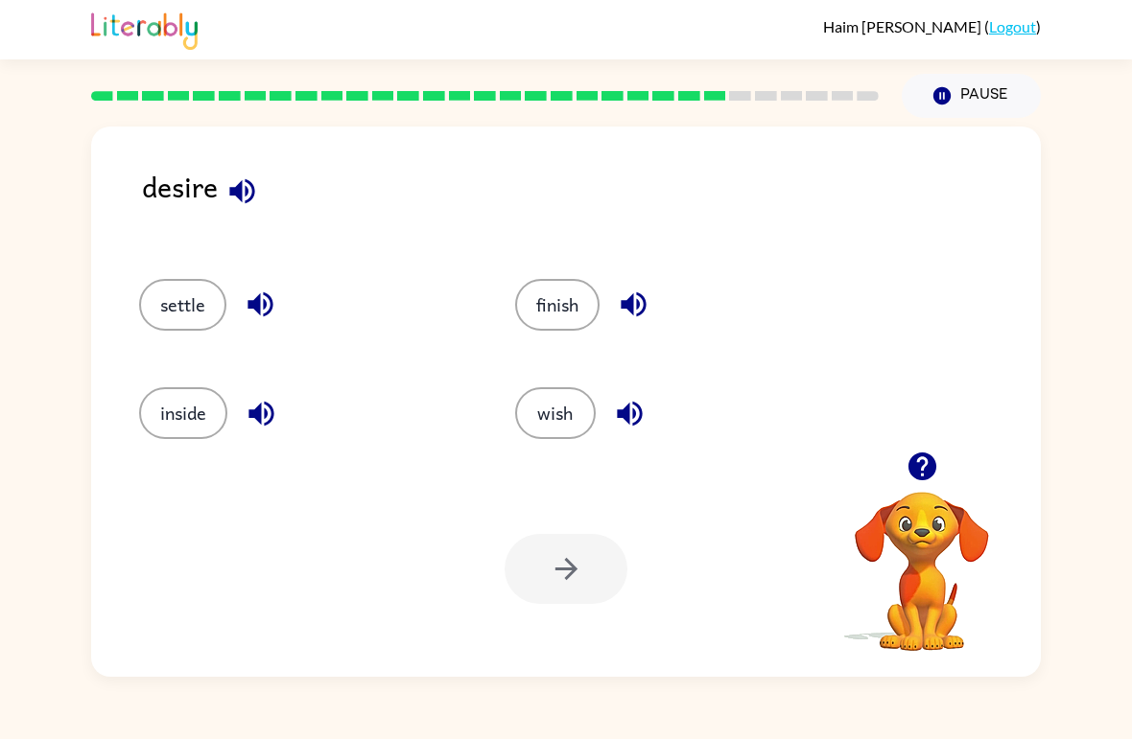
click at [637, 407] on icon "button" at bounding box center [629, 413] width 25 height 25
click at [244, 189] on icon "button" at bounding box center [242, 192] width 34 height 34
click at [624, 413] on icon "button" at bounding box center [629, 413] width 25 height 25
click at [261, 429] on icon "button" at bounding box center [262, 414] width 34 height 34
click at [199, 324] on button "settle" at bounding box center [182, 305] width 87 height 52
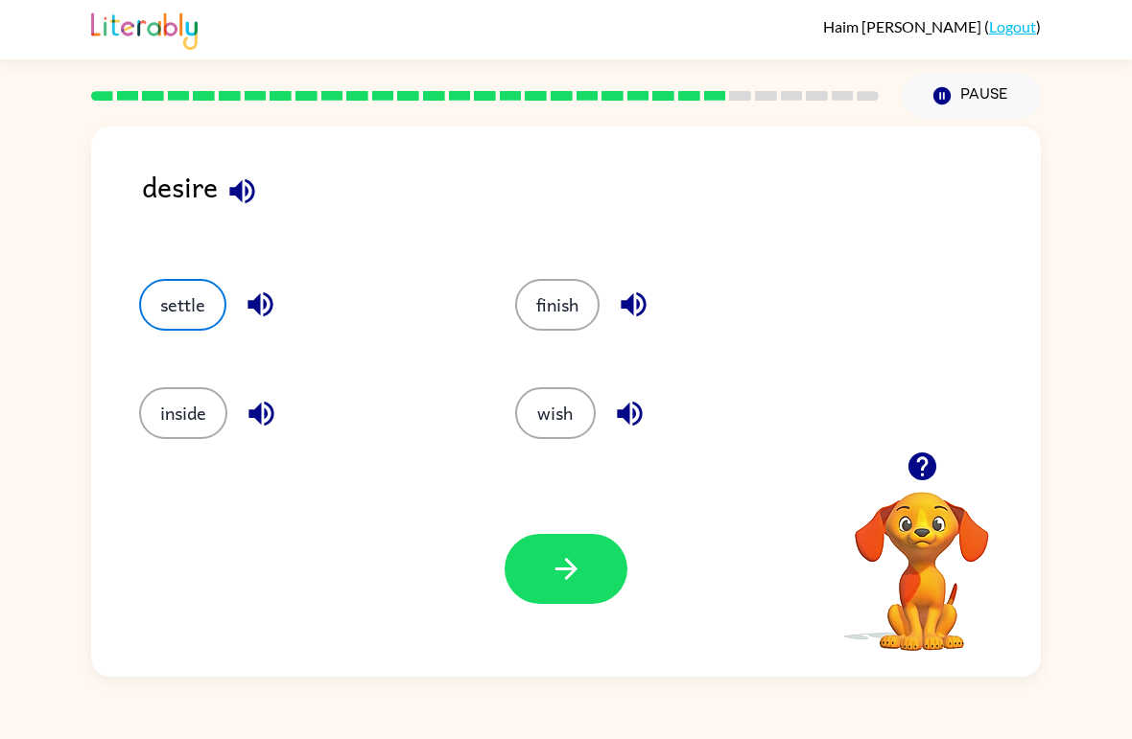
click at [555, 538] on button "button" at bounding box center [565, 569] width 123 height 70
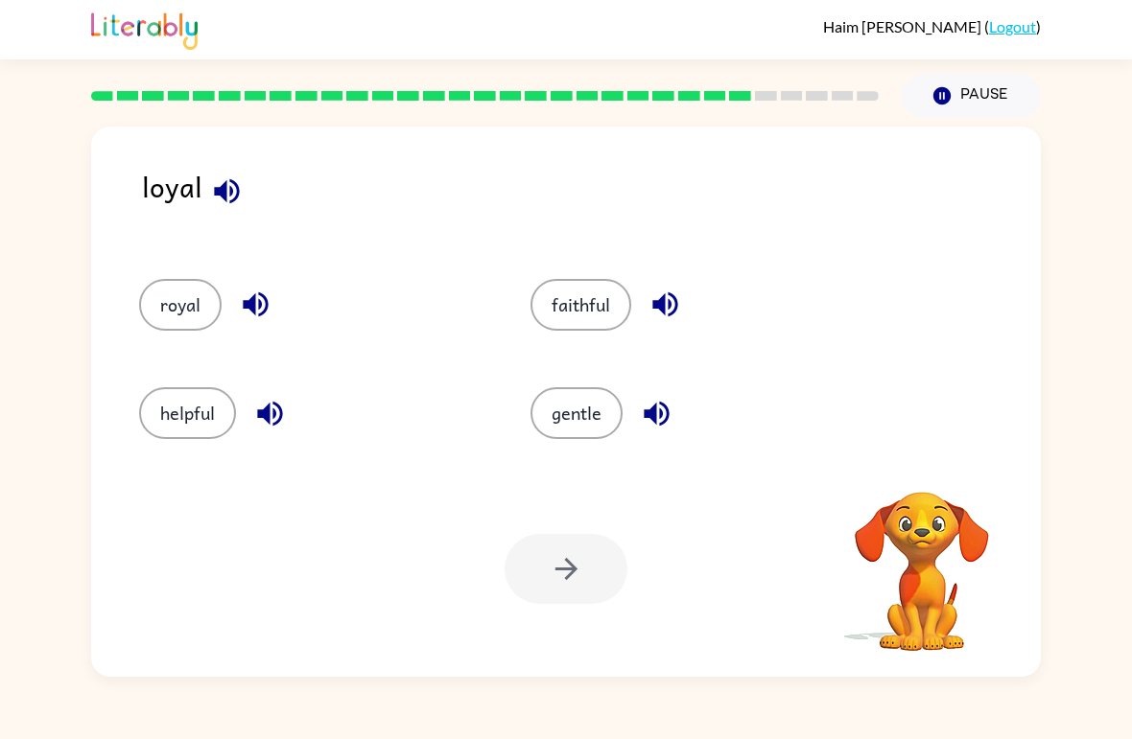
click at [248, 193] on button "button" at bounding box center [226, 191] width 49 height 49
click at [223, 193] on icon "button" at bounding box center [226, 190] width 25 height 25
click at [249, 302] on icon "button" at bounding box center [255, 305] width 25 height 25
click at [185, 308] on button "royal" at bounding box center [180, 305] width 82 height 52
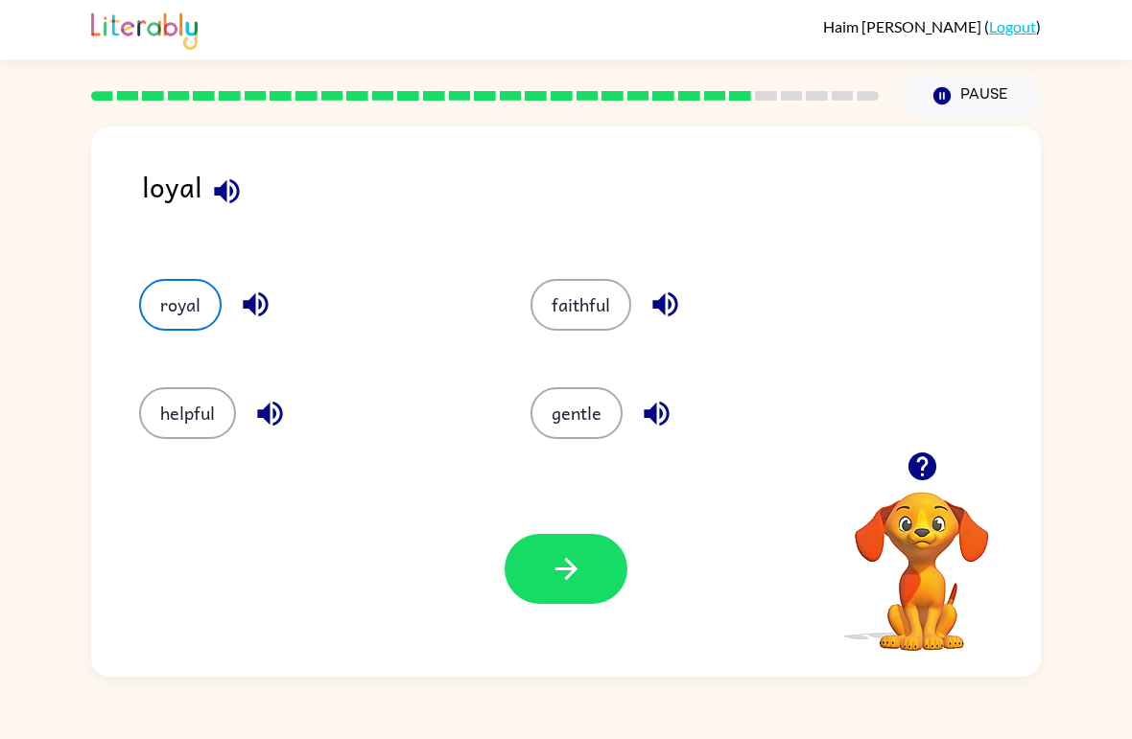
click at [593, 588] on button "button" at bounding box center [565, 569] width 123 height 70
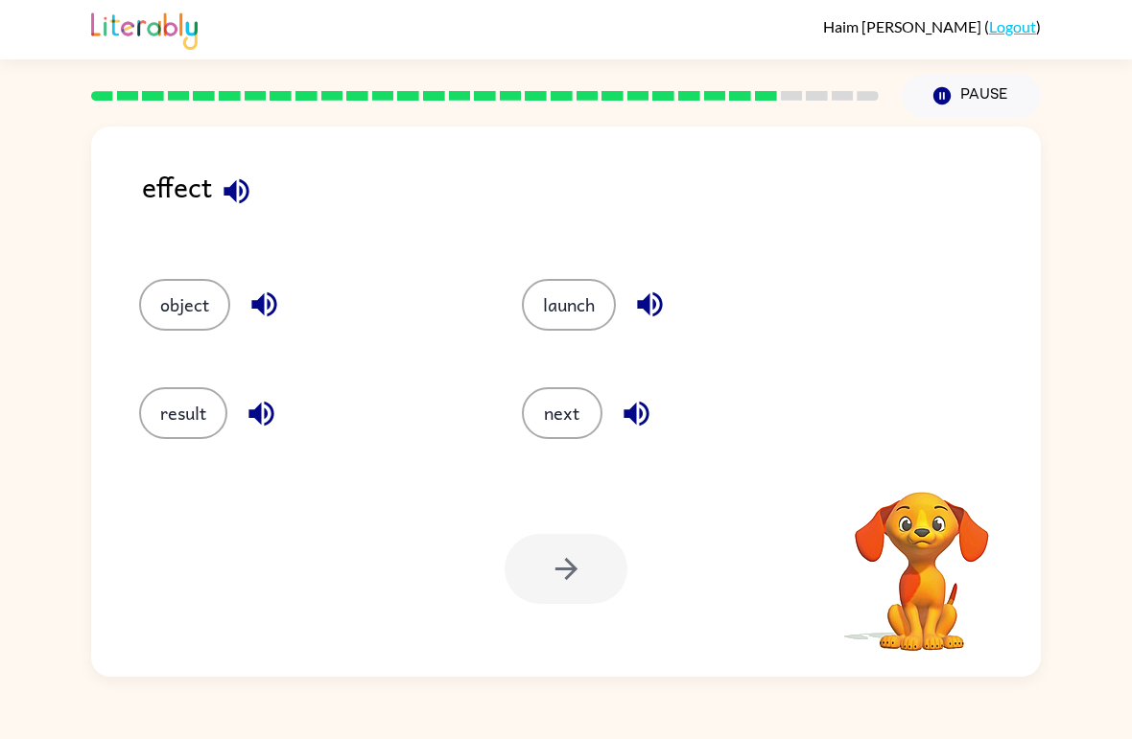
click at [232, 158] on div "effect object launch result next Your browser must support playing .mp4 files t…" at bounding box center [565, 402] width 949 height 551
click at [240, 183] on icon "button" at bounding box center [235, 190] width 25 height 25
click at [252, 325] on button "button" at bounding box center [264, 304] width 49 height 49
click at [256, 412] on icon "button" at bounding box center [260, 413] width 25 height 25
click at [654, 311] on icon "button" at bounding box center [650, 305] width 34 height 34
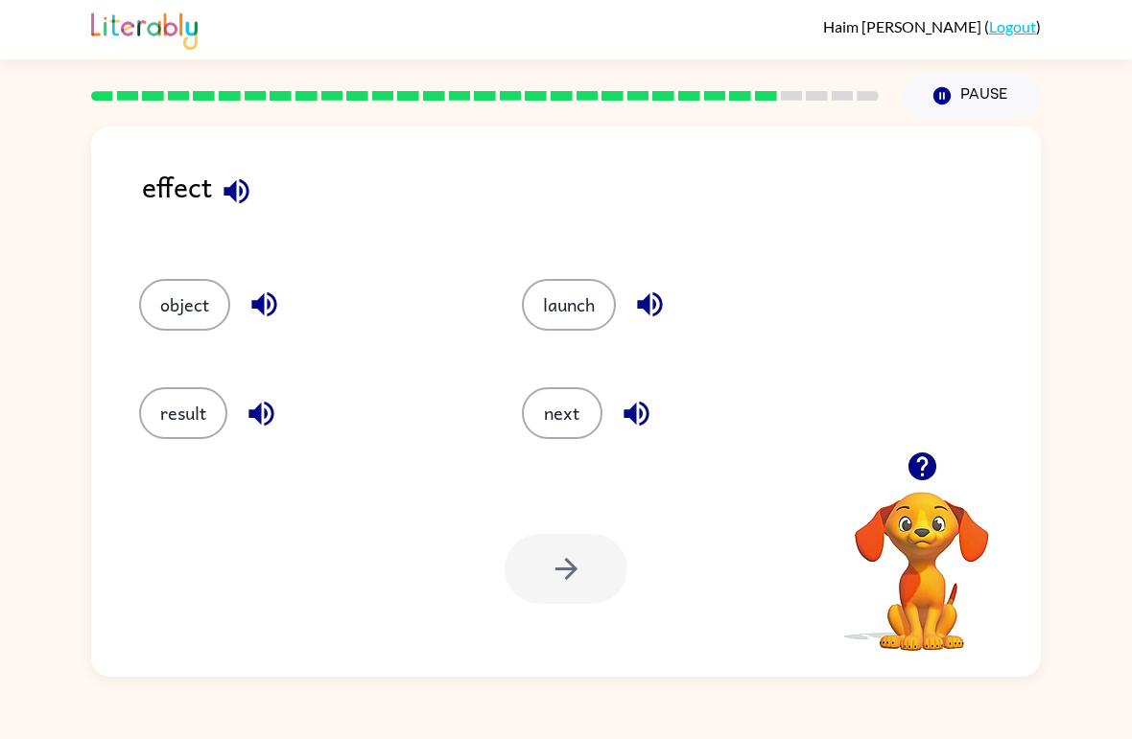
click at [636, 408] on icon "button" at bounding box center [635, 413] width 25 height 25
click at [572, 418] on button "next" at bounding box center [562, 413] width 81 height 52
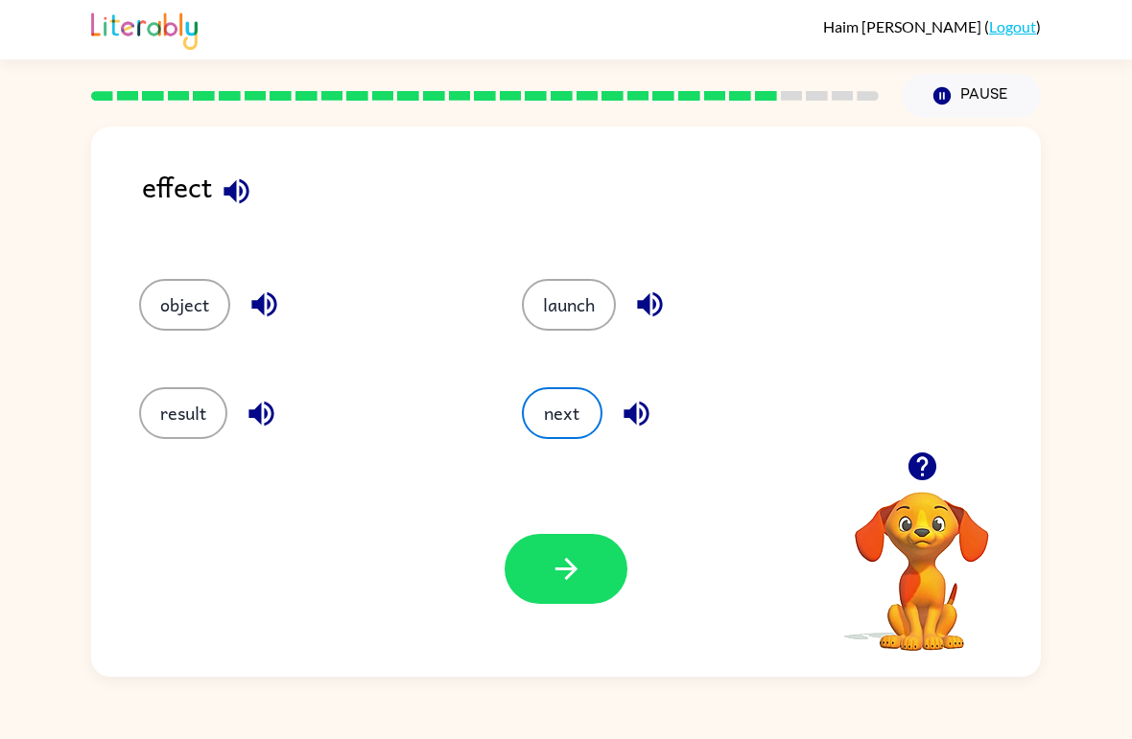
click at [556, 554] on icon "button" at bounding box center [567, 569] width 34 height 34
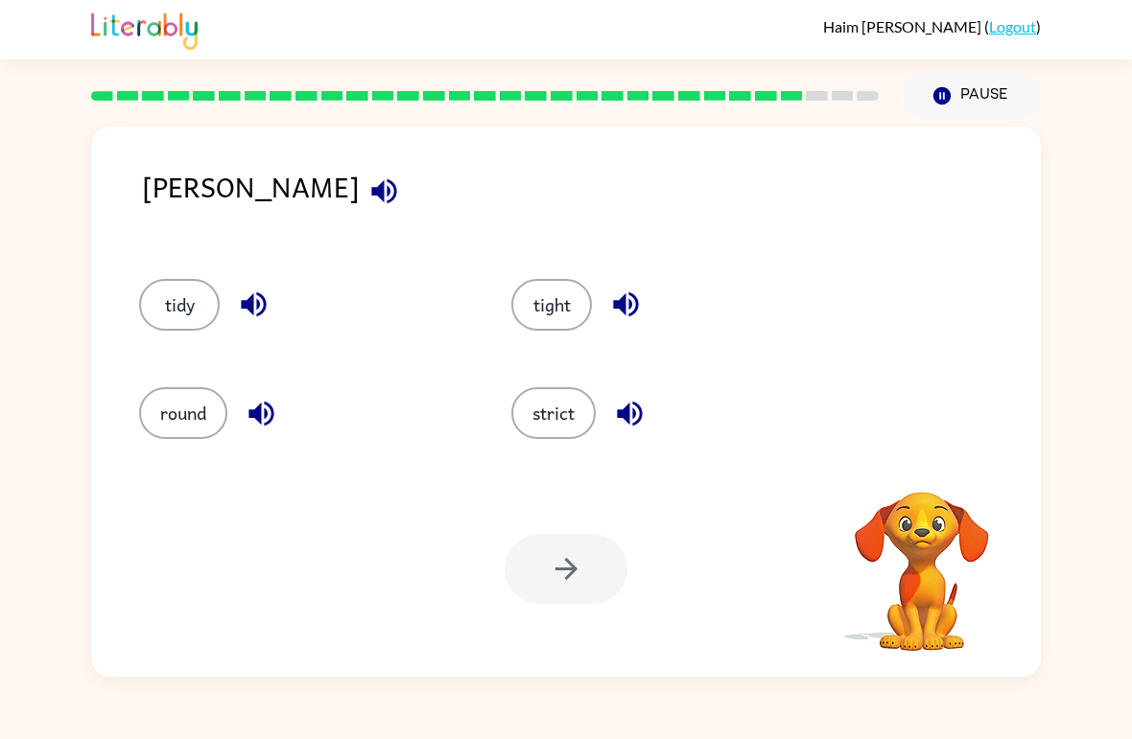
click at [360, 216] on button "button" at bounding box center [384, 191] width 49 height 49
click at [243, 294] on icon "button" at bounding box center [254, 305] width 34 height 34
click at [254, 420] on icon "button" at bounding box center [262, 414] width 34 height 34
click at [635, 304] on icon "button" at bounding box center [626, 305] width 34 height 34
click at [644, 408] on icon "button" at bounding box center [630, 414] width 34 height 34
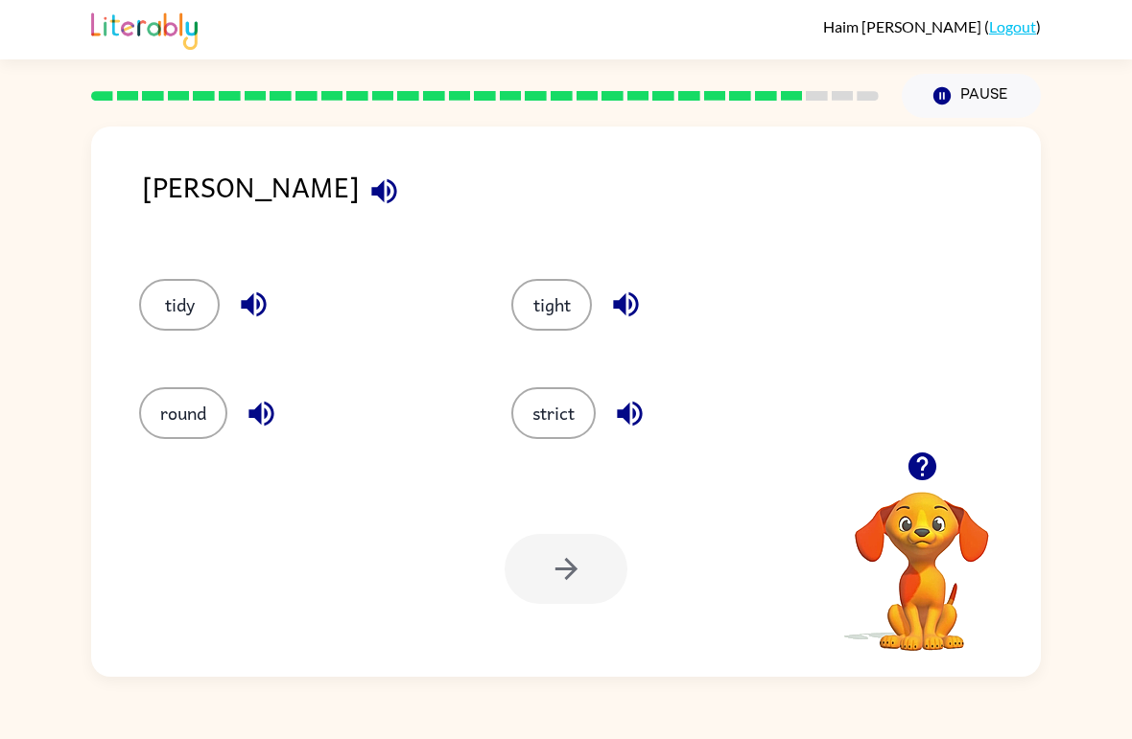
click at [575, 415] on button "strict" at bounding box center [553, 413] width 84 height 52
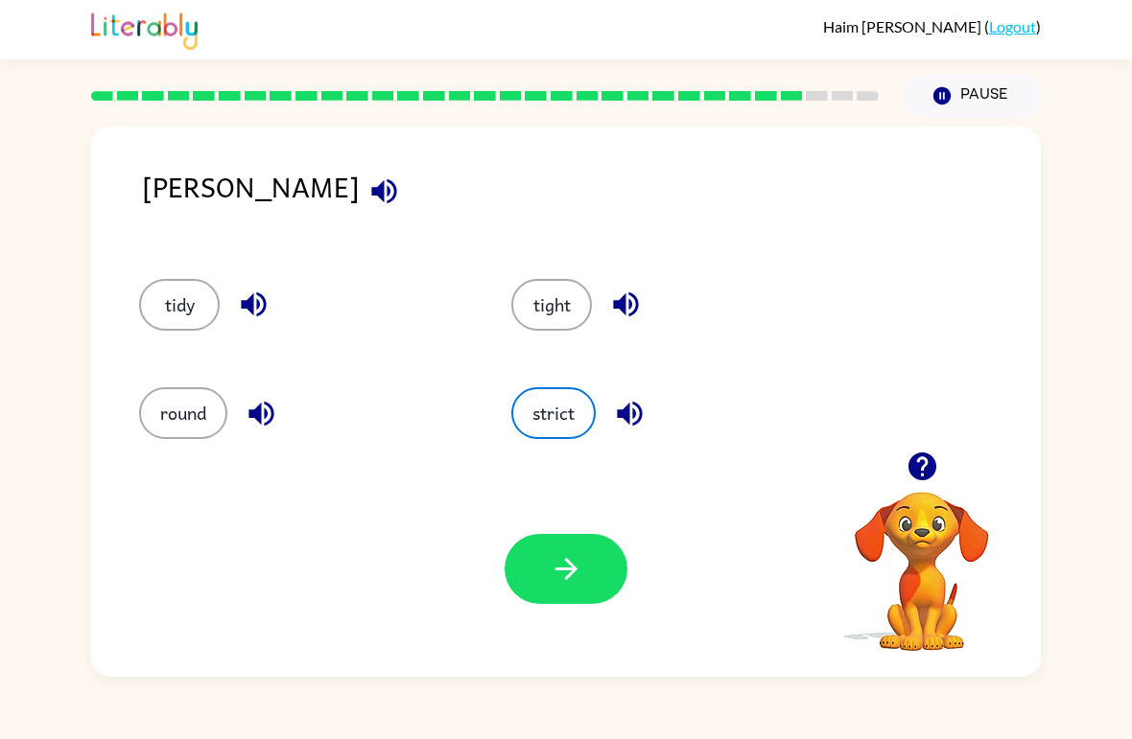
click at [584, 575] on button "button" at bounding box center [565, 569] width 123 height 70
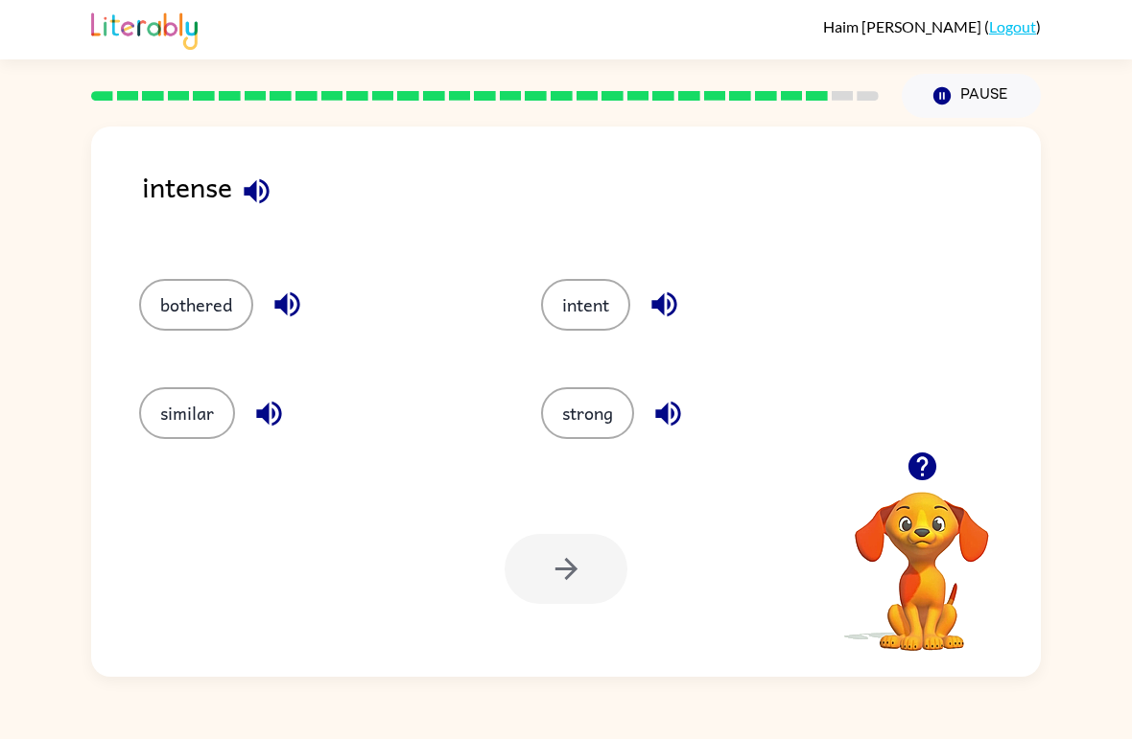
click at [283, 293] on icon "button" at bounding box center [287, 305] width 34 height 34
click at [281, 301] on icon "button" at bounding box center [287, 305] width 34 height 34
click at [265, 415] on icon "button" at bounding box center [268, 413] width 25 height 25
click at [247, 199] on icon "button" at bounding box center [257, 192] width 34 height 34
click at [646, 315] on button "button" at bounding box center [664, 304] width 49 height 49
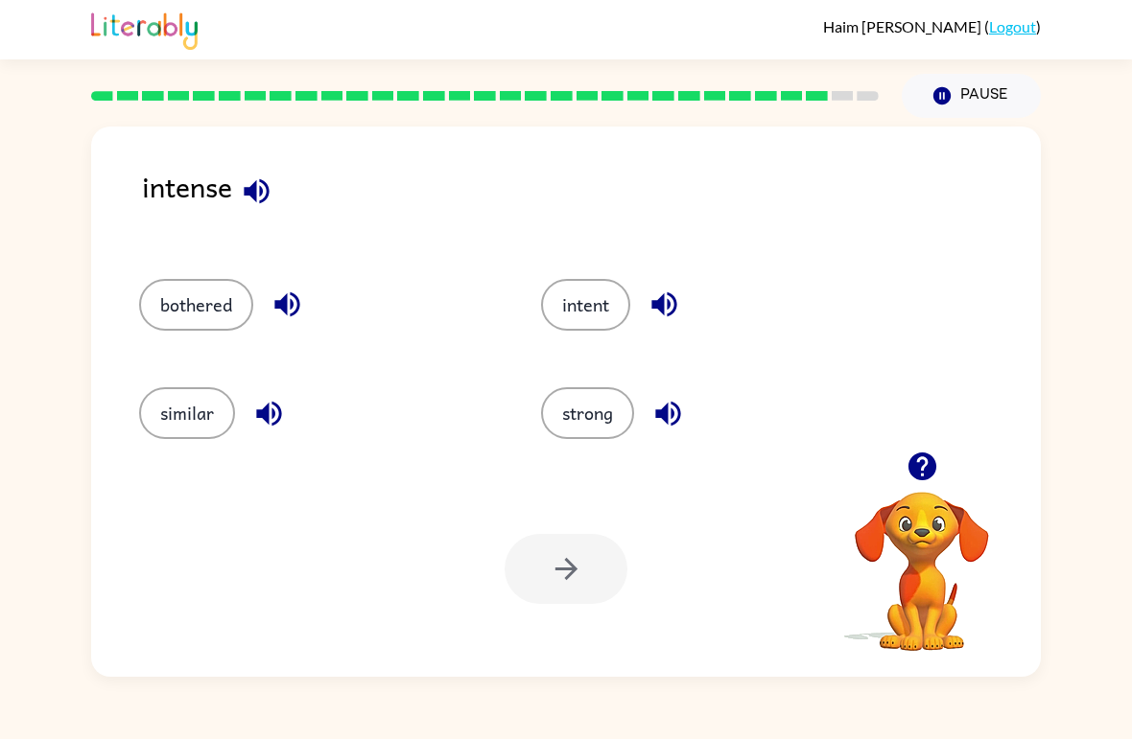
click at [600, 308] on button "intent" at bounding box center [585, 305] width 89 height 52
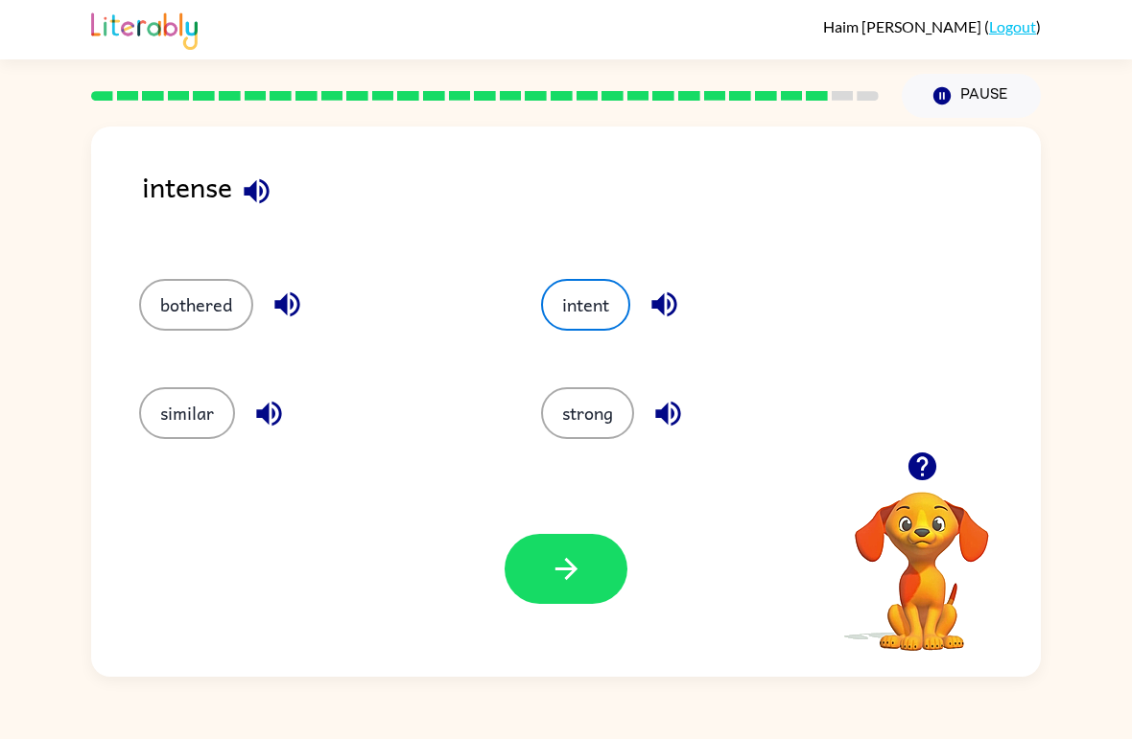
click at [572, 562] on icon "button" at bounding box center [567, 569] width 34 height 34
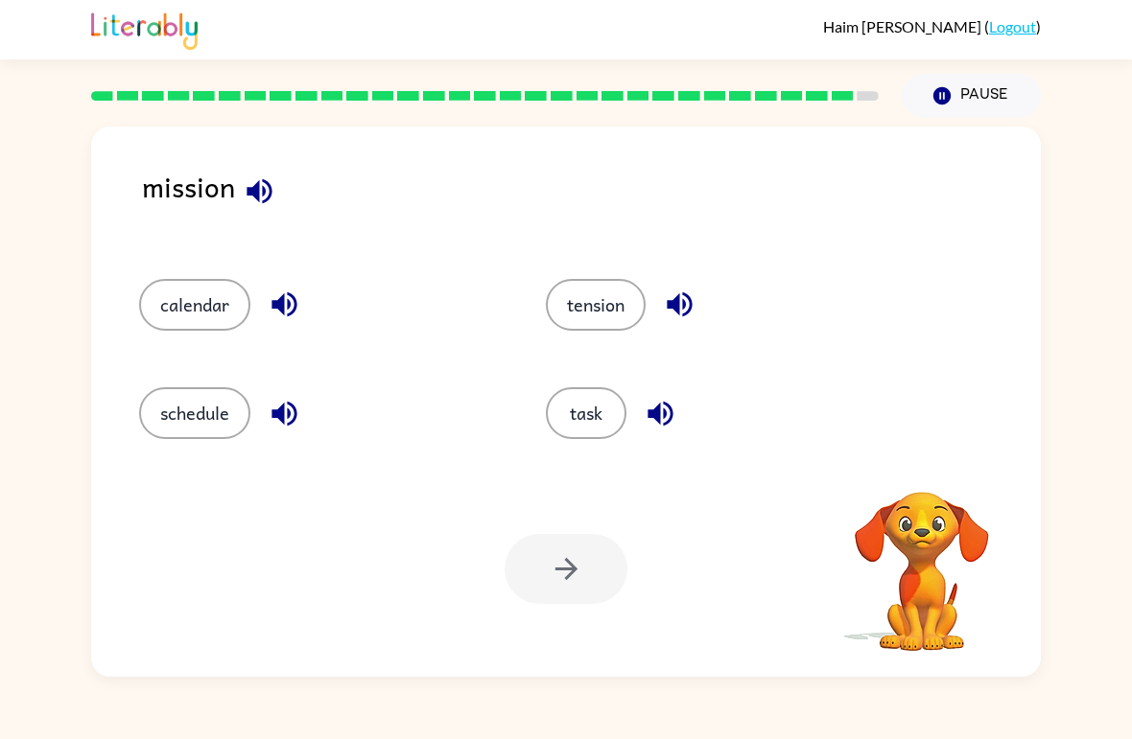
click at [264, 191] on icon "button" at bounding box center [258, 190] width 25 height 25
click at [255, 207] on icon "button" at bounding box center [260, 192] width 34 height 34
click at [298, 307] on icon "button" at bounding box center [285, 305] width 34 height 34
click at [280, 427] on icon "button" at bounding box center [285, 414] width 34 height 34
click at [680, 301] on icon "button" at bounding box center [679, 305] width 25 height 25
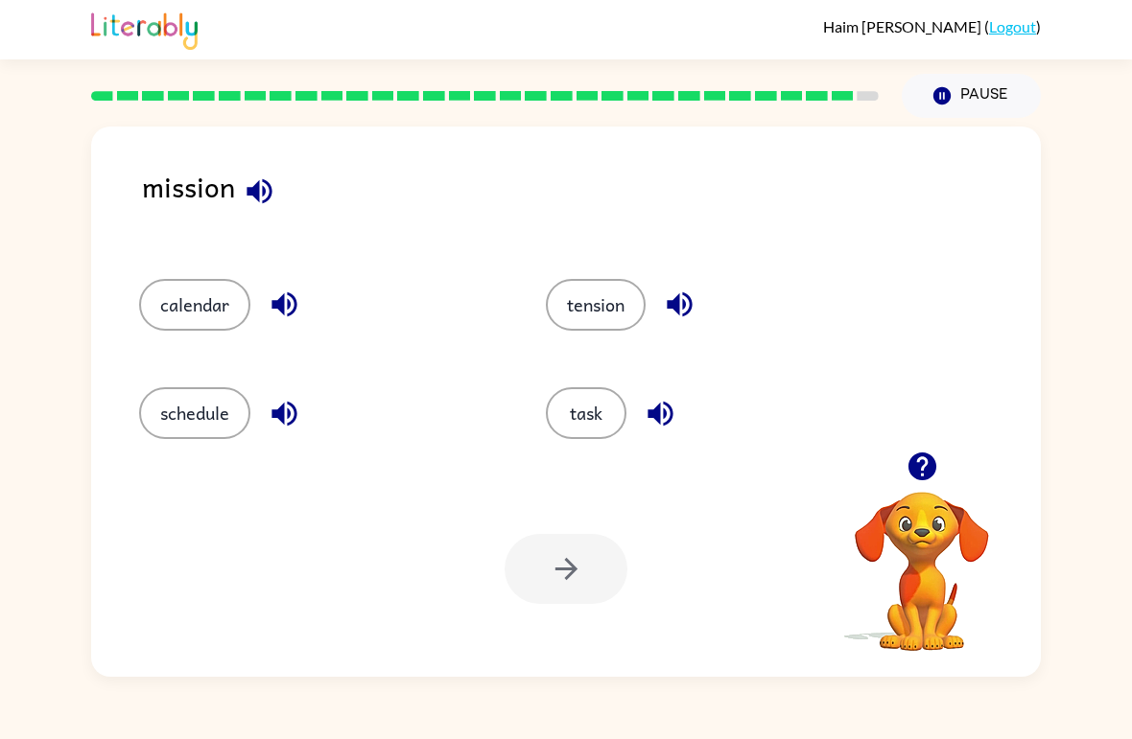
click at [665, 412] on icon "button" at bounding box center [659, 413] width 25 height 25
click at [628, 299] on button "tension" at bounding box center [596, 305] width 100 height 52
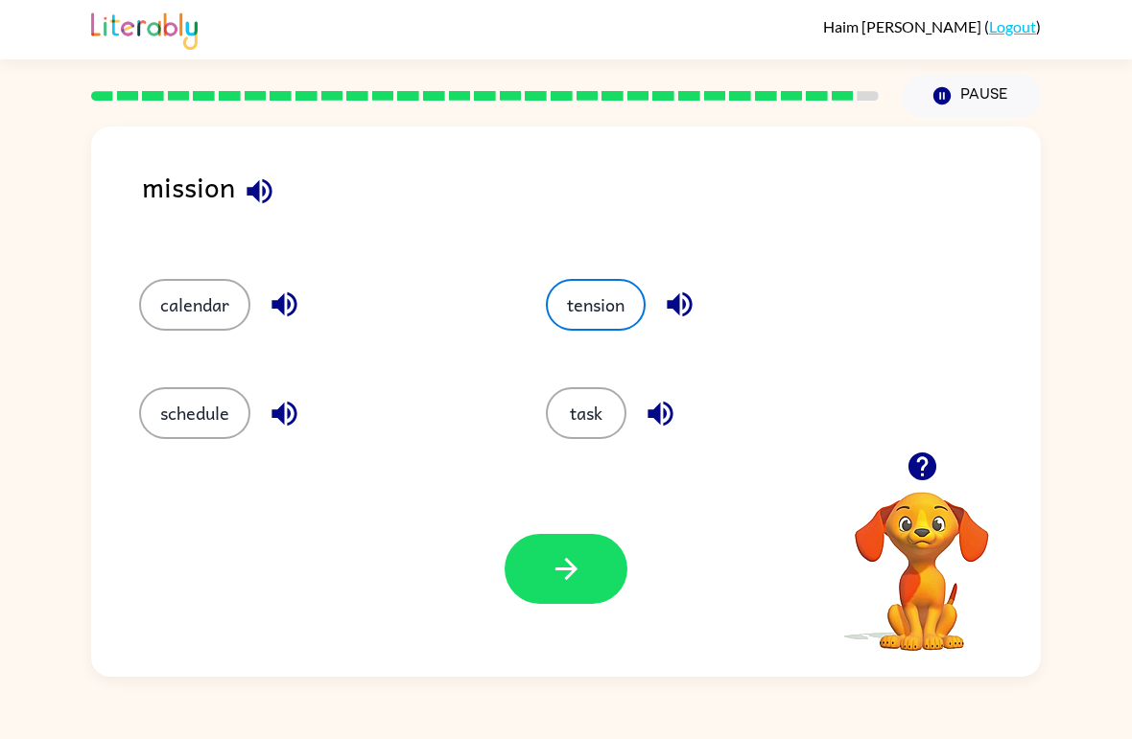
click at [574, 583] on icon "button" at bounding box center [567, 569] width 34 height 34
